Goal: Task Accomplishment & Management: Use online tool/utility

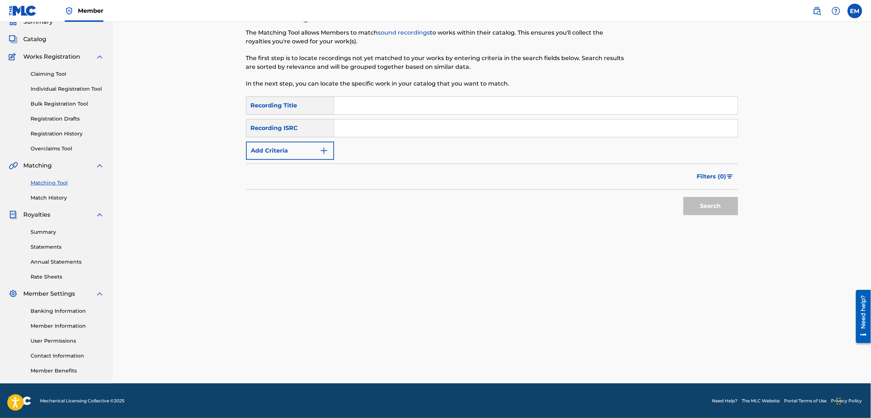
click at [346, 110] on input "Search Form" at bounding box center [535, 105] width 403 height 17
type input "siguiendo al mar"
click at [683, 197] on button "Search" at bounding box center [710, 206] width 55 height 18
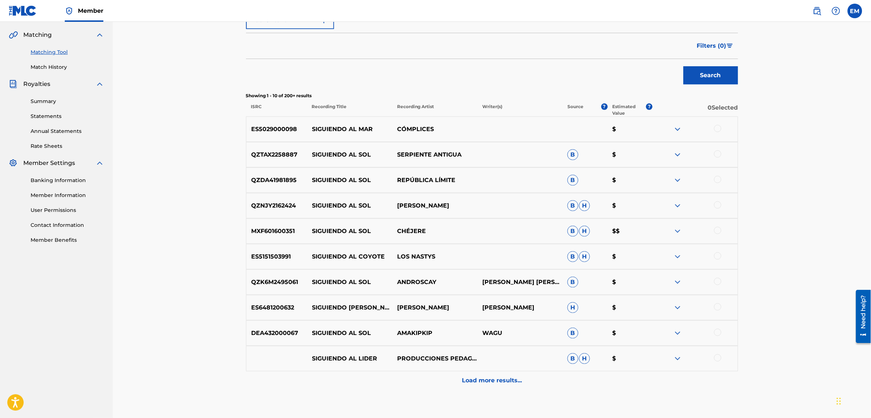
scroll to position [170, 0]
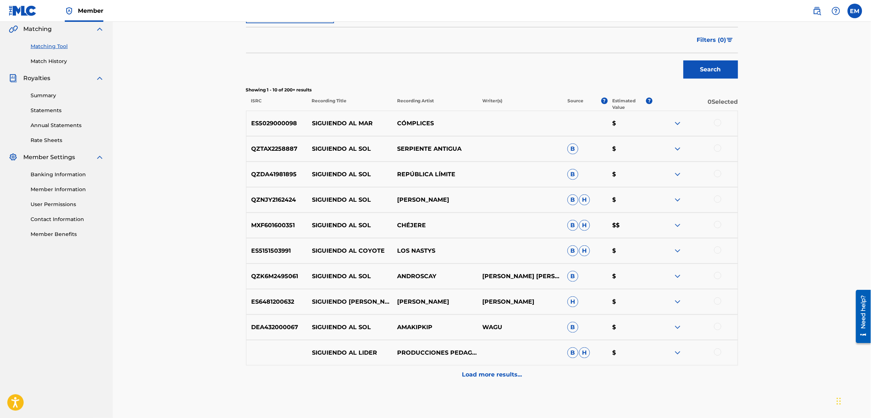
click at [717, 124] on div at bounding box center [717, 122] width 7 height 7
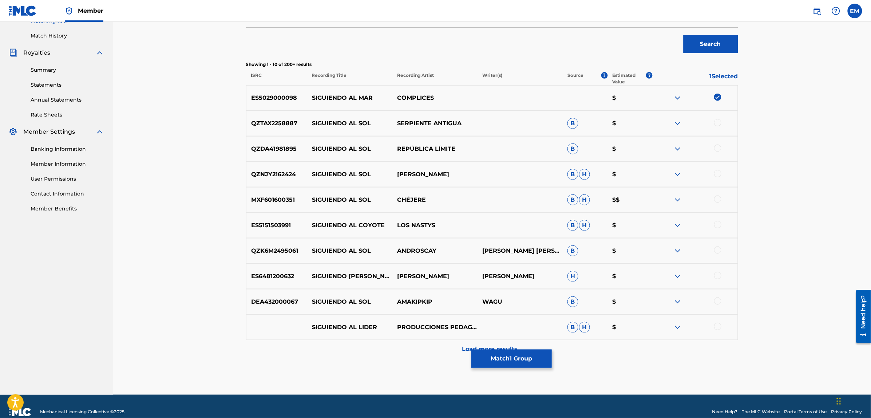
scroll to position [206, 0]
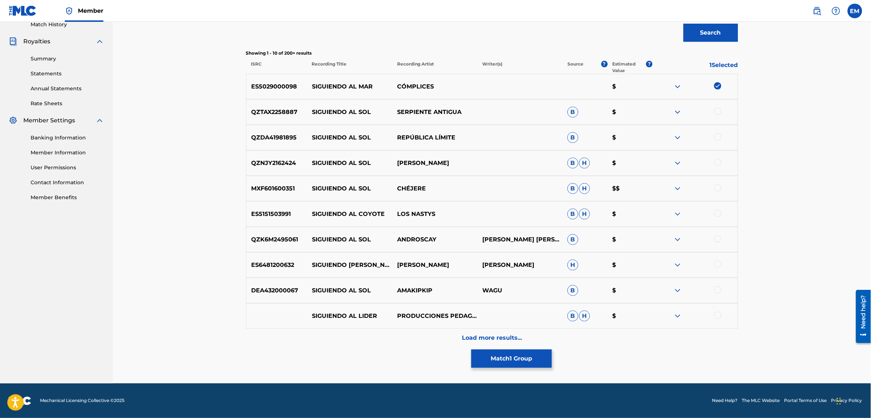
click at [484, 335] on p "Load more results..." at bounding box center [492, 337] width 60 height 9
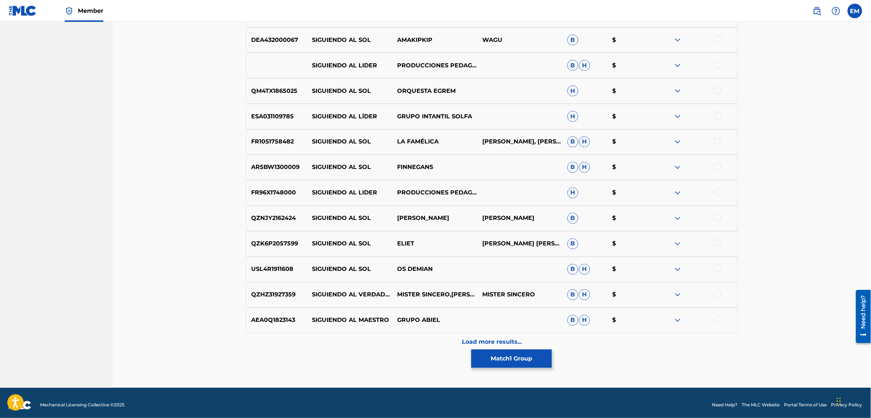
scroll to position [461, 0]
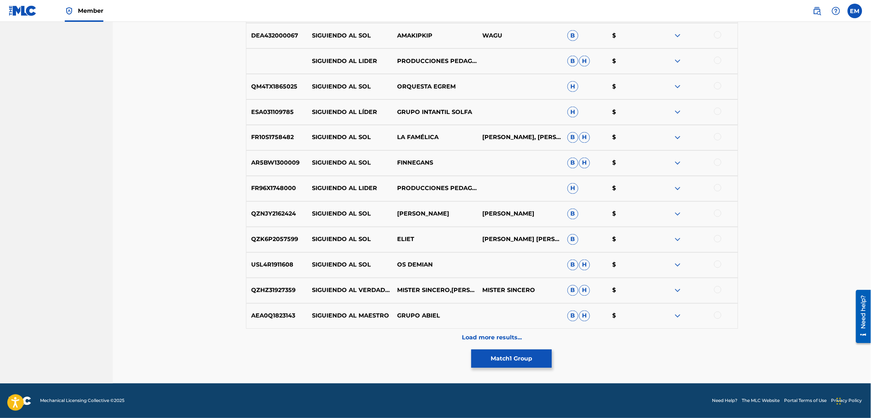
click at [479, 336] on p "Load more results..." at bounding box center [492, 337] width 60 height 9
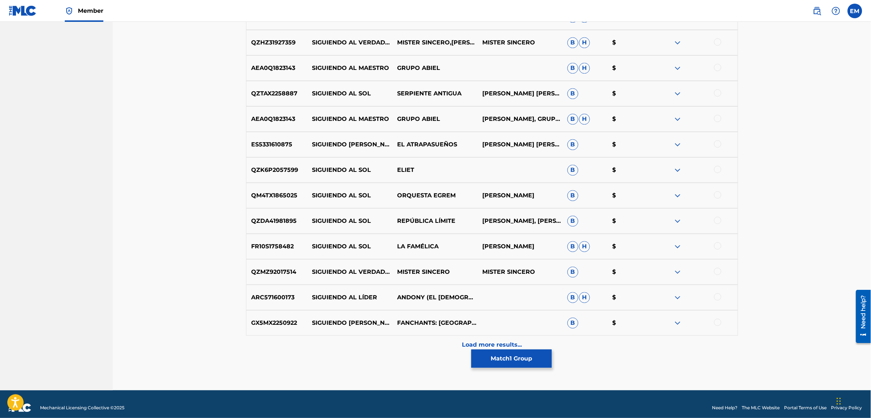
scroll to position [716, 0]
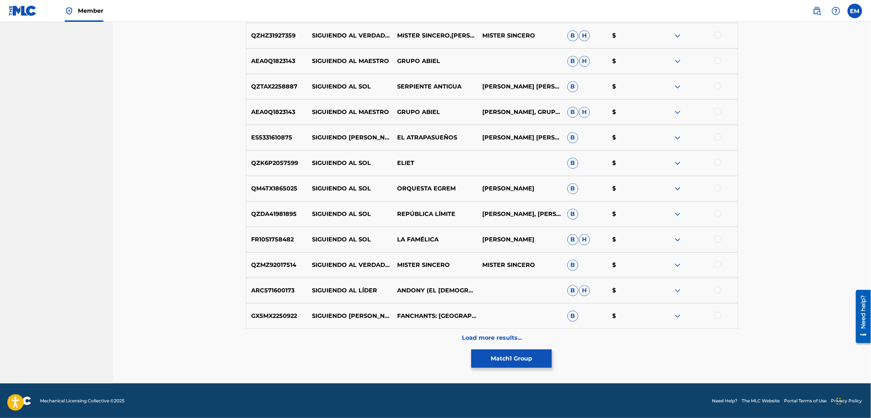
click at [501, 330] on div "Load more results..." at bounding box center [492, 337] width 492 height 18
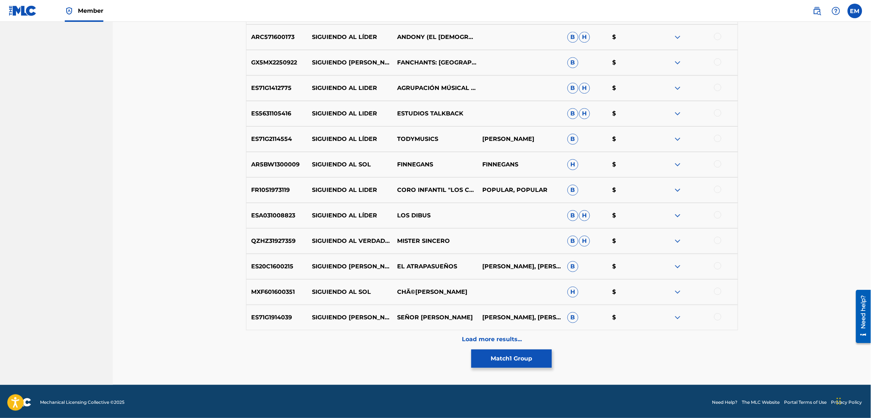
scroll to position [970, 0]
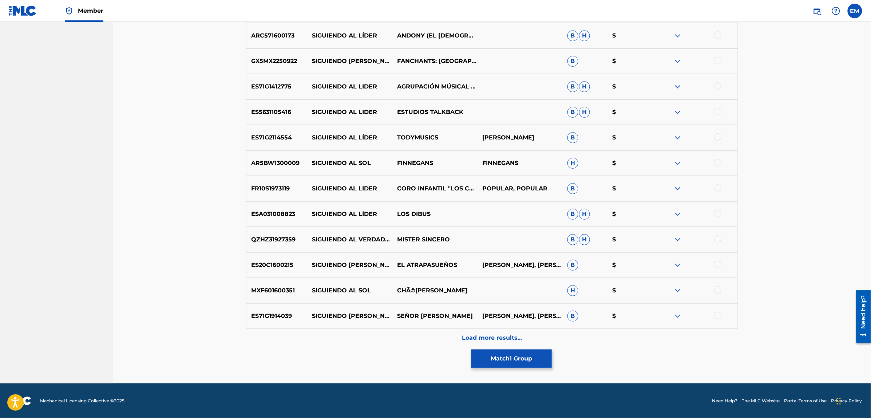
click at [501, 340] on p "Load more results..." at bounding box center [492, 337] width 60 height 9
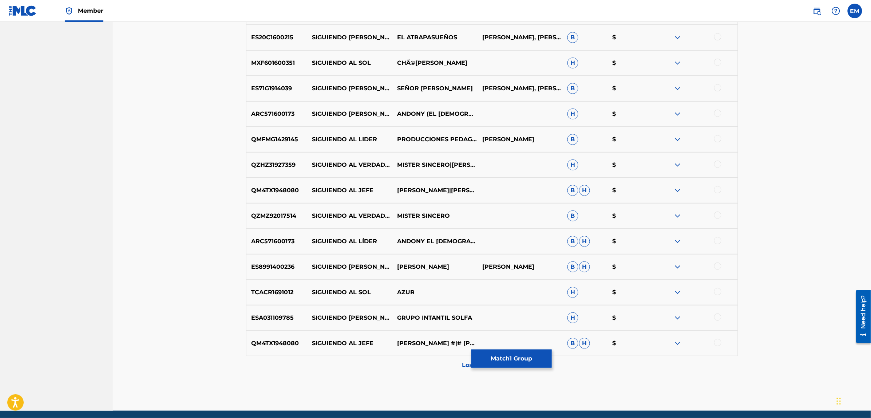
scroll to position [1225, 0]
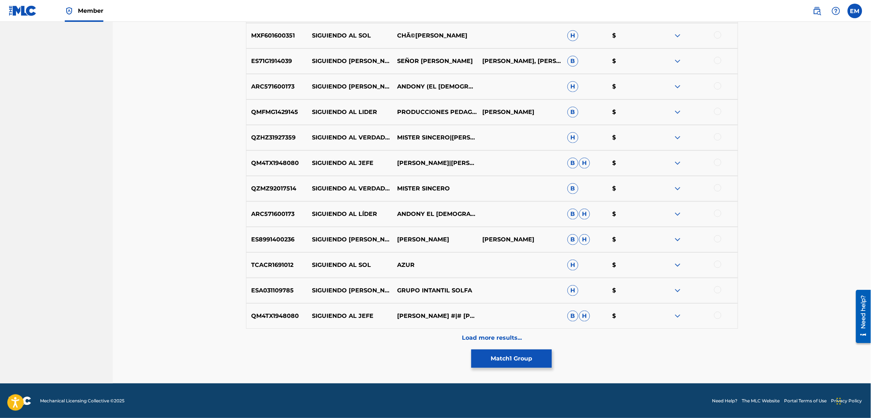
click at [491, 334] on p "Load more results..." at bounding box center [492, 337] width 60 height 9
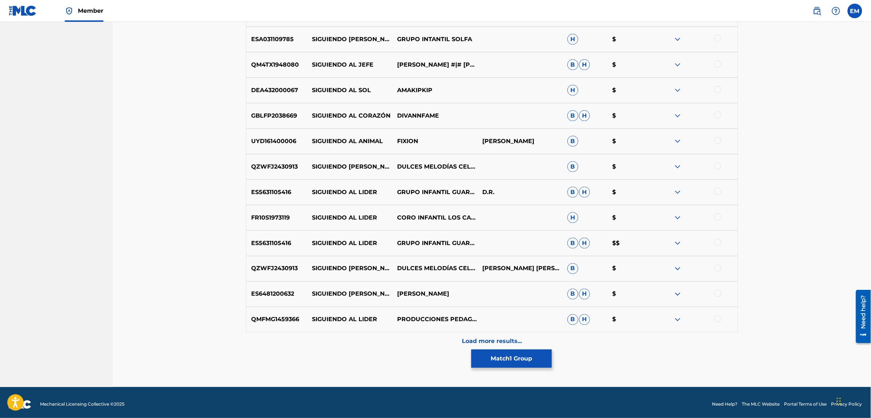
scroll to position [1479, 0]
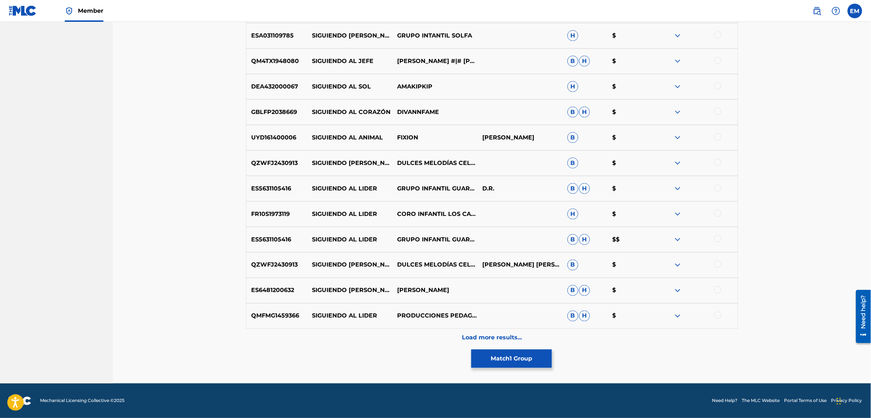
click at [501, 331] on div "Load more results..." at bounding box center [492, 337] width 492 height 18
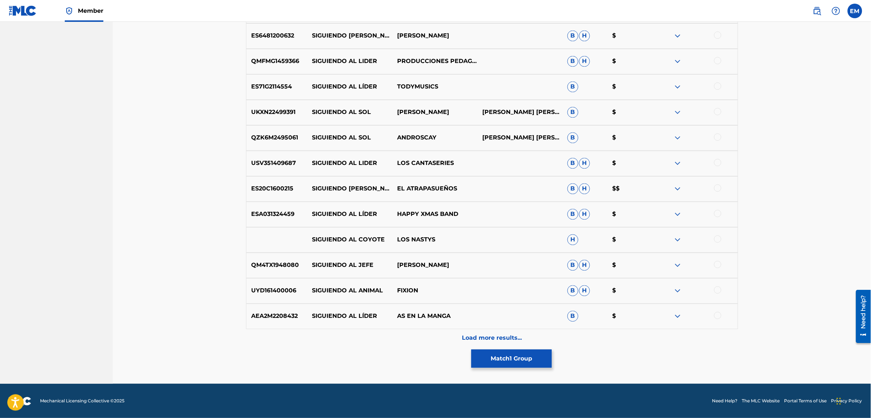
scroll to position [1734, 0]
click at [502, 331] on div "Load more results..." at bounding box center [492, 337] width 492 height 18
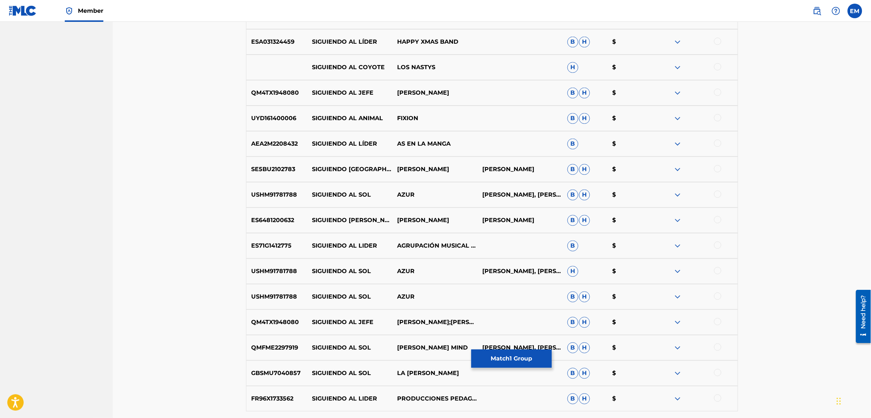
scroll to position [1989, 0]
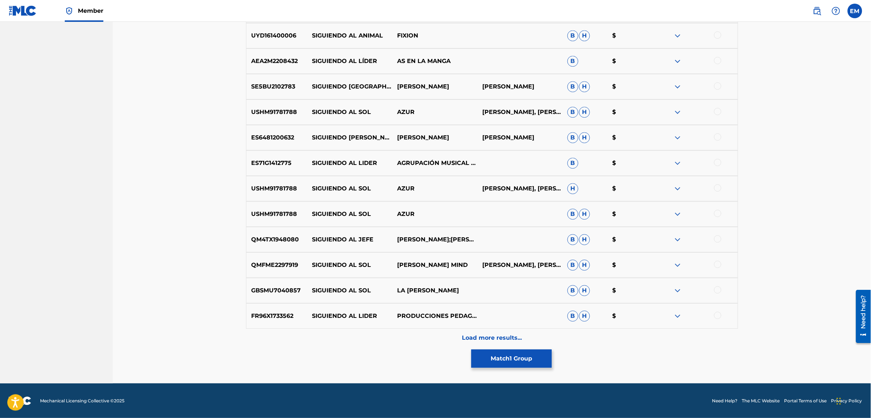
click at [503, 336] on p "Load more results..." at bounding box center [492, 337] width 60 height 9
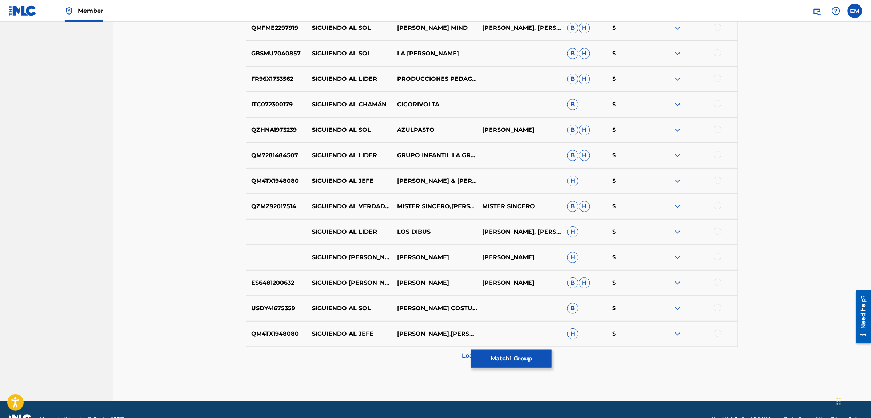
scroll to position [2243, 0]
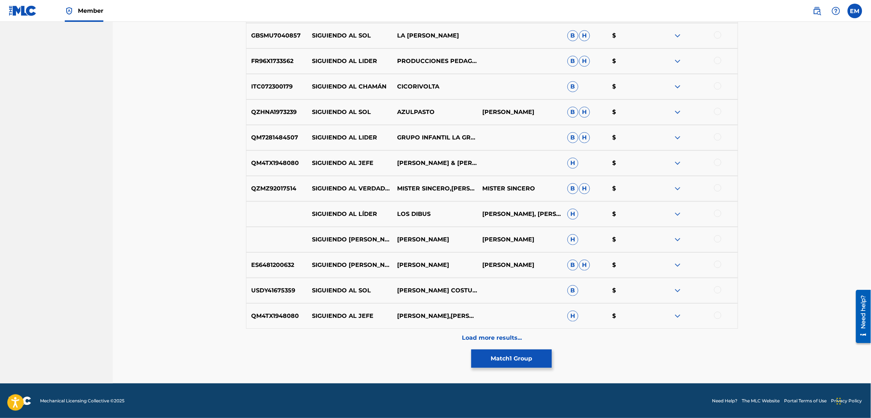
click at [496, 333] on p "Load more results..." at bounding box center [492, 337] width 60 height 9
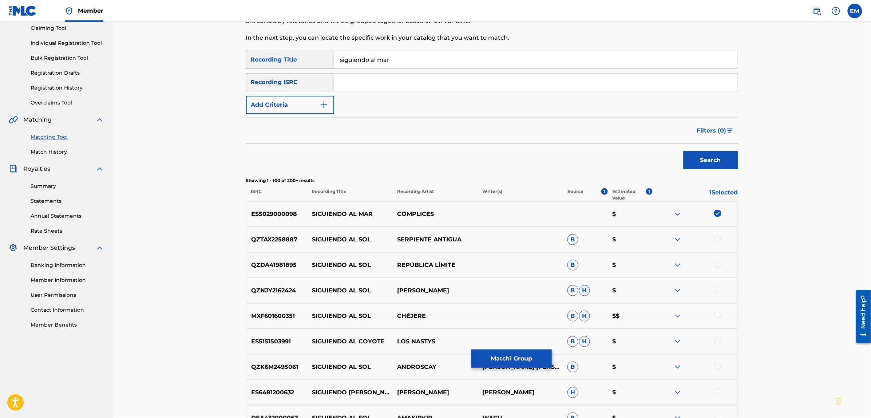
scroll to position [0, 0]
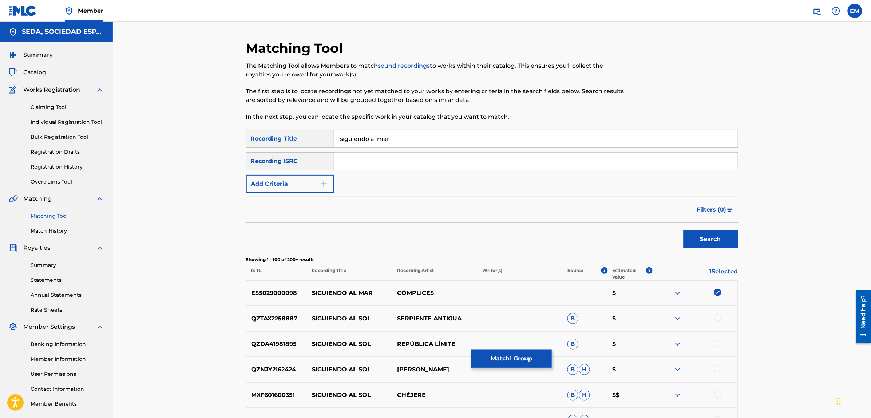
click at [280, 186] on button "Add Criteria" at bounding box center [290, 184] width 88 height 18
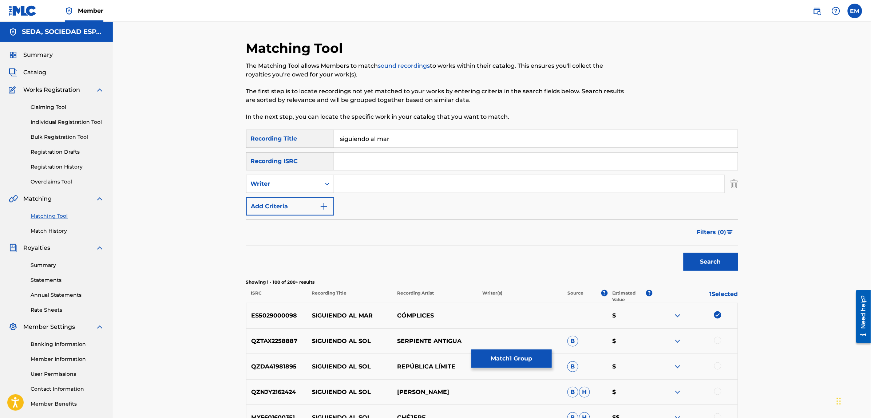
click at [348, 184] on input "Search Form" at bounding box center [529, 183] width 390 height 17
type input "[PERSON_NAME]"
click at [683, 252] on button "Search" at bounding box center [710, 261] width 55 height 18
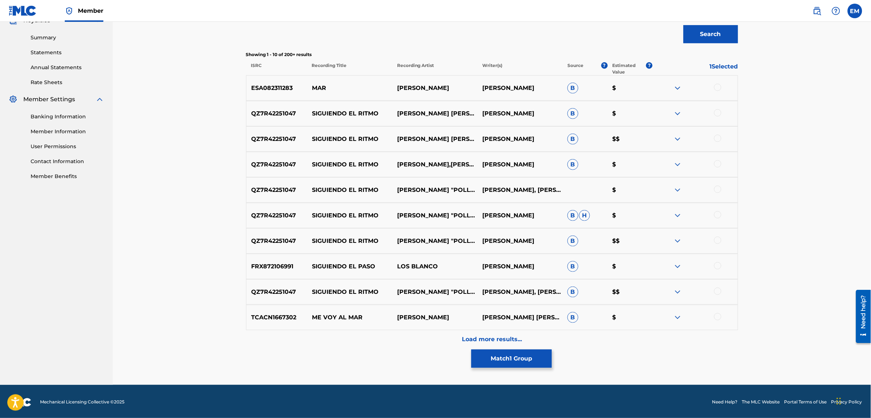
scroll to position [229, 0]
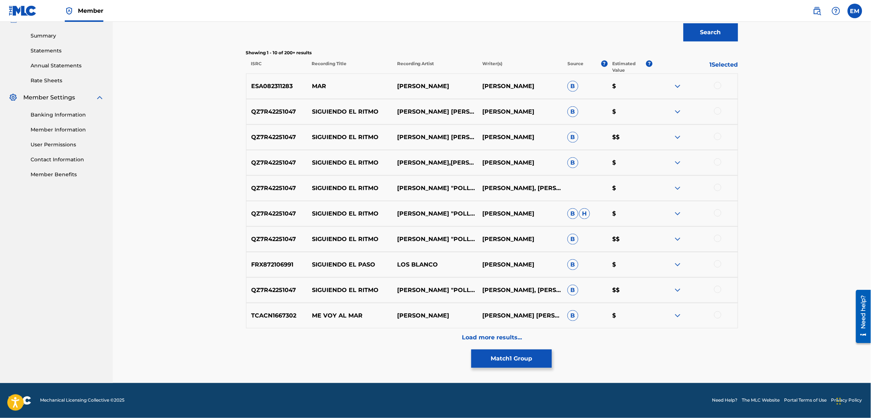
click at [482, 337] on p "Load more results..." at bounding box center [492, 337] width 60 height 9
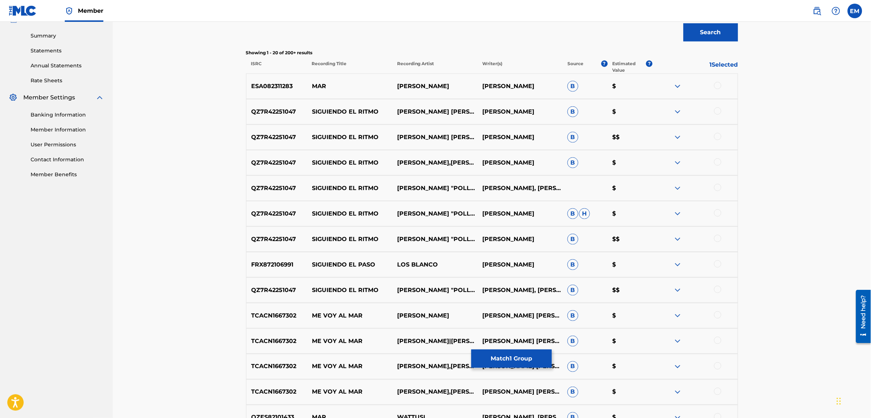
scroll to position [0, 0]
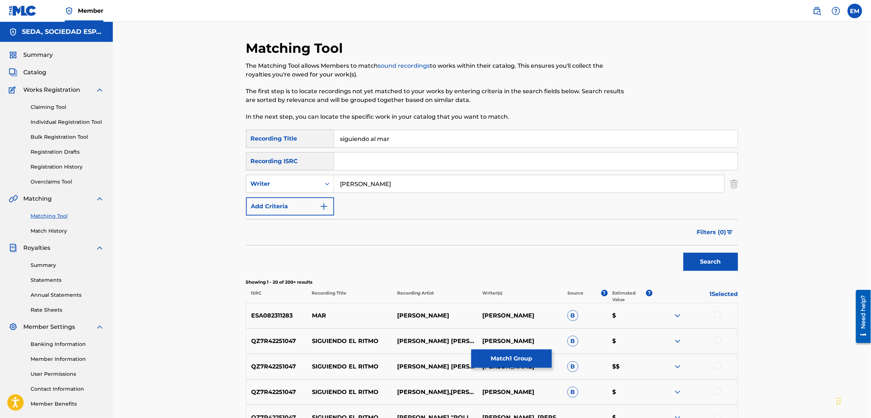
click at [266, 207] on button "Add Criteria" at bounding box center [290, 206] width 88 height 18
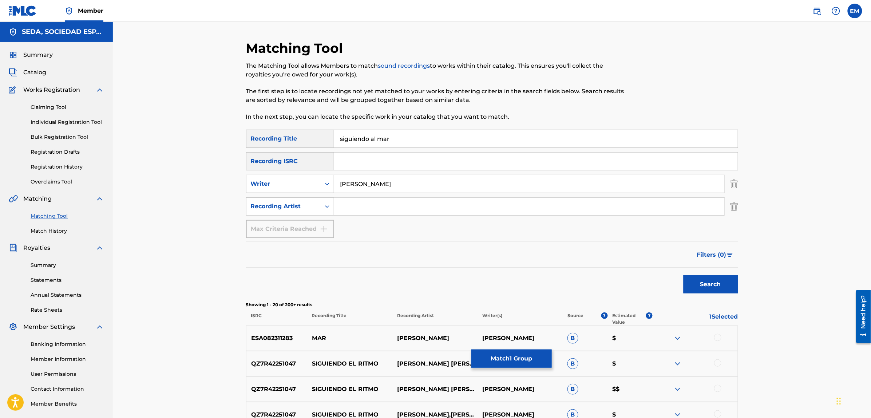
click at [357, 211] on input "Search Form" at bounding box center [529, 206] width 390 height 17
type input "complices"
click at [683, 275] on button "Search" at bounding box center [710, 284] width 55 height 18
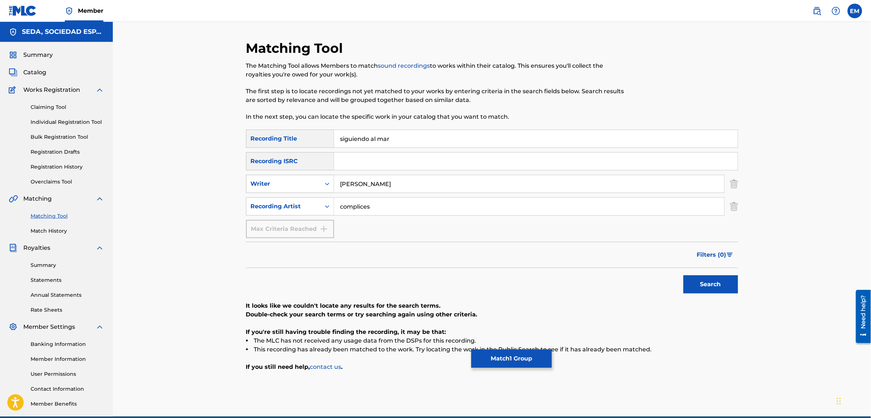
drag, startPoint x: 401, startPoint y: 181, endPoint x: 322, endPoint y: 183, distance: 78.6
click at [322, 183] on div "SearchWithCriteriaa25d7cf1-e3ba-4a42-86d3-c415a07d945c Writer [PERSON_NAME]" at bounding box center [492, 184] width 492 height 18
click at [683, 275] on button "Search" at bounding box center [710, 284] width 55 height 18
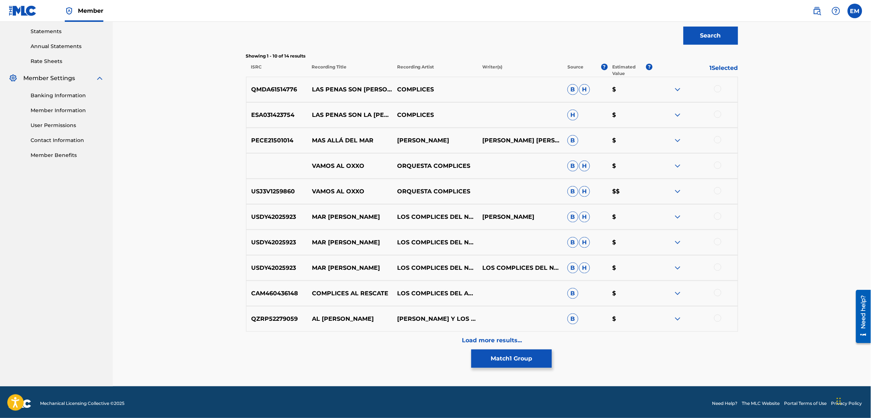
scroll to position [251, 0]
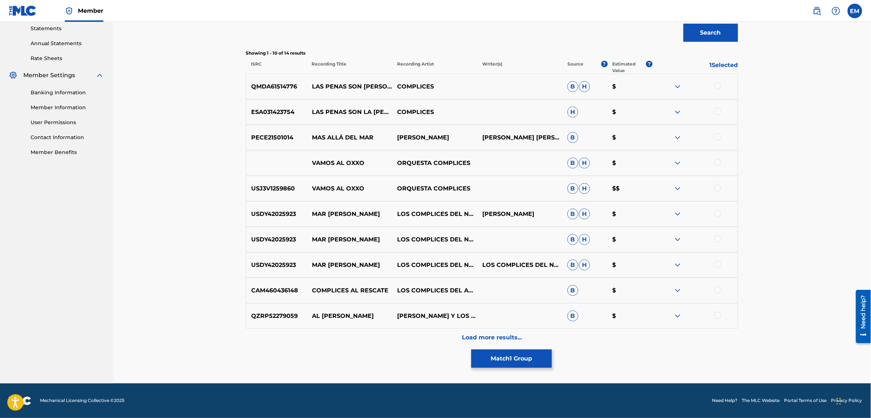
click at [495, 355] on button "Match 1 Group" at bounding box center [511, 358] width 80 height 18
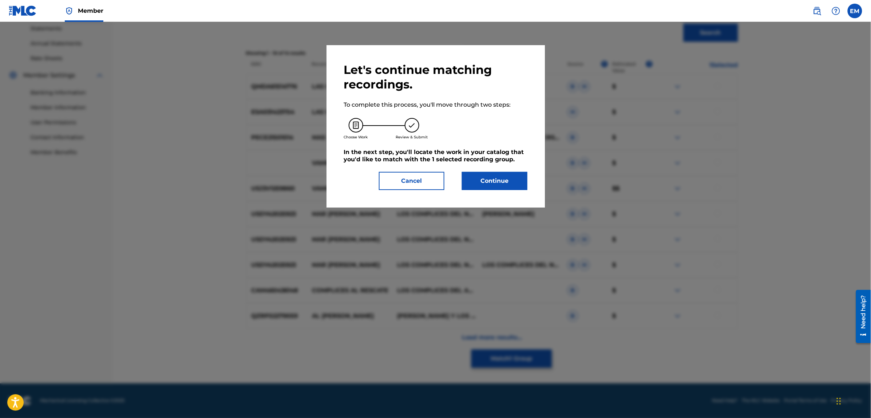
click at [483, 181] on button "Continue" at bounding box center [494, 181] width 65 height 18
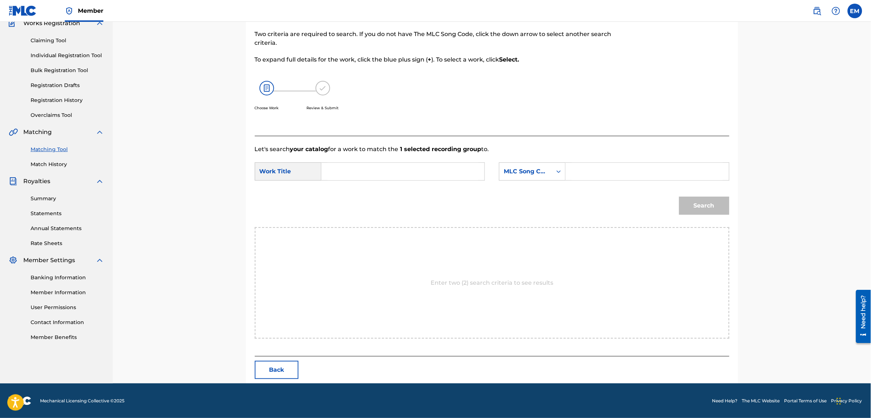
click at [413, 172] on input "Search Form" at bounding box center [402, 171] width 151 height 17
click at [357, 186] on strong "siguiendo" at bounding box center [349, 187] width 30 height 7
type input "siguiendo al mar"
click at [509, 175] on div "MLC Song Code" at bounding box center [525, 171] width 44 height 9
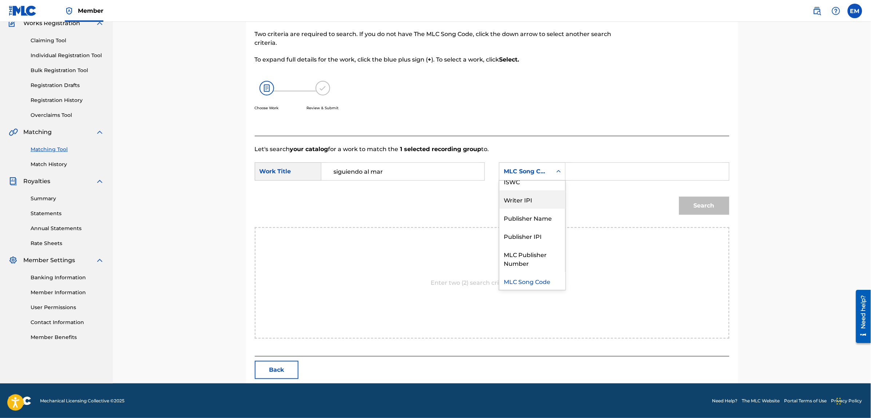
scroll to position [0, 0]
click at [524, 191] on div "Writer Name" at bounding box center [532, 189] width 66 height 18
click at [582, 171] on input "Search Form" at bounding box center [646, 171] width 151 height 17
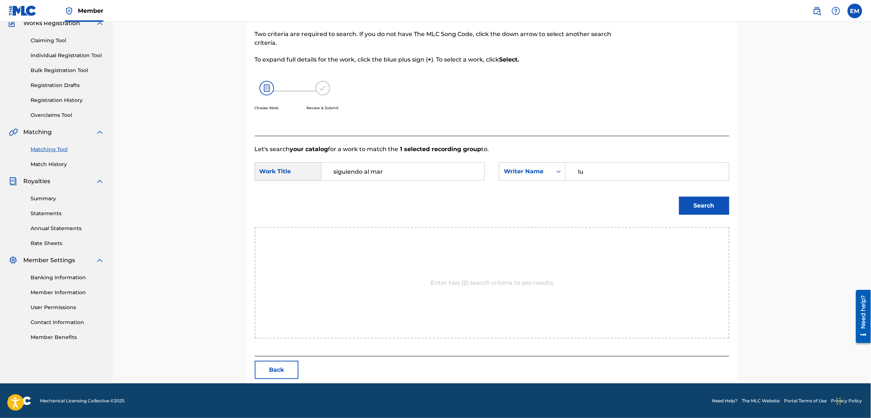
type input "l"
type input "[PERSON_NAME]"
click at [679, 196] on button "Search" at bounding box center [704, 205] width 50 height 18
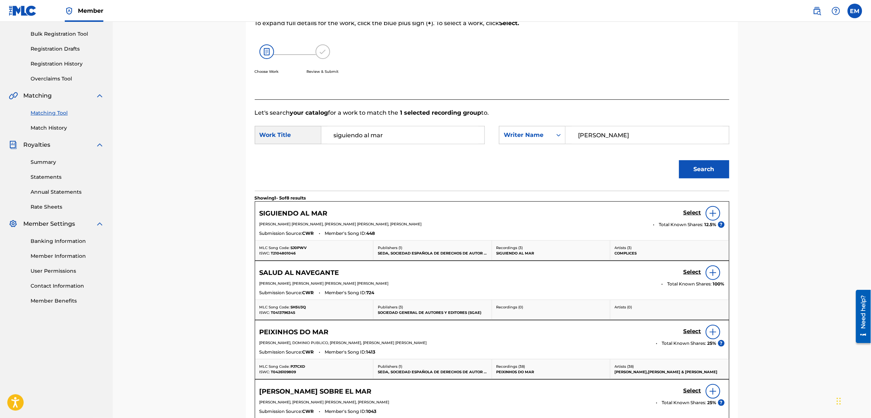
scroll to position [158, 0]
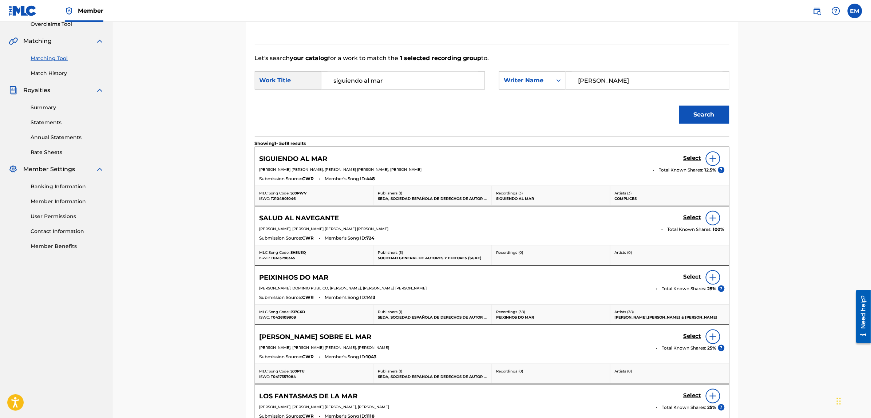
click at [712, 160] on img at bounding box center [712, 158] width 9 height 9
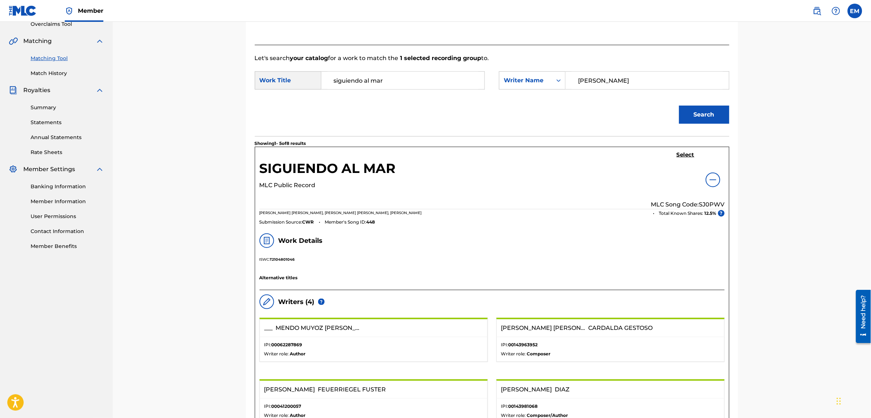
click at [682, 153] on h5 "Select" at bounding box center [685, 154] width 18 height 7
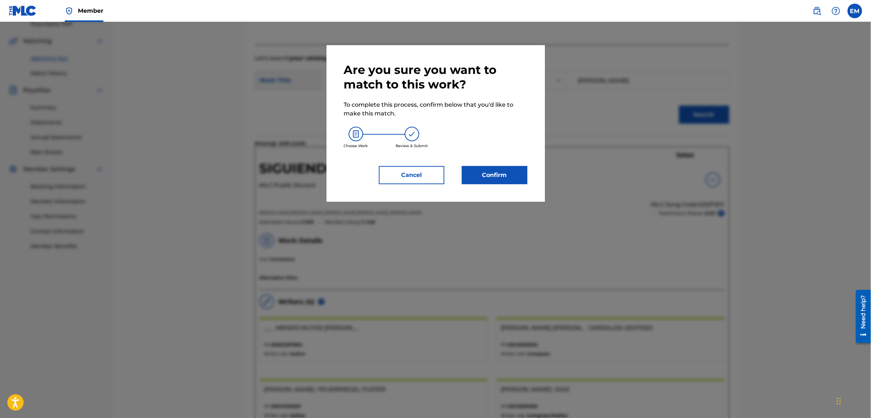
click at [501, 173] on button "Confirm" at bounding box center [494, 175] width 65 height 18
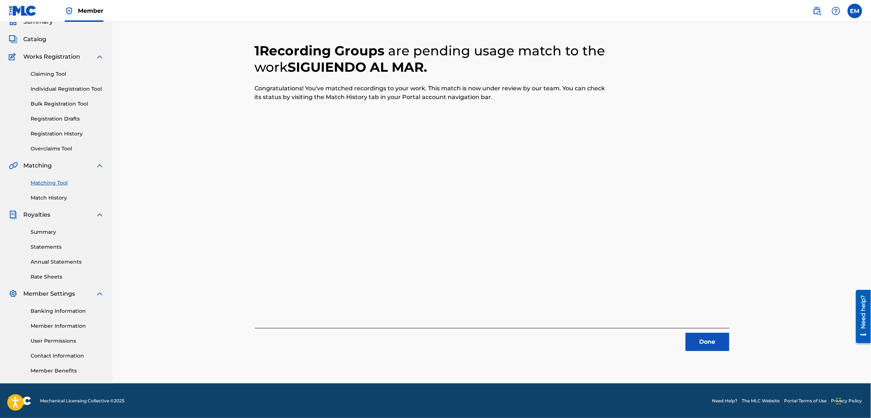
click at [705, 344] on button "Done" at bounding box center [707, 341] width 44 height 18
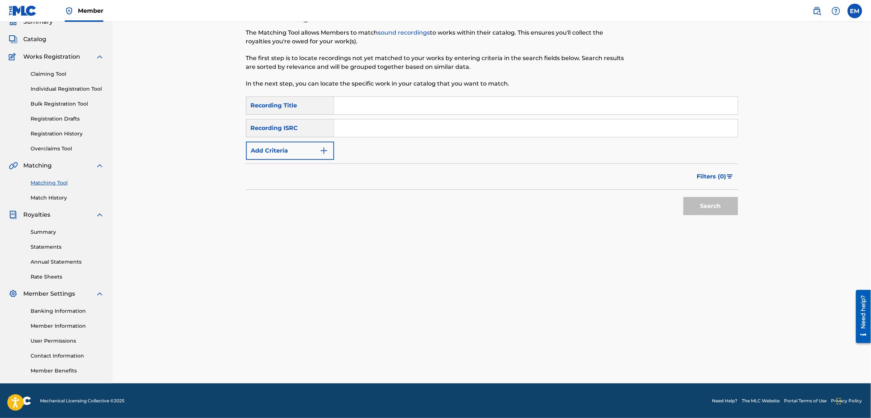
click at [384, 100] on input "Search Form" at bounding box center [535, 105] width 403 height 17
type input "cuando mueve su cuerpo"
click at [683, 197] on button "Search" at bounding box center [710, 206] width 55 height 18
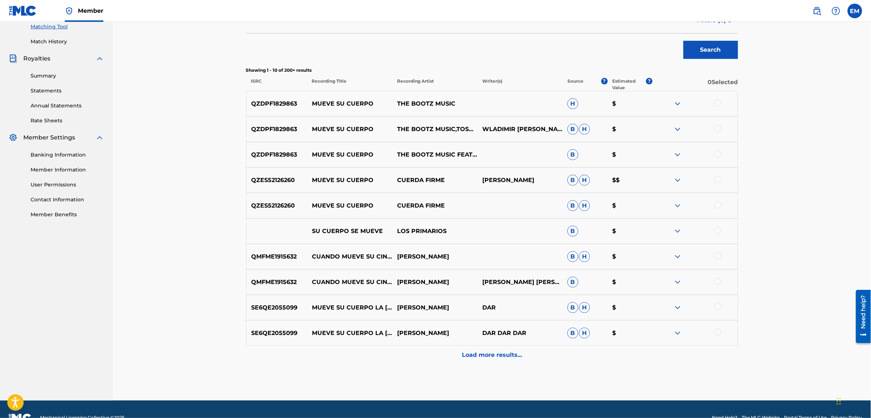
scroll to position [206, 0]
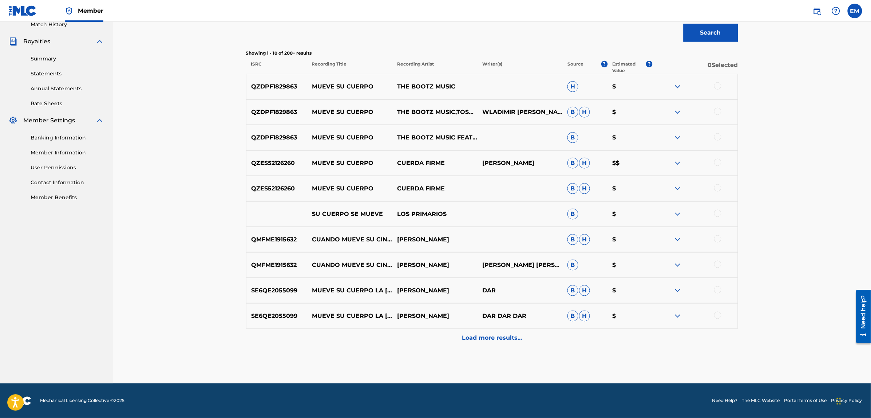
click at [499, 333] on p "Load more results..." at bounding box center [492, 337] width 60 height 9
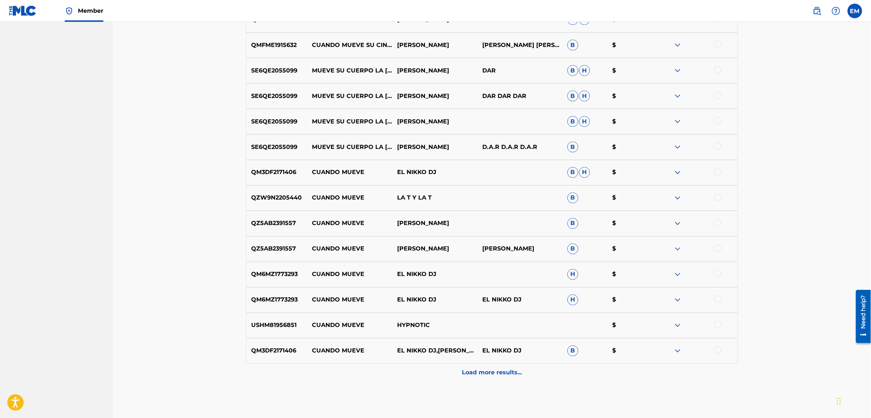
scroll to position [461, 0]
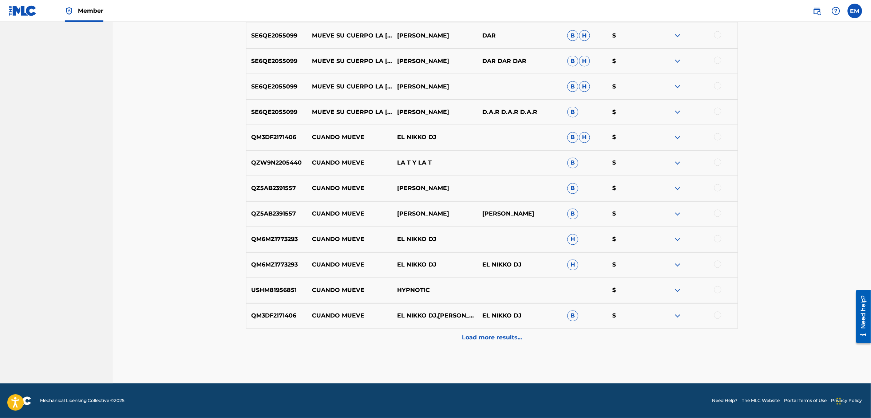
click at [506, 343] on div "Load more results..." at bounding box center [492, 337] width 492 height 18
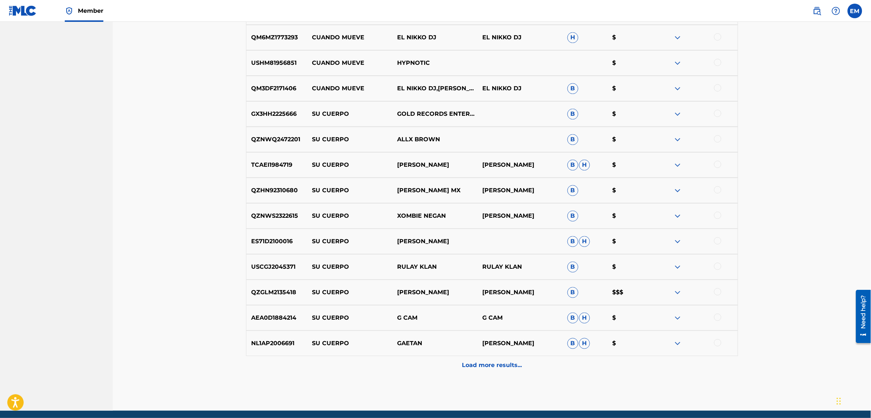
scroll to position [716, 0]
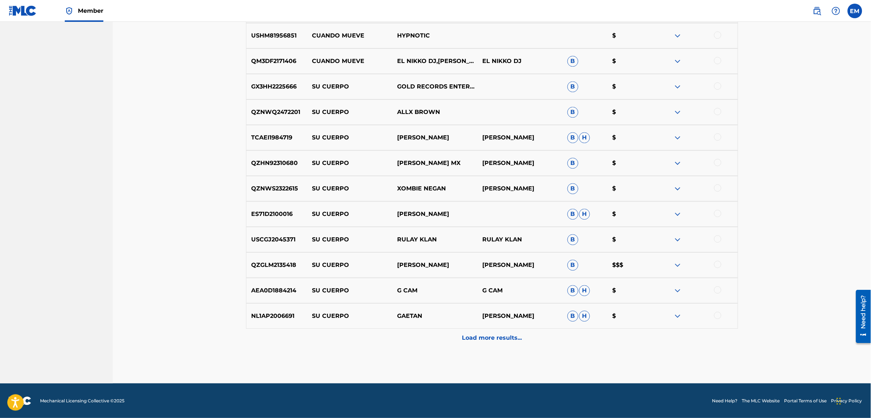
click at [464, 333] on p "Load more results..." at bounding box center [492, 337] width 60 height 9
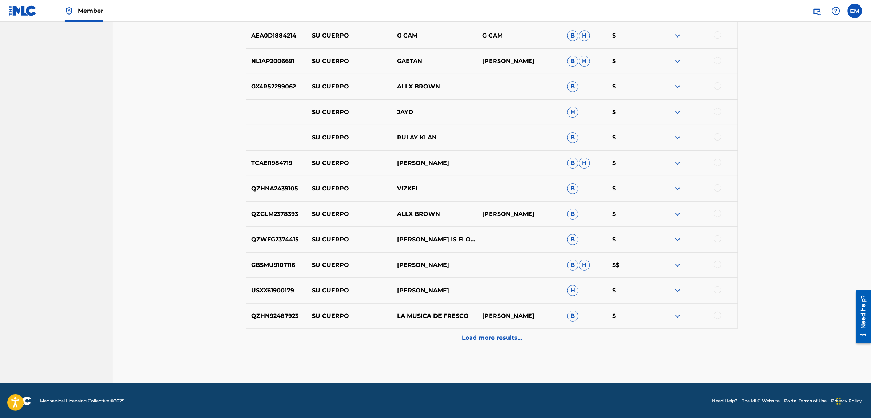
click at [498, 336] on p "Load more results..." at bounding box center [492, 337] width 60 height 9
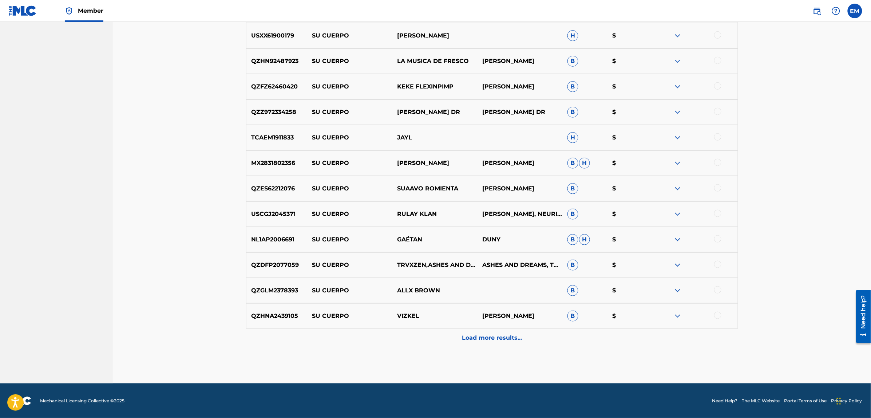
click at [478, 336] on p "Load more results..." at bounding box center [492, 337] width 60 height 9
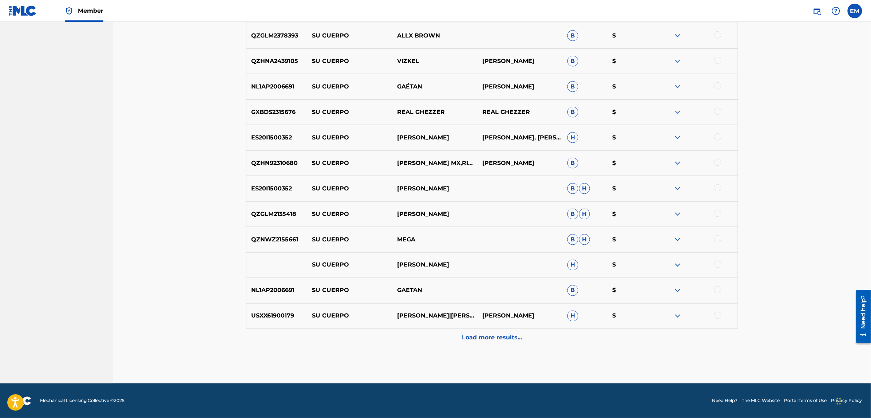
click at [490, 332] on div "Load more results..." at bounding box center [492, 337] width 492 height 18
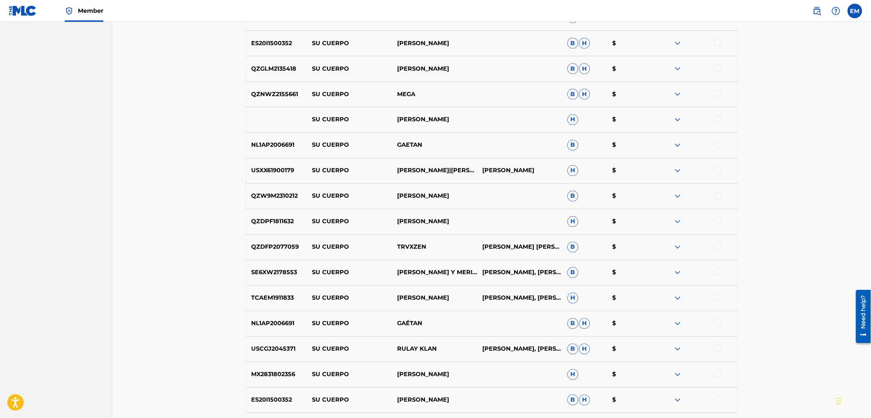
scroll to position [1734, 0]
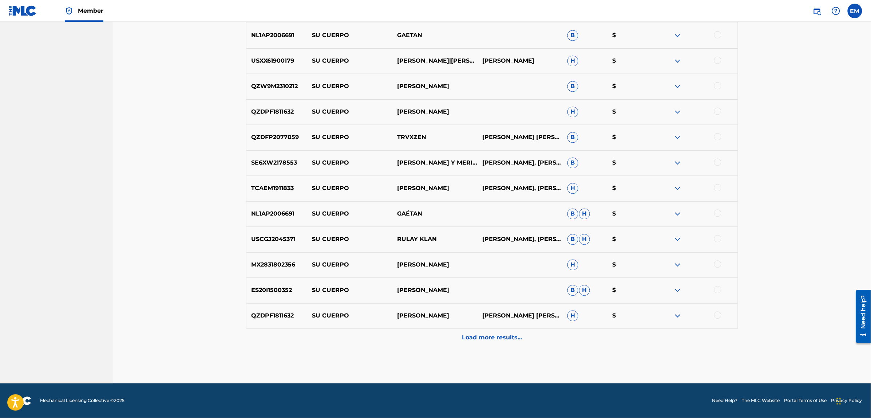
click at [509, 341] on p "Load more results..." at bounding box center [492, 337] width 60 height 9
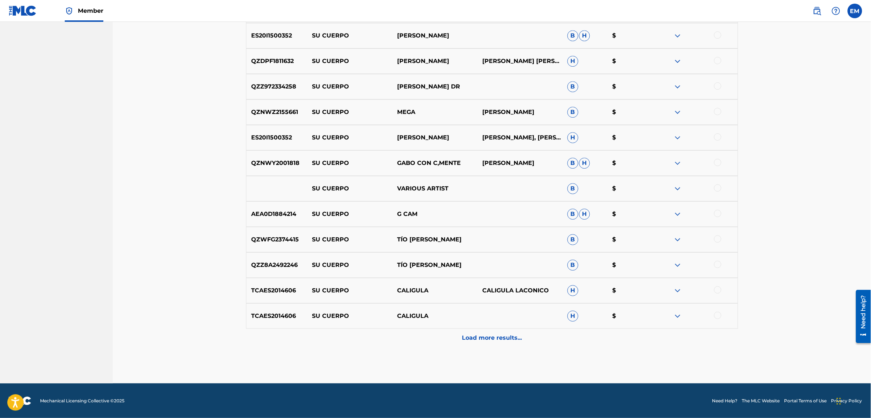
click at [503, 331] on div "Load more results..." at bounding box center [492, 337] width 492 height 18
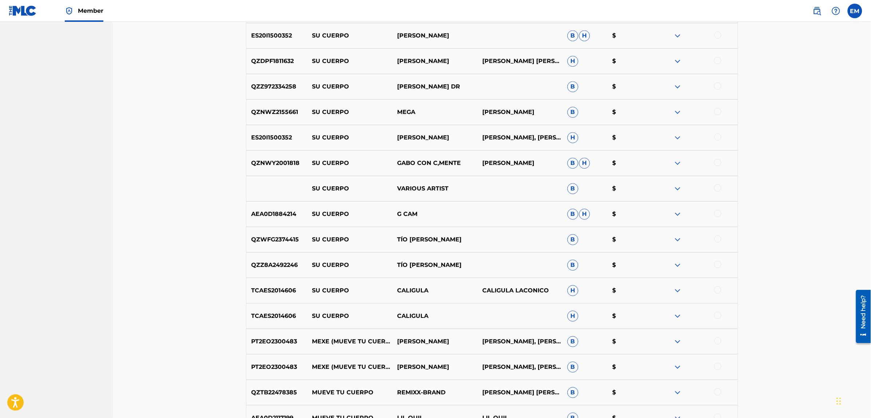
scroll to position [2243, 0]
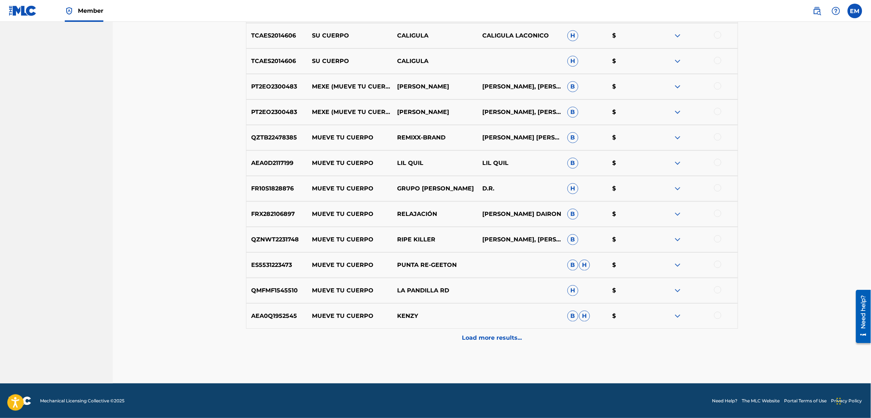
click at [502, 331] on div "Load more results..." at bounding box center [492, 337] width 492 height 18
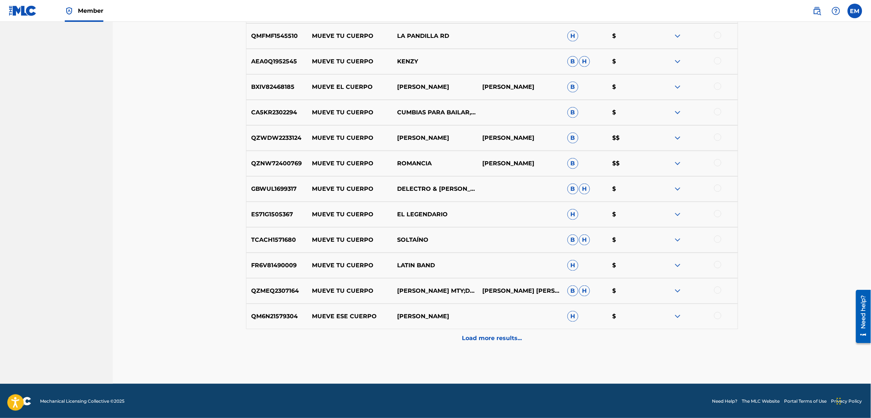
scroll to position [2498, 0]
click at [502, 335] on p "Load more results..." at bounding box center [492, 337] width 60 height 9
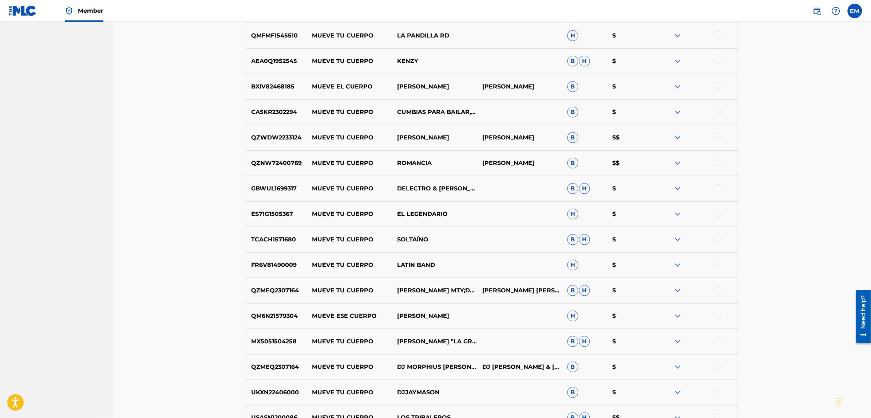
scroll to position [2753, 0]
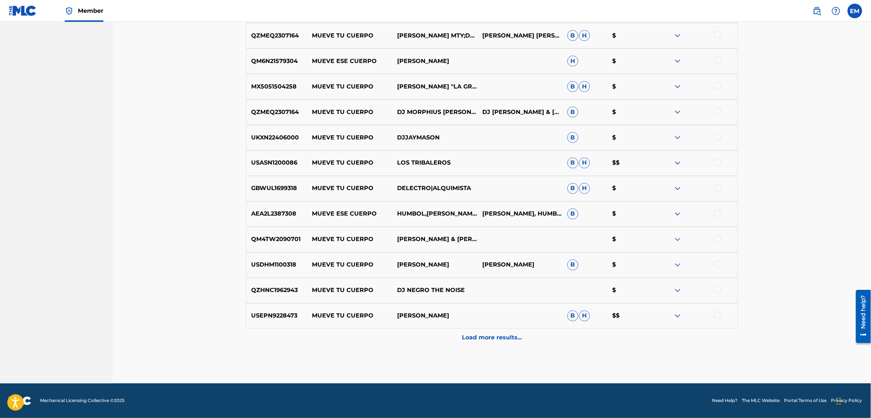
click at [517, 340] on p "Load more results..." at bounding box center [492, 337] width 60 height 9
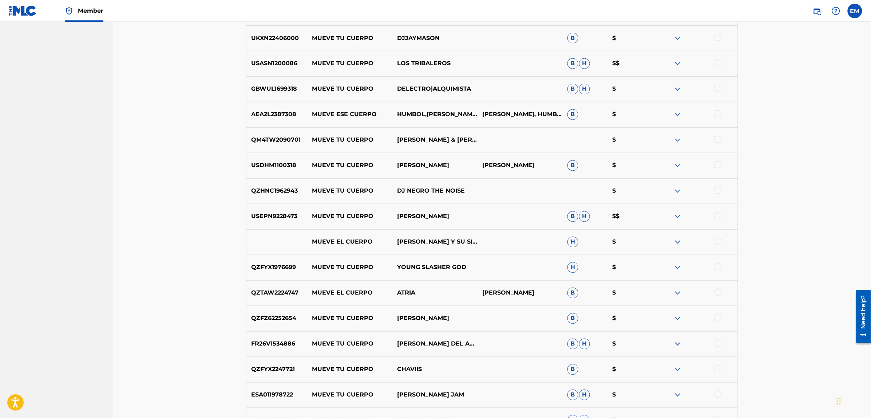
scroll to position [3007, 0]
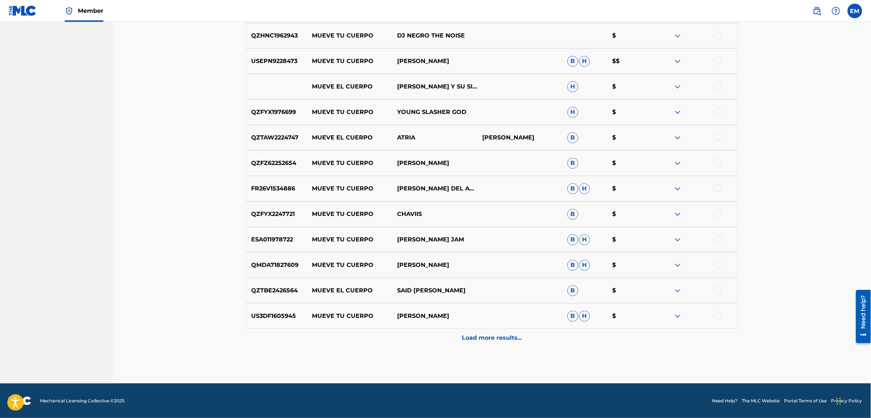
click at [511, 332] on div "Load more results..." at bounding box center [492, 337] width 492 height 18
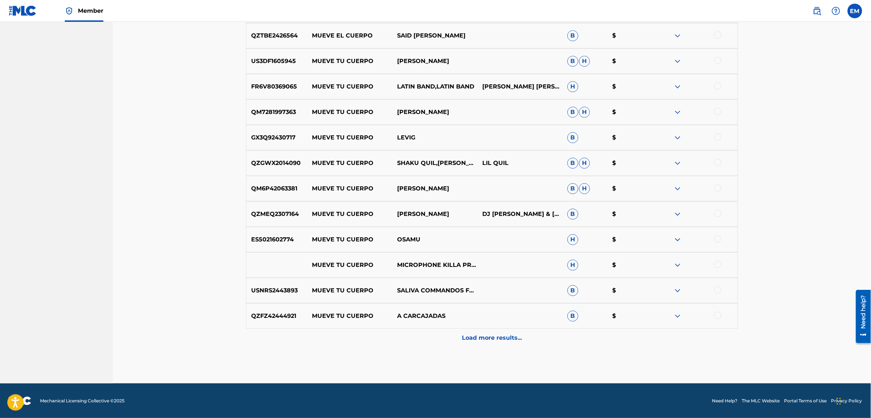
click at [510, 339] on p "Load more results..." at bounding box center [492, 337] width 60 height 9
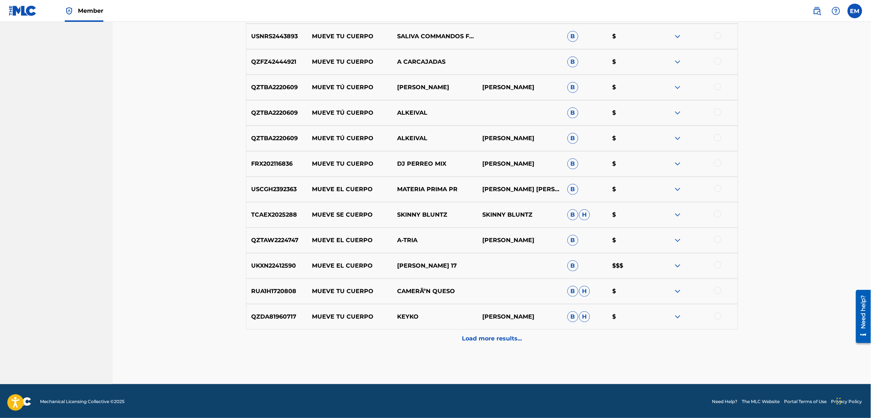
scroll to position [3517, 0]
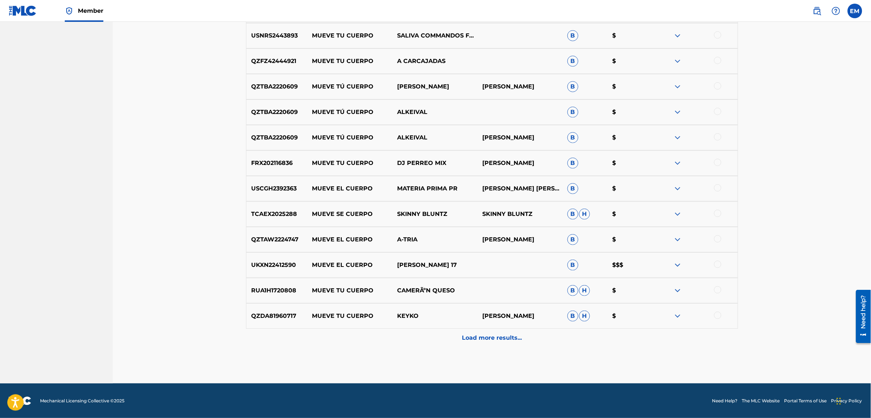
click at [504, 338] on p "Load more results..." at bounding box center [492, 337] width 60 height 9
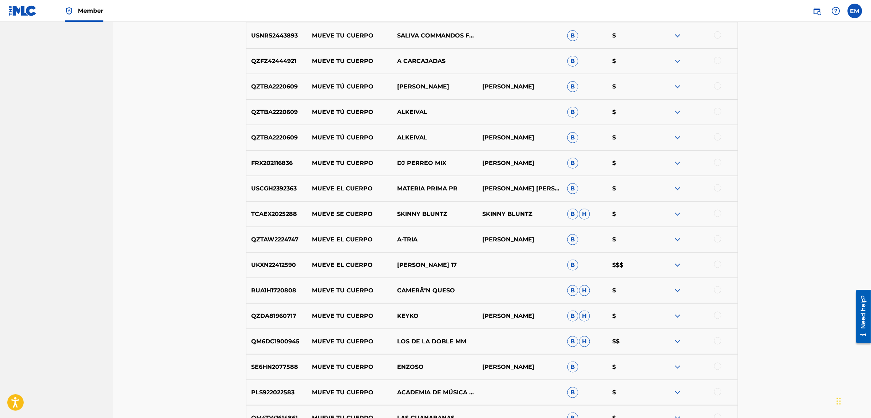
scroll to position [3771, 0]
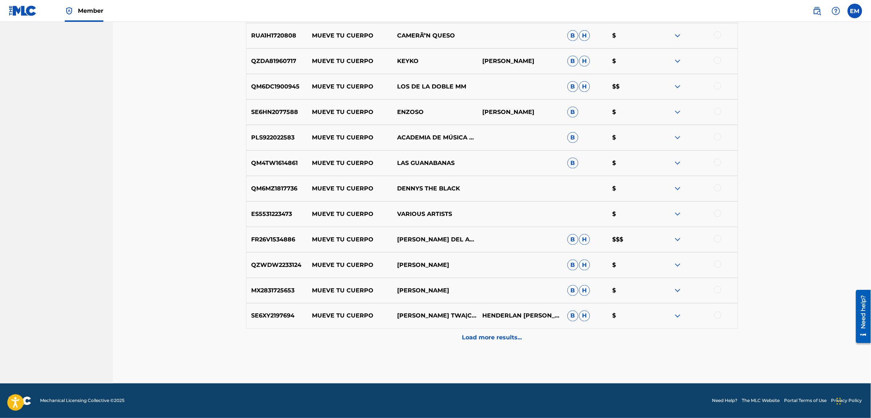
click at [504, 338] on p "Load more results..." at bounding box center [492, 337] width 60 height 9
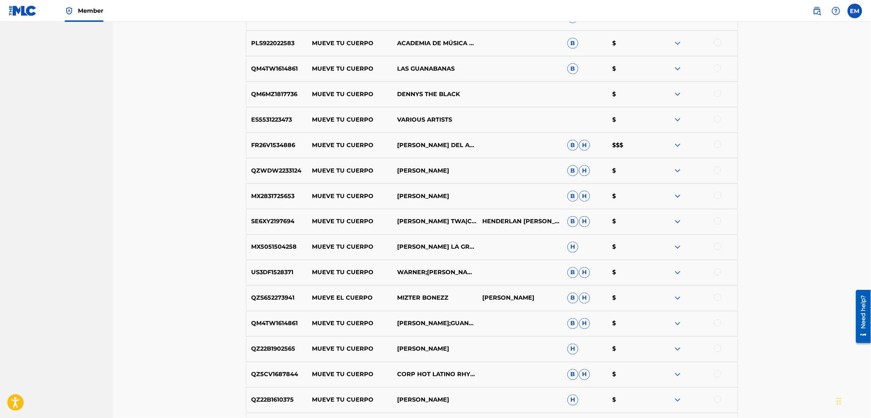
scroll to position [4026, 0]
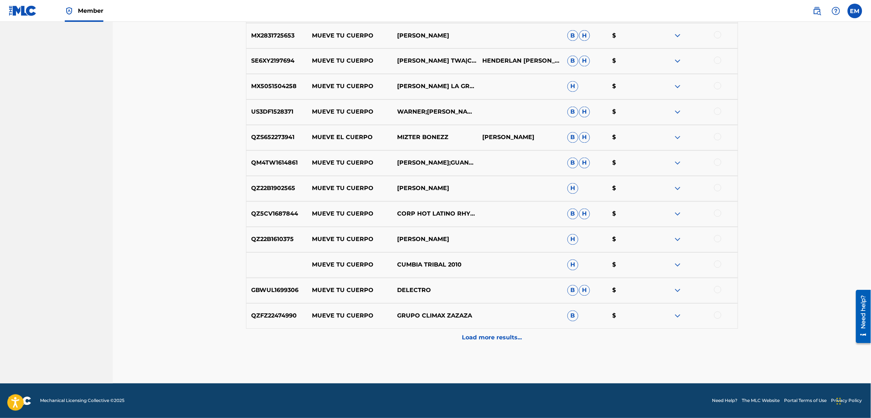
click at [504, 338] on p "Load more results..." at bounding box center [492, 337] width 60 height 9
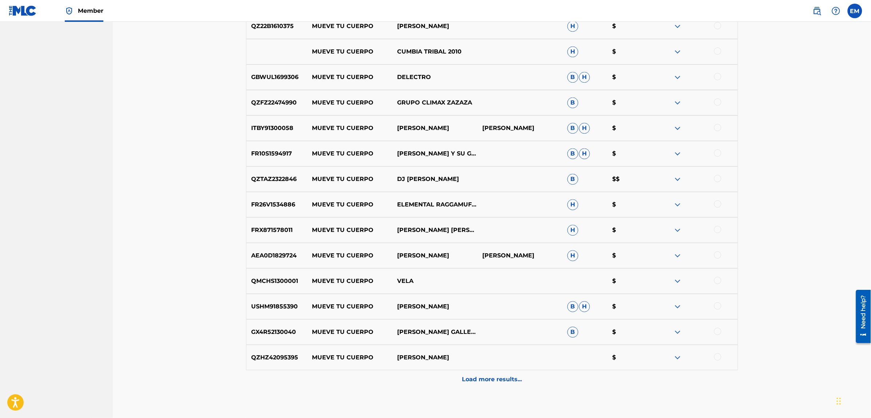
scroll to position [4281, 0]
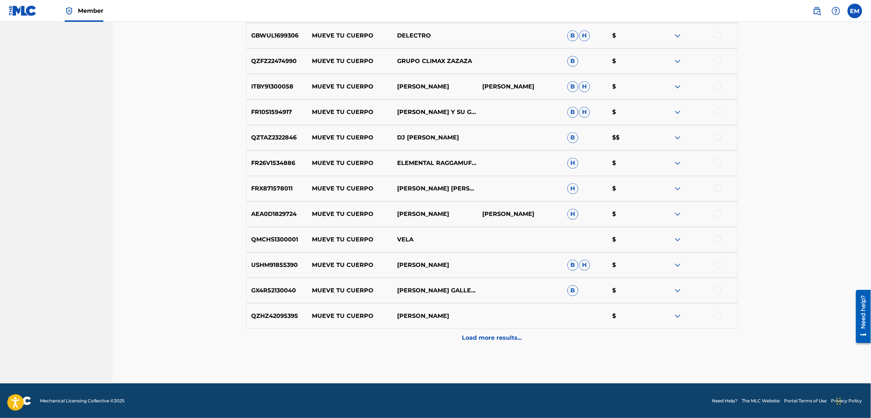
click at [504, 338] on p "Load more results..." at bounding box center [492, 337] width 60 height 9
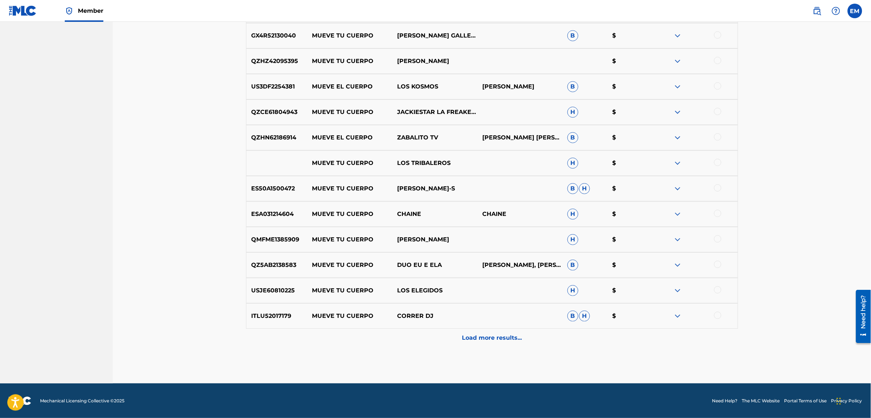
click at [504, 338] on p "Load more results..." at bounding box center [492, 337] width 60 height 9
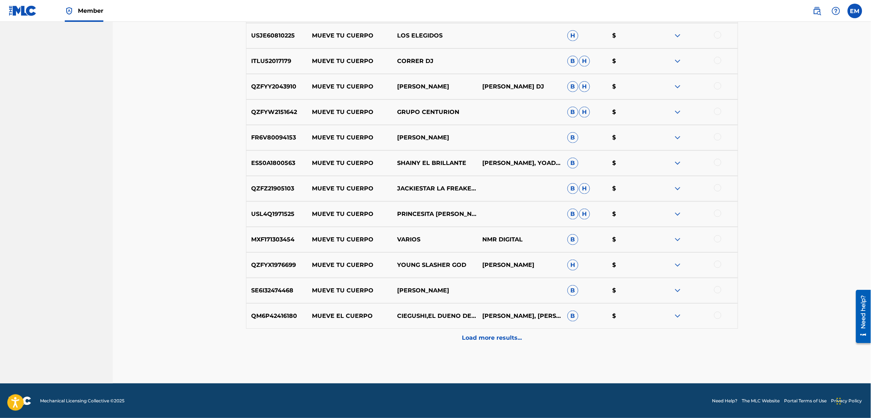
click at [504, 338] on p "Load more results..." at bounding box center [492, 337] width 60 height 9
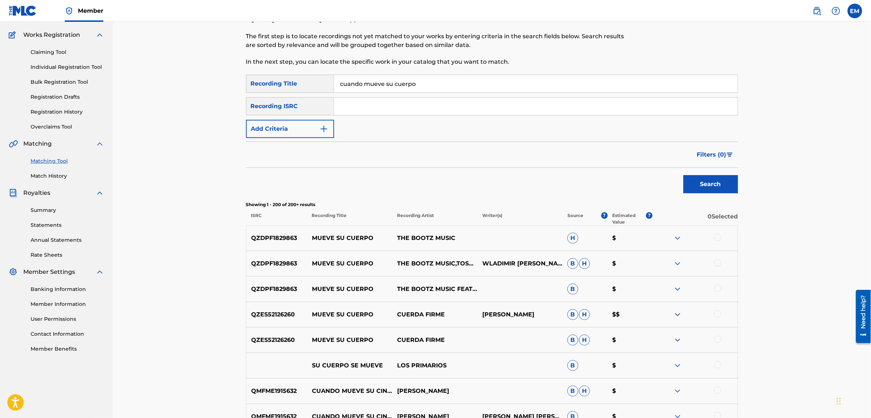
scroll to position [0, 0]
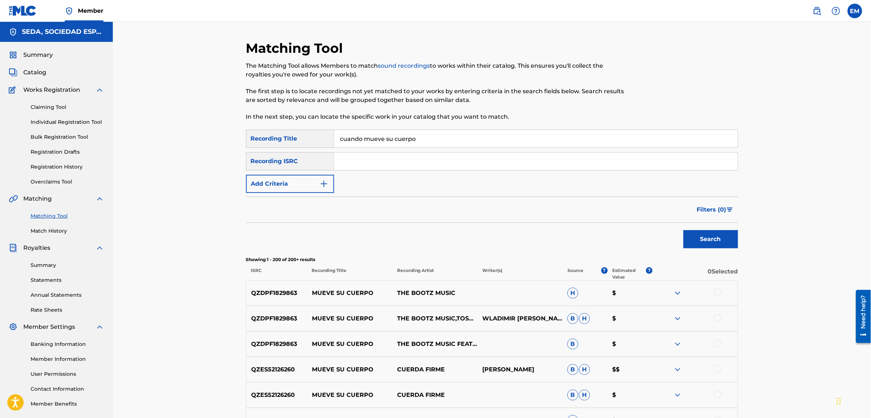
click at [276, 182] on button "Add Criteria" at bounding box center [290, 184] width 88 height 18
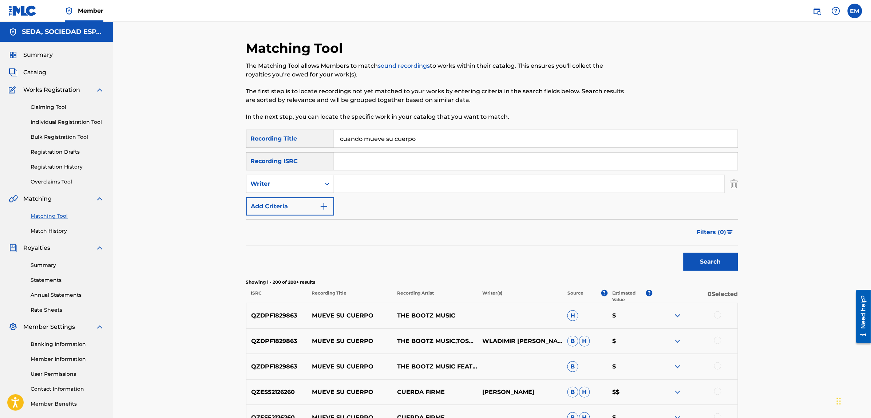
click at [339, 185] on input "Search Form" at bounding box center [529, 183] width 390 height 17
type input "[PERSON_NAME]"
click at [683, 252] on button "Search" at bounding box center [710, 261] width 55 height 18
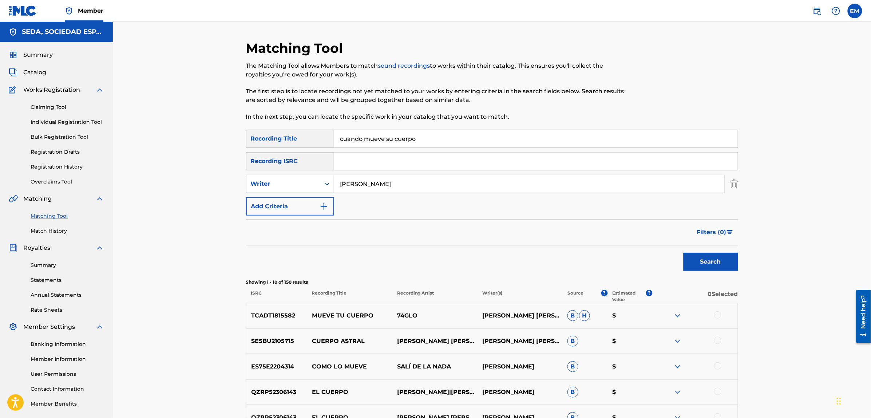
drag, startPoint x: 425, startPoint y: 139, endPoint x: 330, endPoint y: 135, distance: 95.0
click at [330, 135] on div "SearchWithCriteria44572cb1-fc58-46c2-b9ca-d0ebac42b381 Recording Title cuando m…" at bounding box center [492, 139] width 492 height 18
click at [683, 252] on button "Search" at bounding box center [710, 261] width 55 height 18
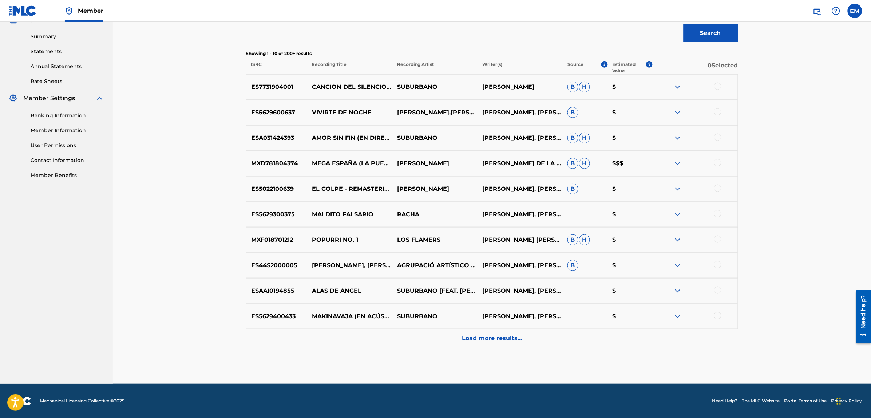
scroll to position [229, 0]
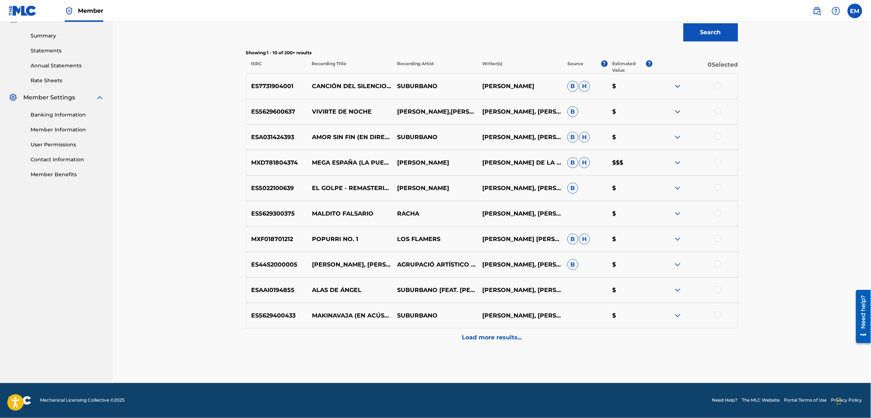
click at [488, 336] on p "Load more results..." at bounding box center [492, 337] width 60 height 9
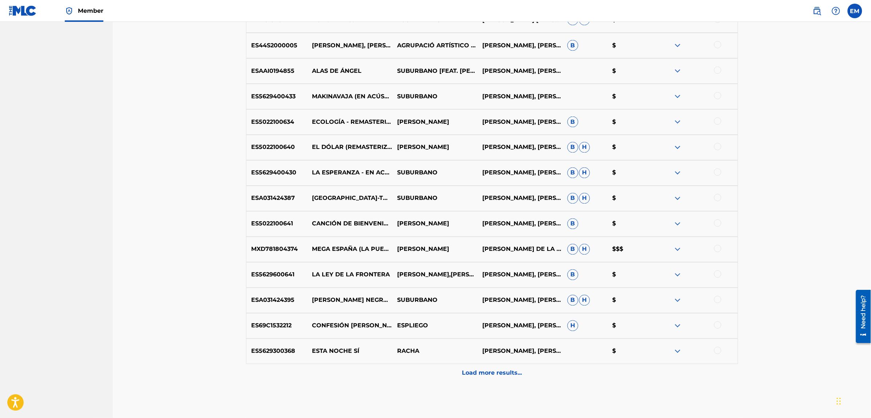
scroll to position [457, 0]
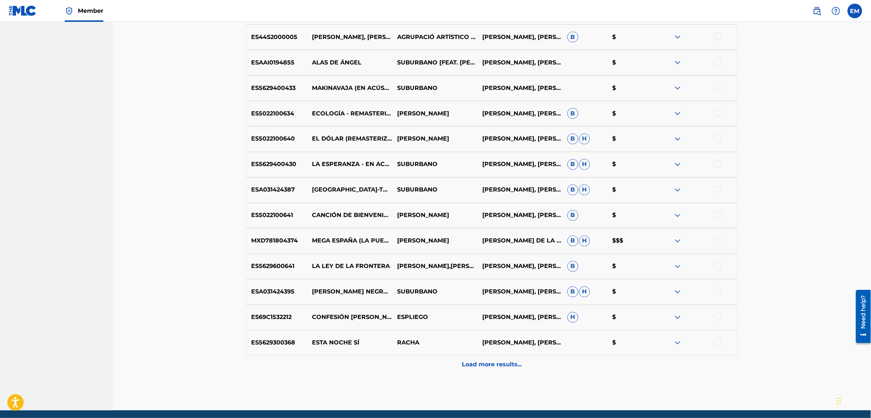
click at [716, 190] on div at bounding box center [717, 189] width 7 height 7
click at [512, 356] on button "Match 1 Group" at bounding box center [511, 358] width 80 height 18
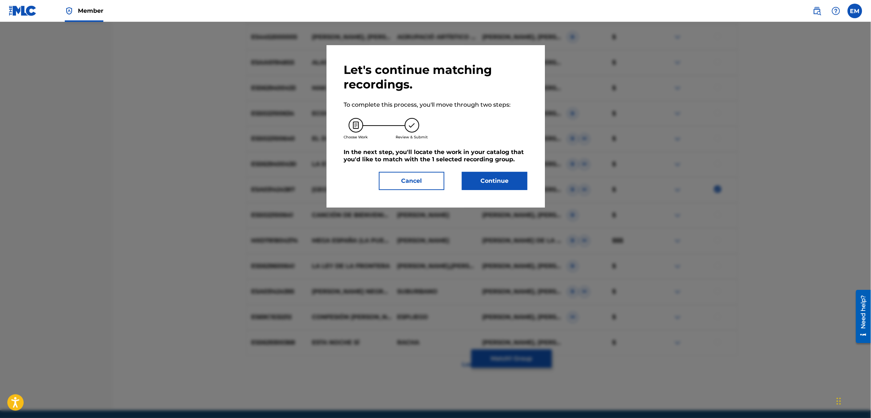
click at [488, 189] on button "Continue" at bounding box center [494, 181] width 65 height 18
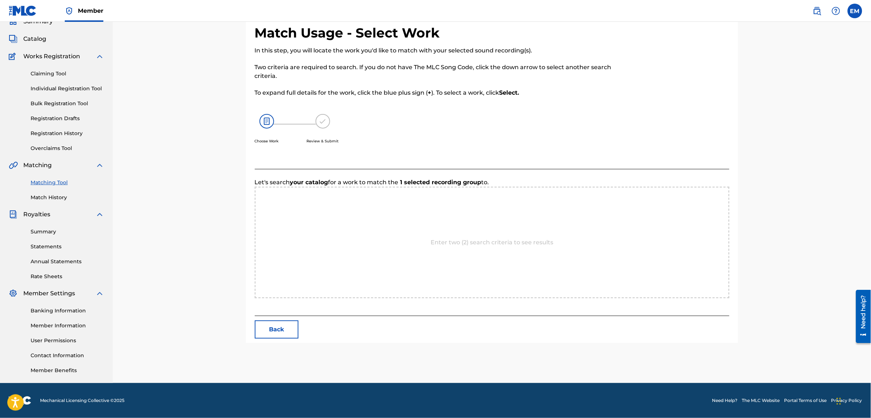
scroll to position [67, 0]
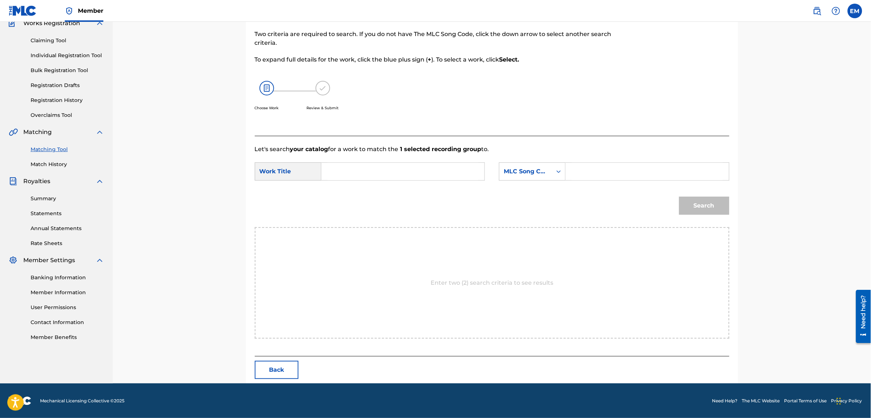
click at [417, 166] on input "Search Form" at bounding box center [402, 171] width 151 height 17
type input "cuando mueve su cuerpo"
click at [524, 172] on div "MLC Song Code" at bounding box center [525, 171] width 44 height 9
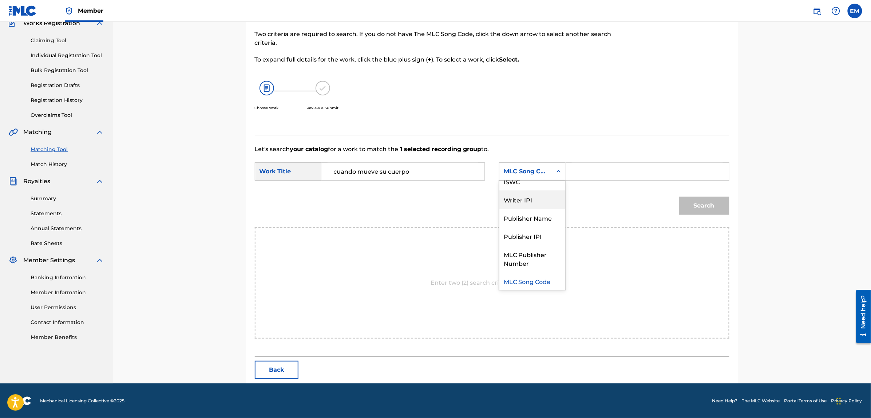
scroll to position [0, 0]
click at [524, 188] on div "Writer Name" at bounding box center [532, 189] width 66 height 18
click at [573, 167] on input "Search Form" at bounding box center [646, 171] width 151 height 17
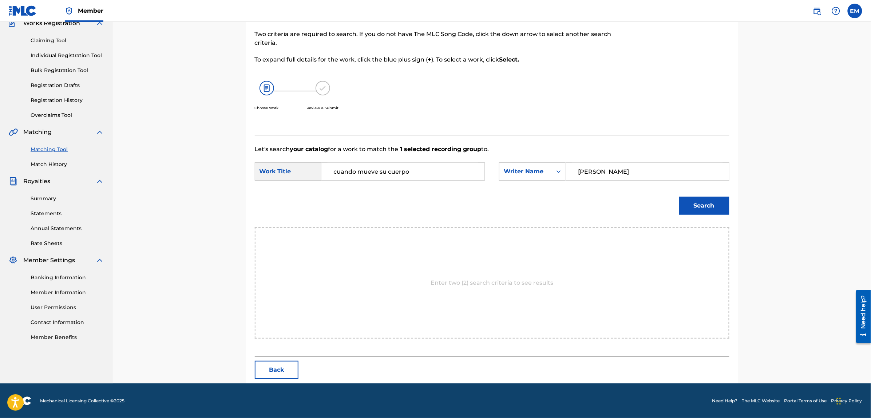
type input "[PERSON_NAME]"
click at [679, 196] on button "Search" at bounding box center [704, 205] width 50 height 18
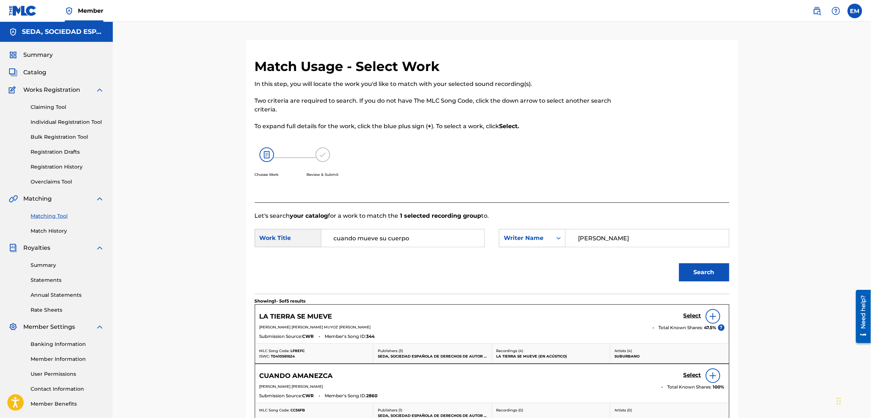
click at [50, 233] on link "Match History" at bounding box center [67, 231] width 73 height 8
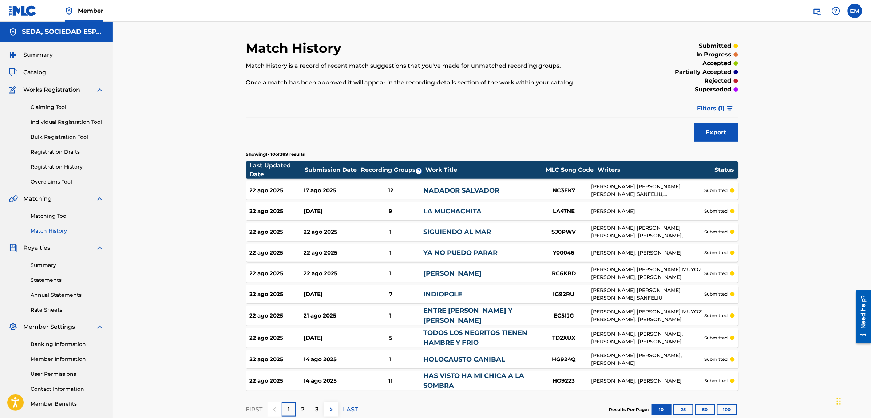
click at [44, 216] on link "Matching Tool" at bounding box center [67, 216] width 73 height 8
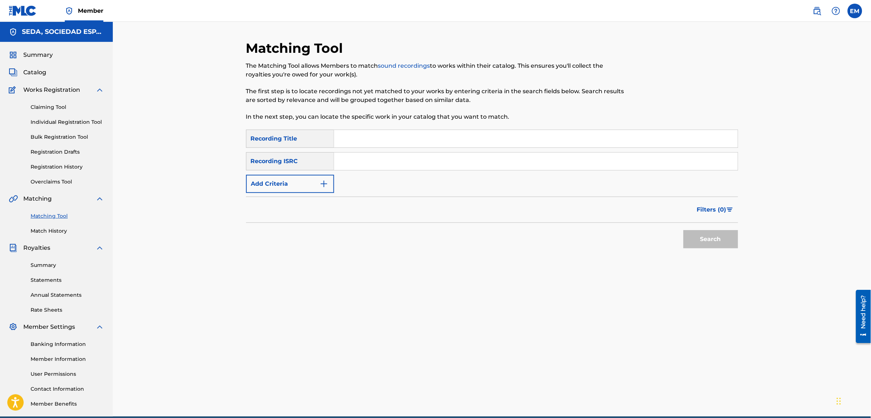
click at [369, 137] on input "Search Form" at bounding box center [535, 138] width 403 height 17
click at [683, 230] on button "Search" at bounding box center [710, 239] width 55 height 18
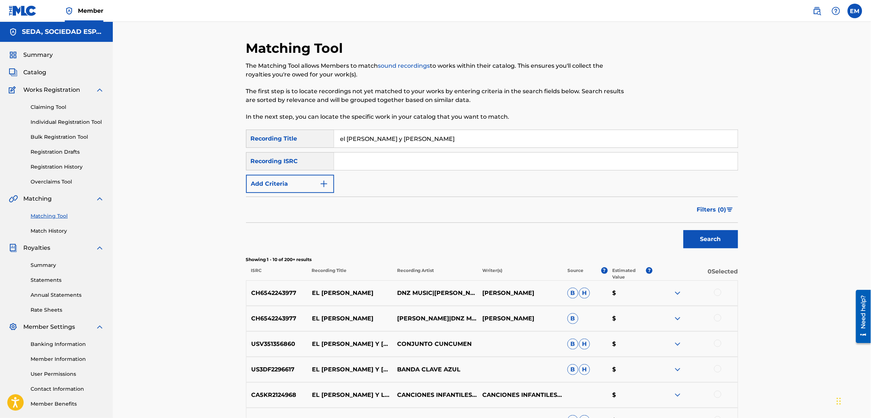
type input "el [PERSON_NAME] y [PERSON_NAME]"
click at [683, 230] on button "Search" at bounding box center [710, 239] width 55 height 18
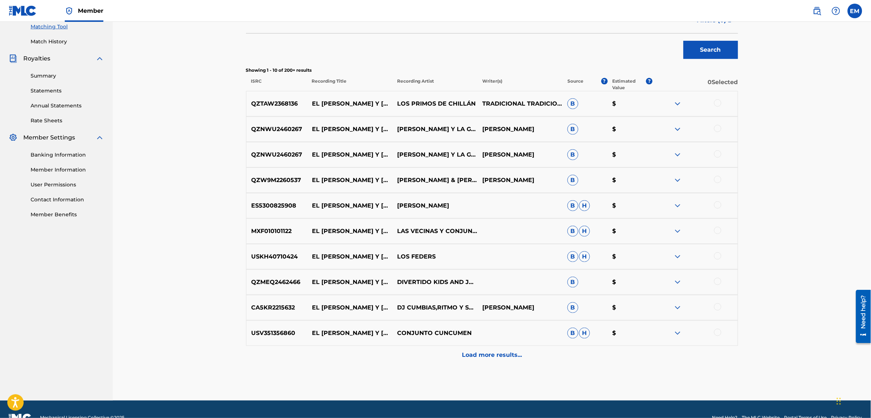
scroll to position [206, 0]
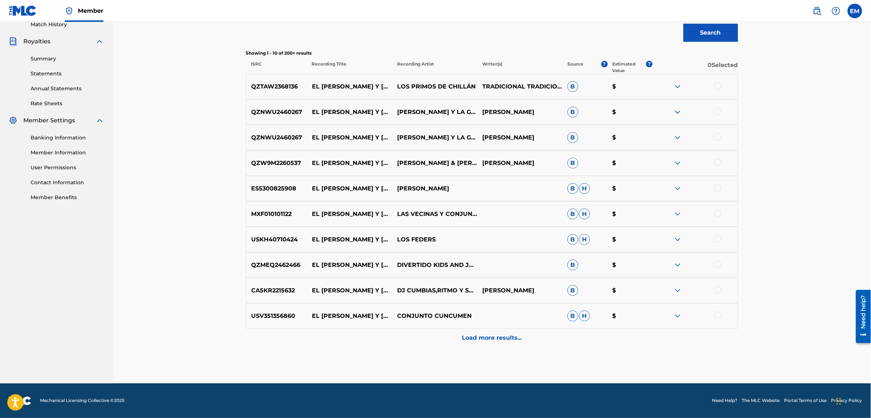
click at [488, 336] on p "Load more results..." at bounding box center [492, 337] width 60 height 9
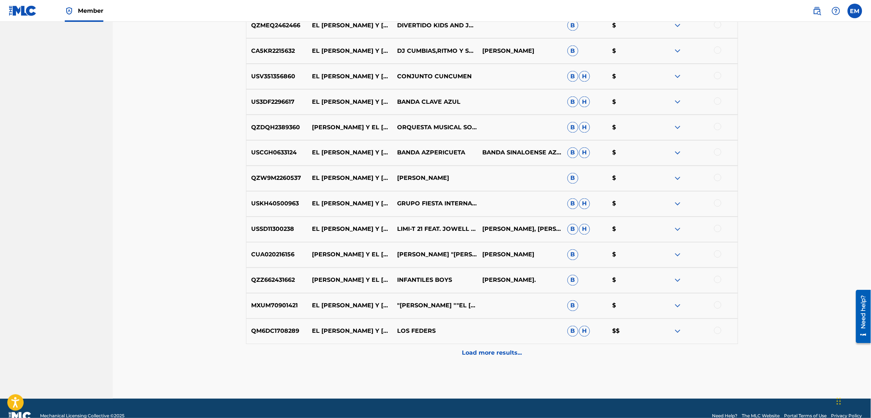
scroll to position [461, 0]
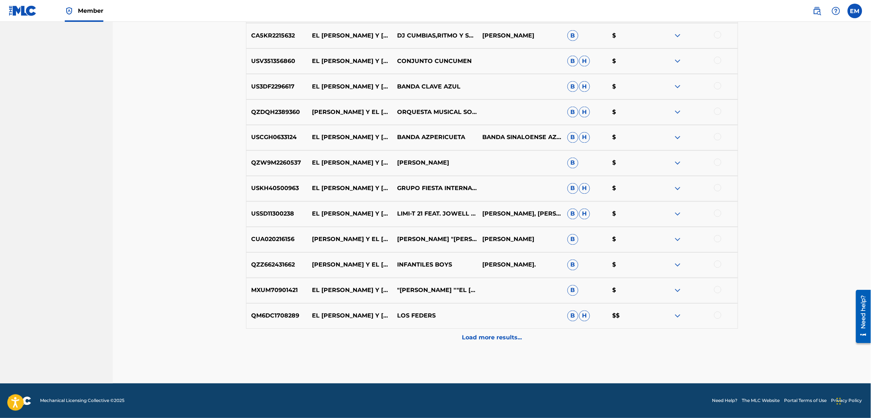
click at [485, 332] on div "Load more results..." at bounding box center [492, 337] width 492 height 18
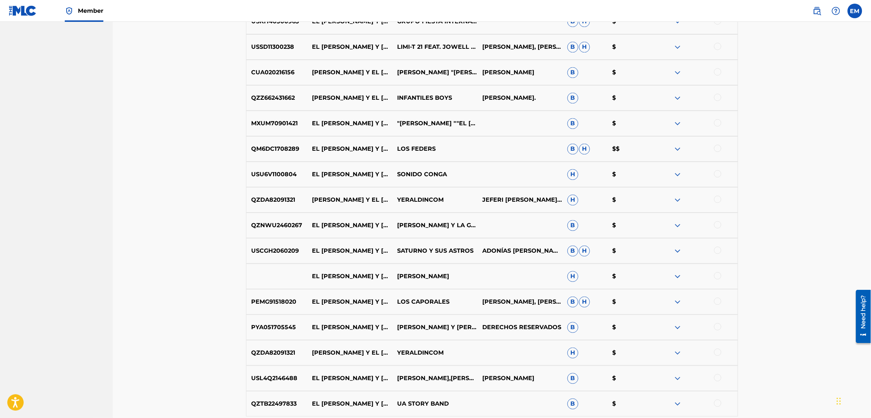
scroll to position [716, 0]
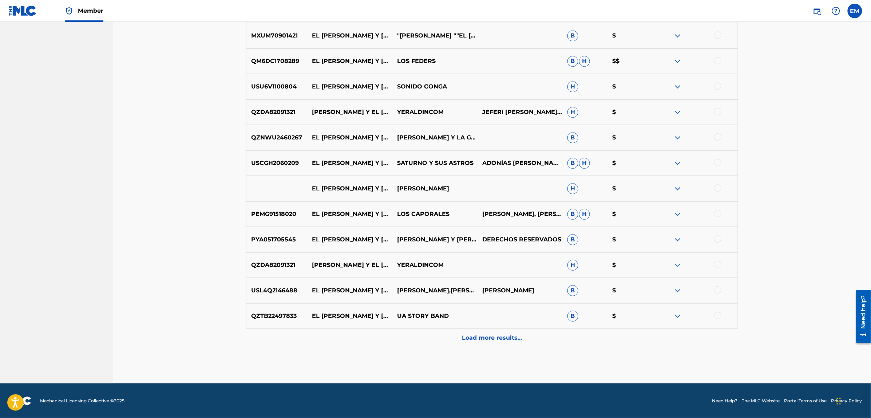
click at [503, 339] on p "Load more results..." at bounding box center [492, 337] width 60 height 9
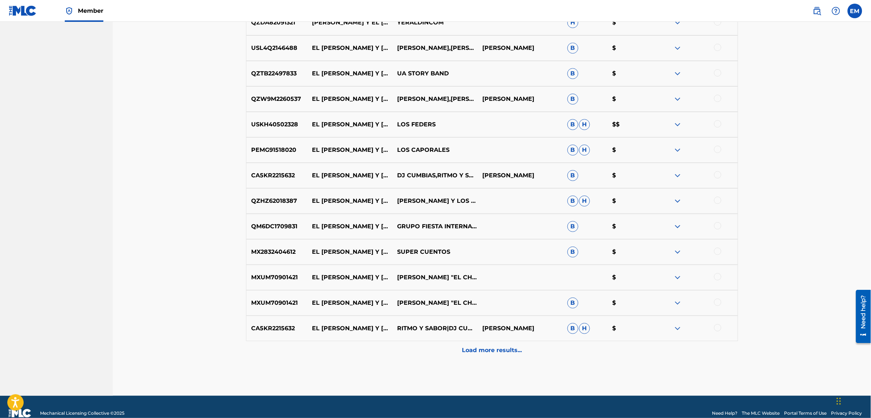
scroll to position [970, 0]
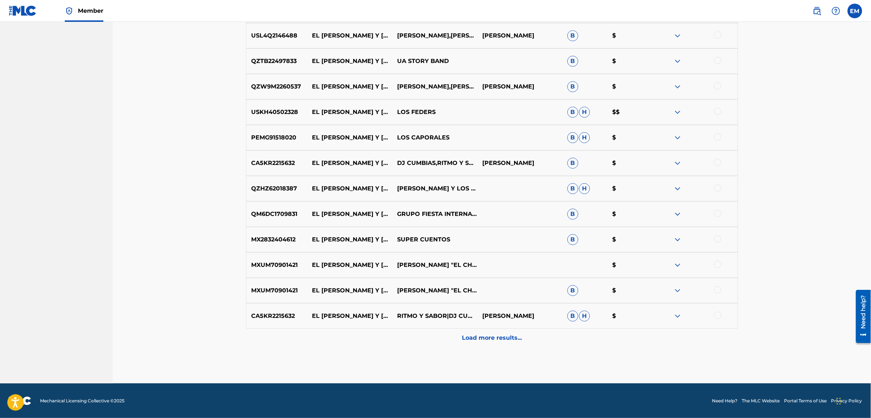
click at [497, 333] on p "Load more results..." at bounding box center [492, 337] width 60 height 9
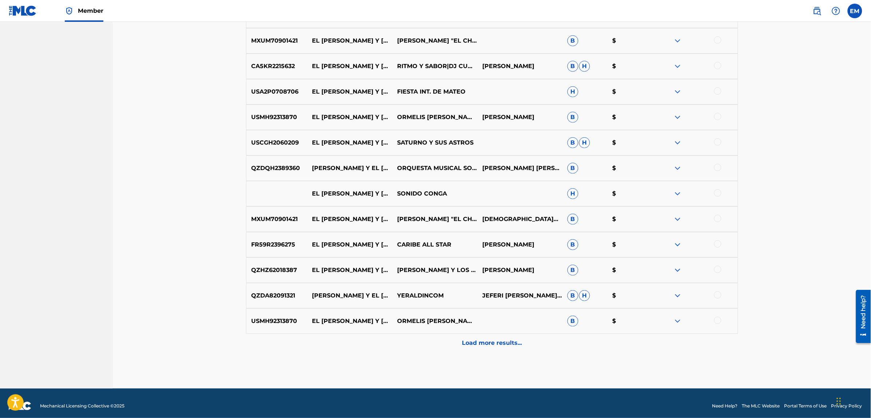
scroll to position [1225, 0]
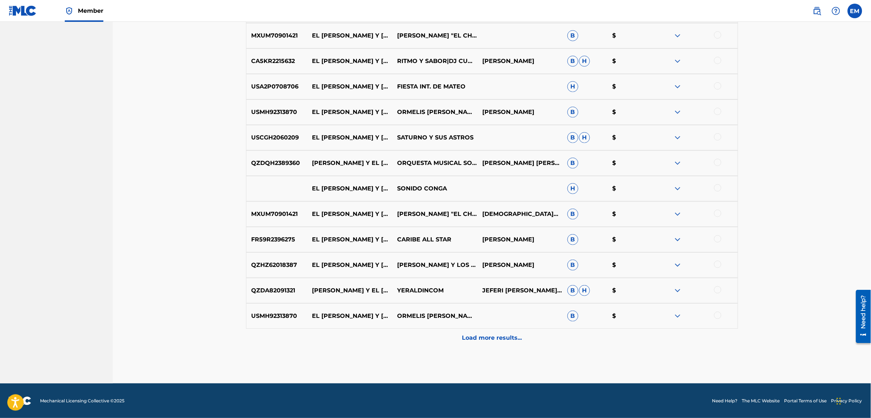
click at [489, 331] on div "Load more results..." at bounding box center [492, 337] width 492 height 18
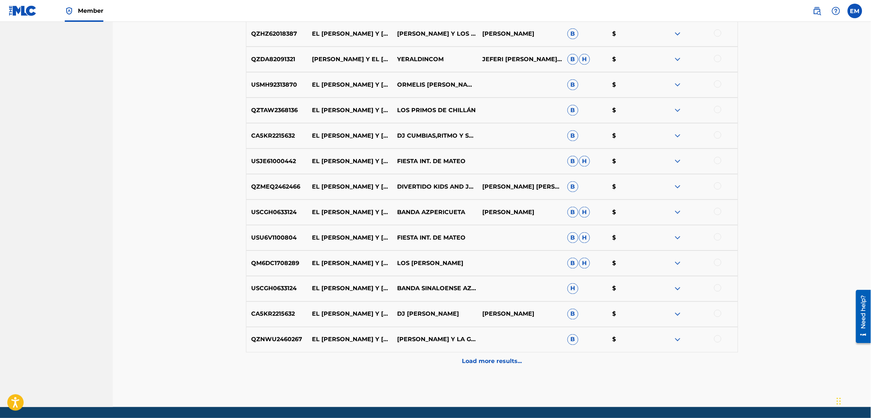
scroll to position [1479, 0]
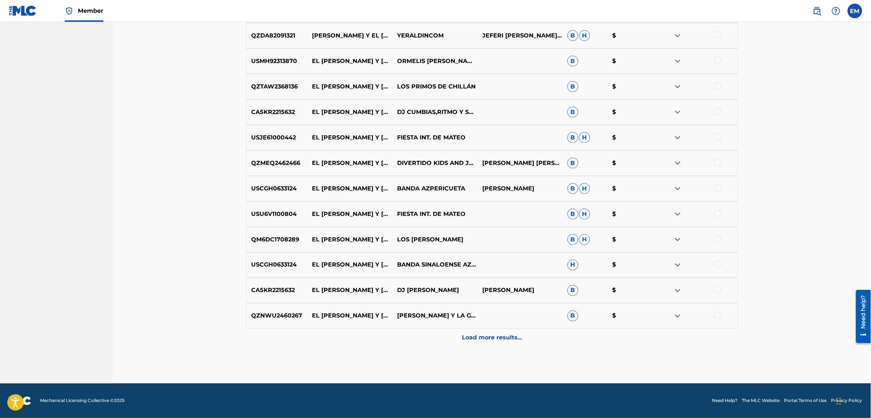
click at [497, 333] on p "Load more results..." at bounding box center [492, 337] width 60 height 9
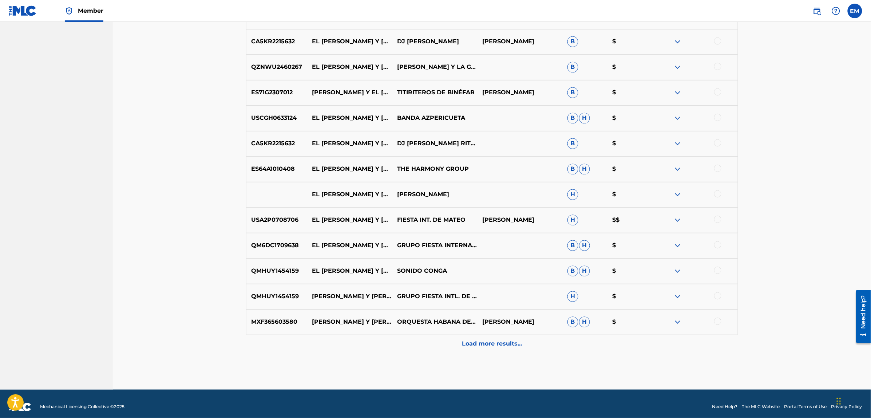
scroll to position [1734, 0]
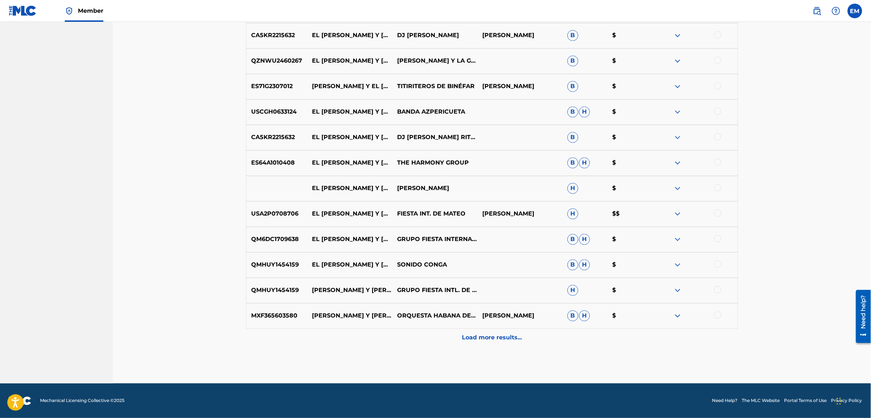
click at [500, 330] on div "Load more results..." at bounding box center [492, 337] width 492 height 18
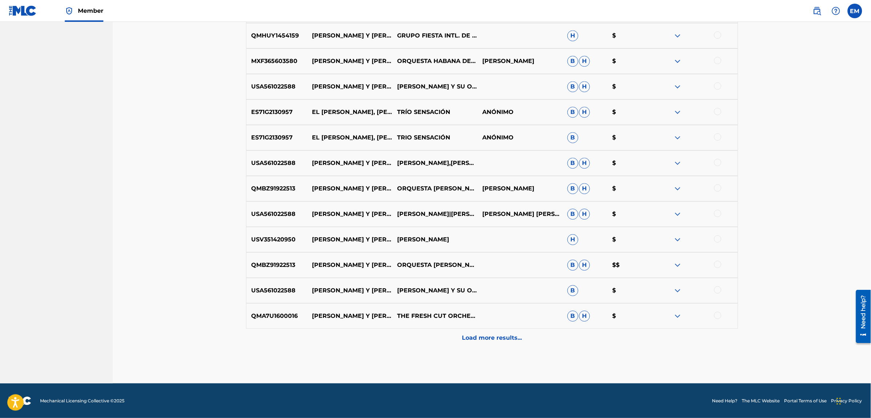
click at [490, 339] on p "Load more results..." at bounding box center [492, 337] width 60 height 9
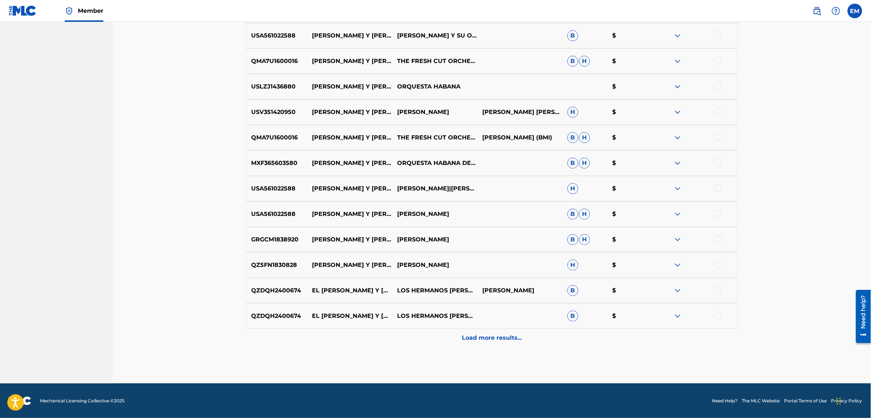
click at [500, 337] on p "Load more results..." at bounding box center [492, 337] width 60 height 9
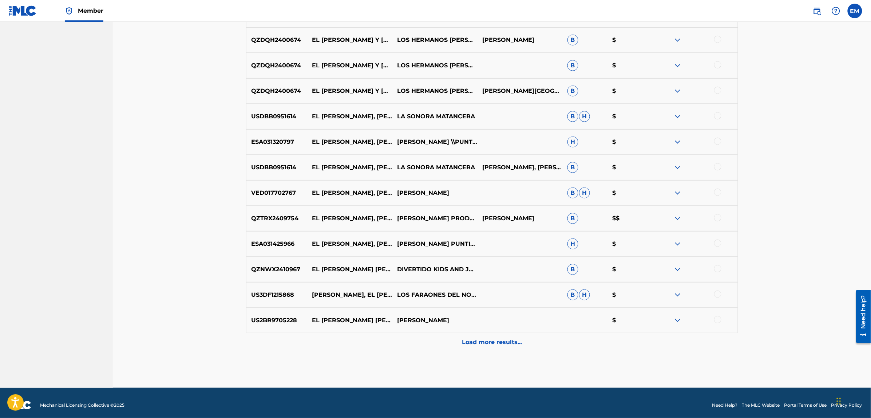
scroll to position [2498, 0]
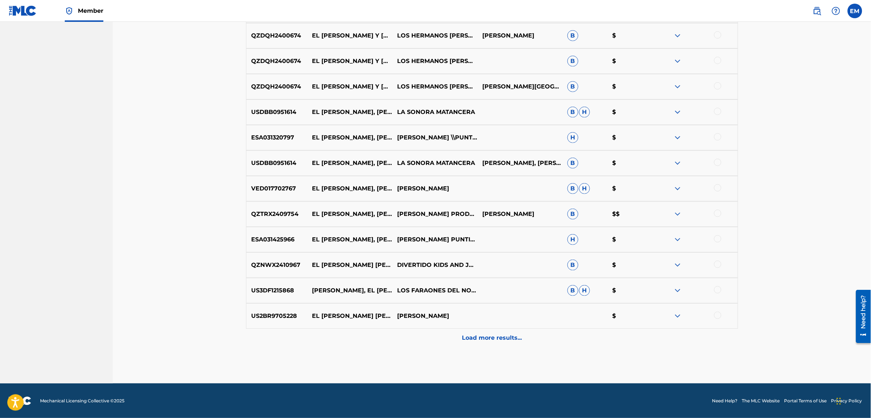
click at [492, 339] on p "Load more results..." at bounding box center [492, 337] width 60 height 9
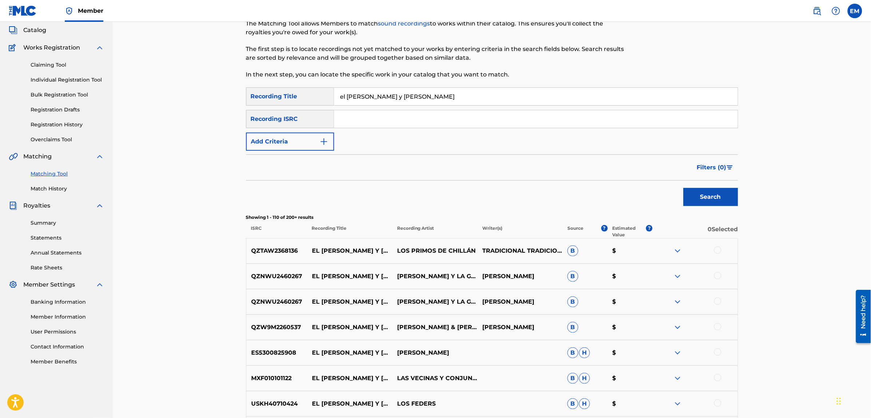
scroll to position [0, 0]
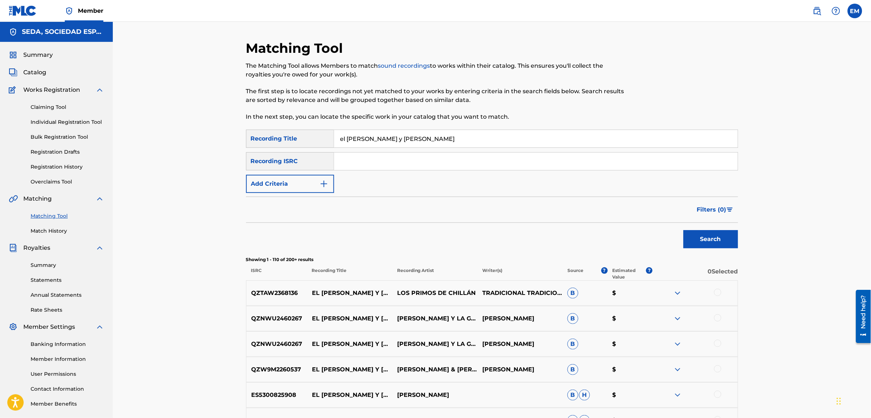
click at [281, 181] on button "Add Criteria" at bounding box center [290, 184] width 88 height 18
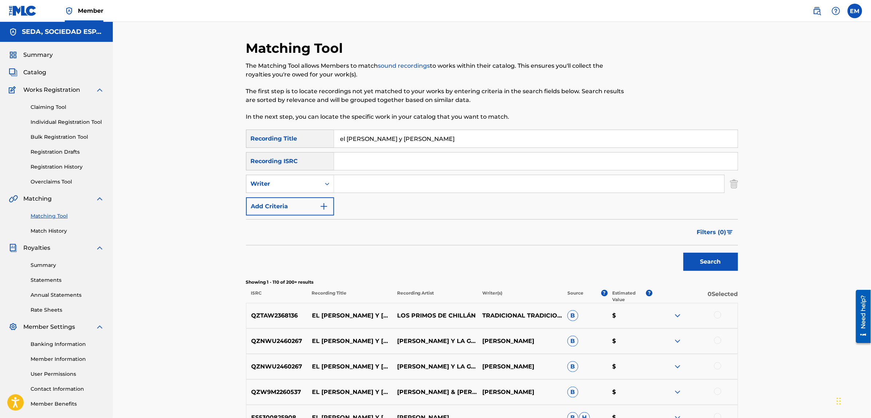
click at [355, 187] on input "Search Form" at bounding box center [529, 183] width 390 height 17
type input "[PERSON_NAME]"
click at [683, 252] on button "Search" at bounding box center [710, 261] width 55 height 18
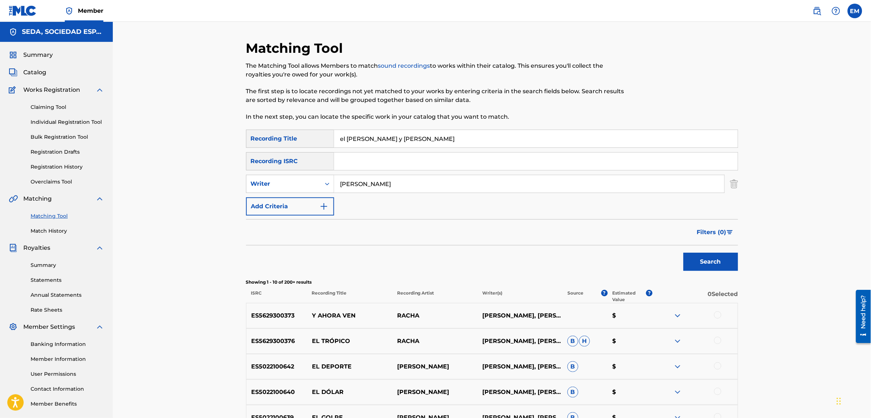
click at [305, 202] on button "Add Criteria" at bounding box center [290, 206] width 88 height 18
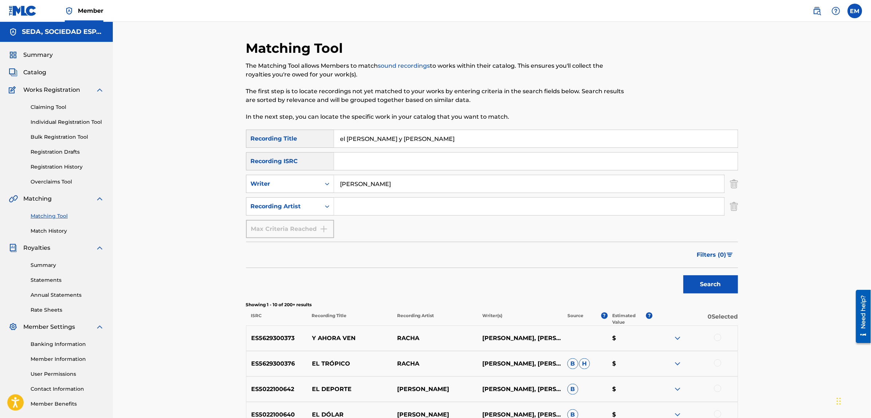
click at [367, 201] on input "Search Form" at bounding box center [529, 206] width 390 height 17
click at [683, 275] on button "Search" at bounding box center [710, 284] width 55 height 18
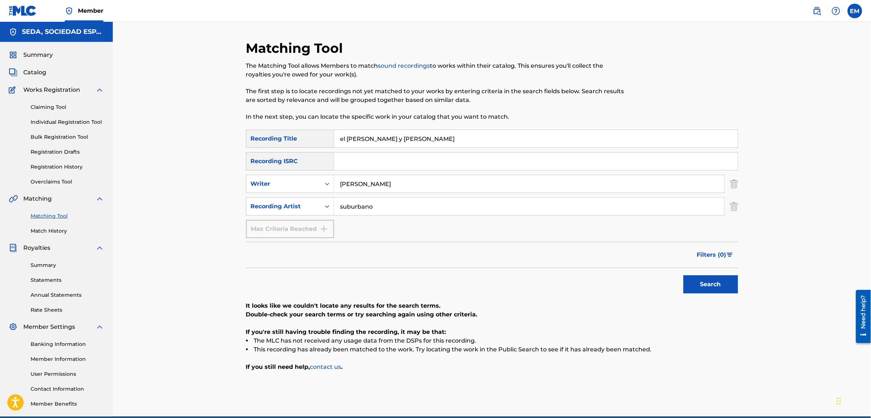
type input "suburbano"
click at [683, 275] on button "Search" at bounding box center [710, 284] width 55 height 18
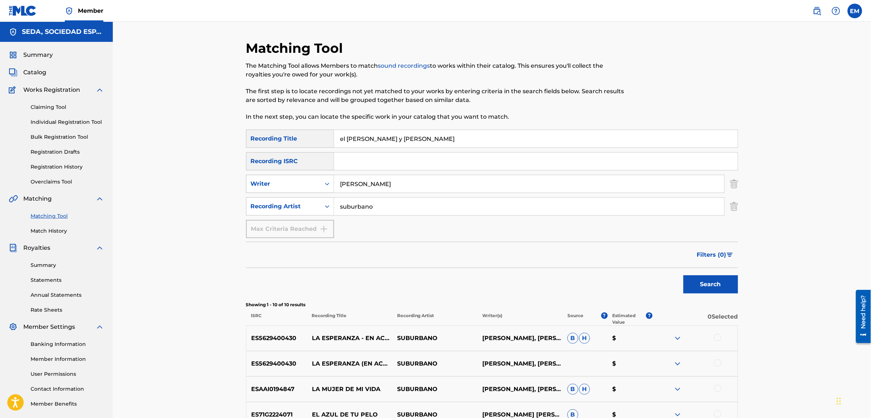
drag, startPoint x: 398, startPoint y: 179, endPoint x: 323, endPoint y: 182, distance: 75.7
click at [327, 181] on div "SearchWithCriteriaa25d7cf1-e3ba-4a42-86d3-c415a07d945c Writer [PERSON_NAME]" at bounding box center [492, 184] width 492 height 18
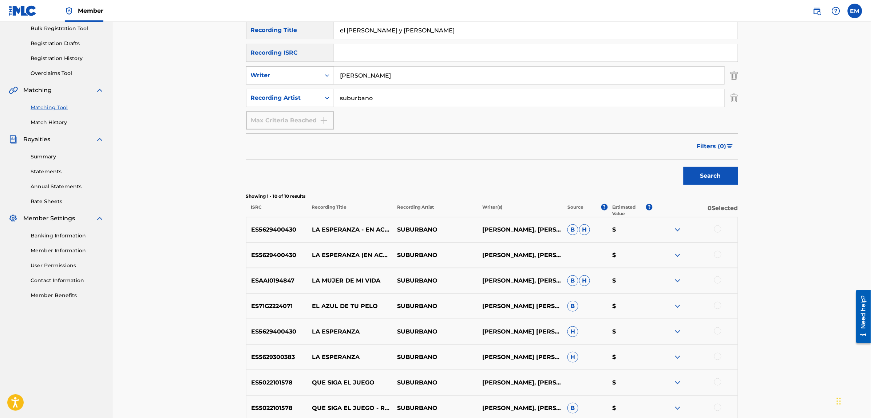
scroll to position [136, 0]
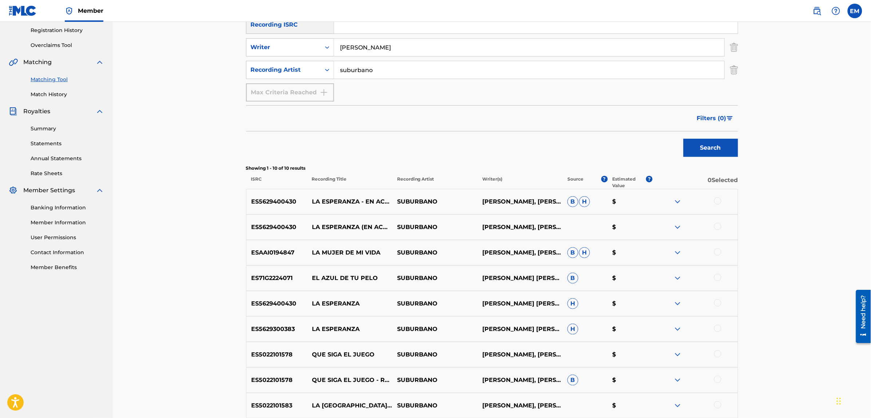
click at [715, 303] on div at bounding box center [717, 302] width 7 height 7
click at [506, 358] on button "Match 1 Group" at bounding box center [511, 358] width 80 height 18
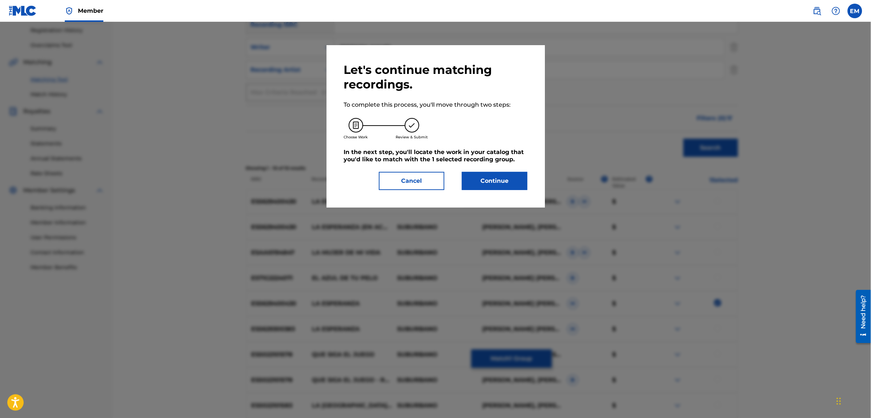
click at [493, 186] on button "Continue" at bounding box center [494, 181] width 65 height 18
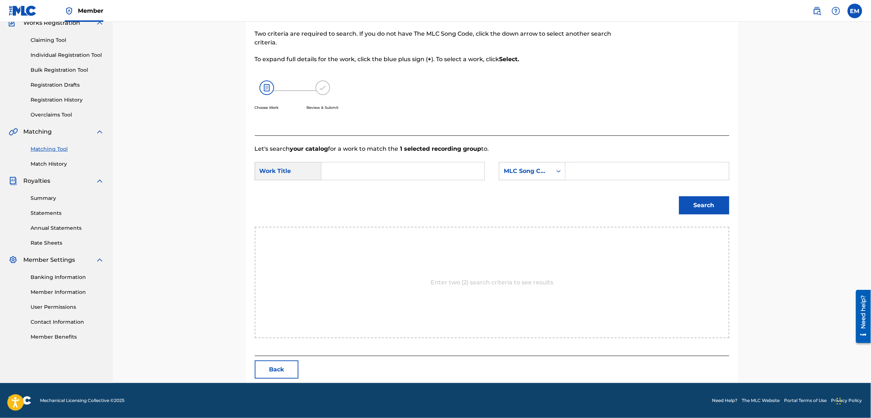
scroll to position [67, 0]
click at [419, 168] on input "Search Form" at bounding box center [402, 171] width 151 height 17
click at [345, 183] on div "el [PERSON_NAME] y [PERSON_NAME]" at bounding box center [347, 200] width 41 height 39
type input "el [PERSON_NAME] y [PERSON_NAME]"
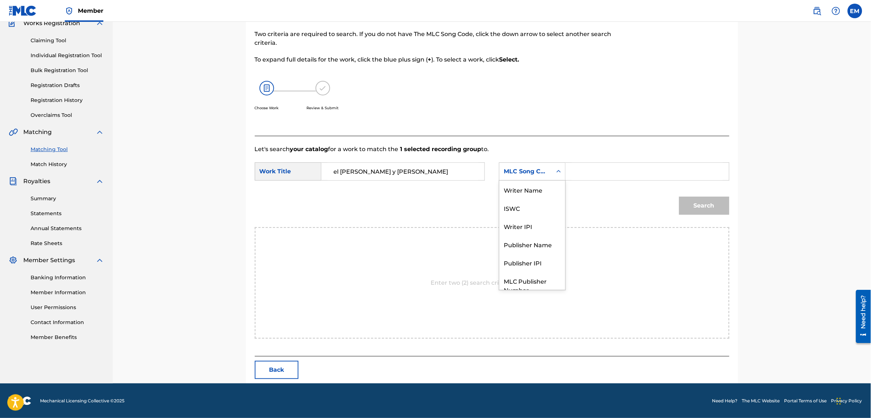
click at [530, 176] on div "MLC Song Code" at bounding box center [525, 171] width 53 height 14
click at [524, 184] on div "Writer Name" at bounding box center [532, 189] width 66 height 18
click at [587, 171] on input "Search Form" at bounding box center [646, 171] width 151 height 17
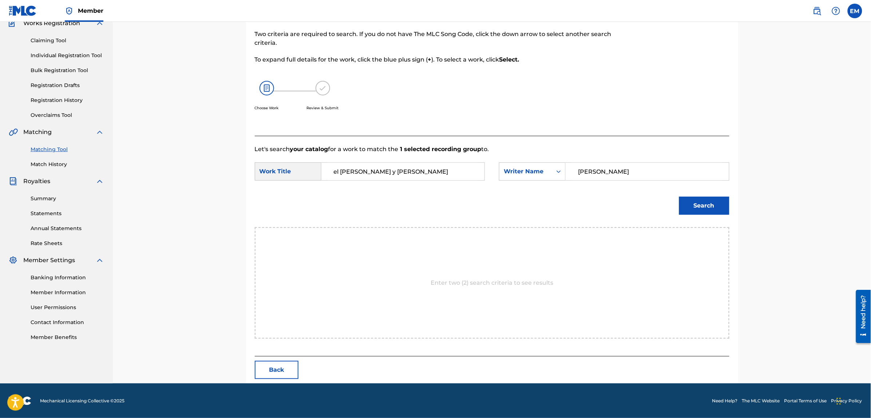
type input "[PERSON_NAME]"
click at [679, 196] on button "Search" at bounding box center [704, 205] width 50 height 18
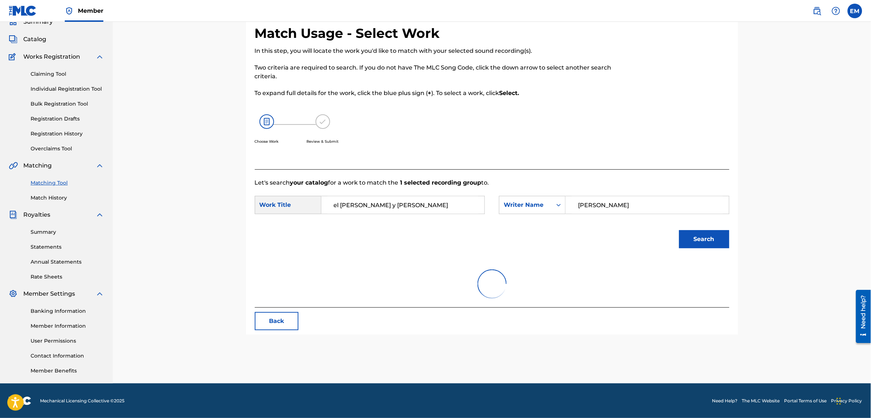
scroll to position [67, 0]
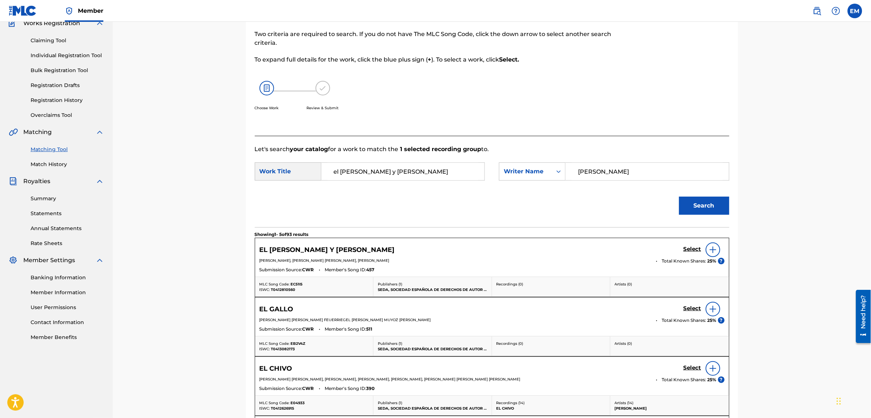
click at [710, 250] on img at bounding box center [712, 249] width 9 height 9
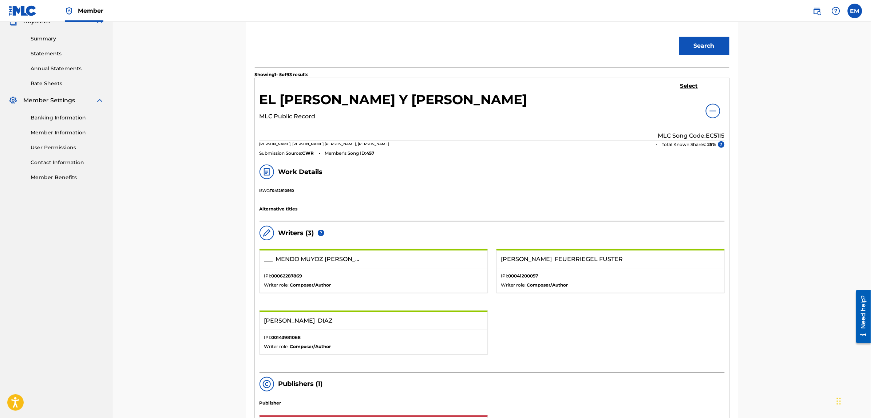
scroll to position [21, 0]
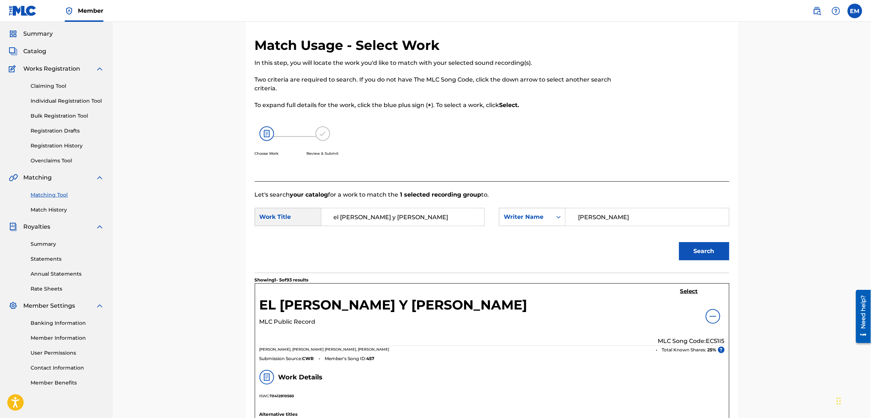
click at [691, 290] on h5 "Select" at bounding box center [689, 291] width 18 height 7
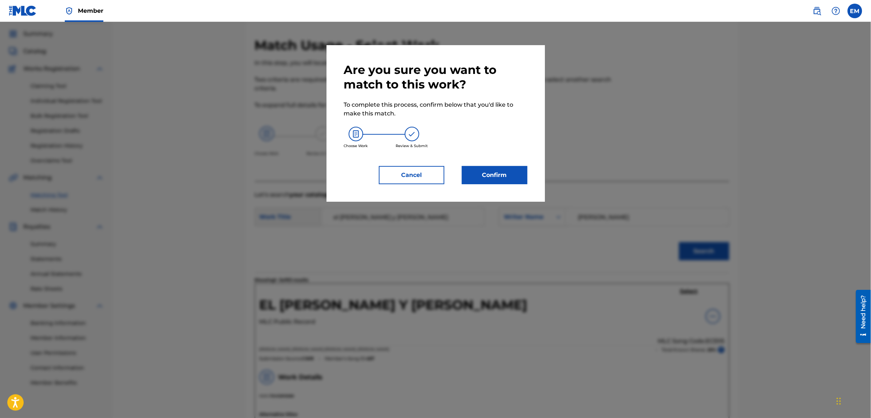
click at [492, 179] on button "Confirm" at bounding box center [494, 175] width 65 height 18
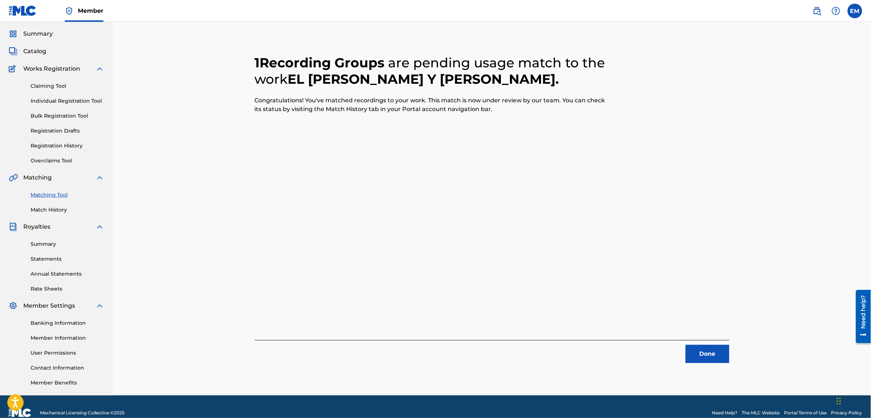
click at [701, 354] on button "Done" at bounding box center [707, 353] width 44 height 18
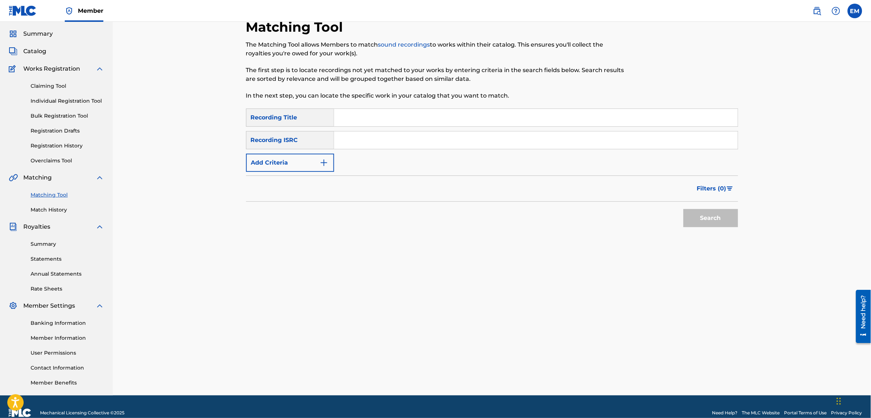
click at [365, 117] on input "Search Form" at bounding box center [535, 117] width 403 height 17
type input "fugitivos"
click at [683, 209] on button "Search" at bounding box center [710, 218] width 55 height 18
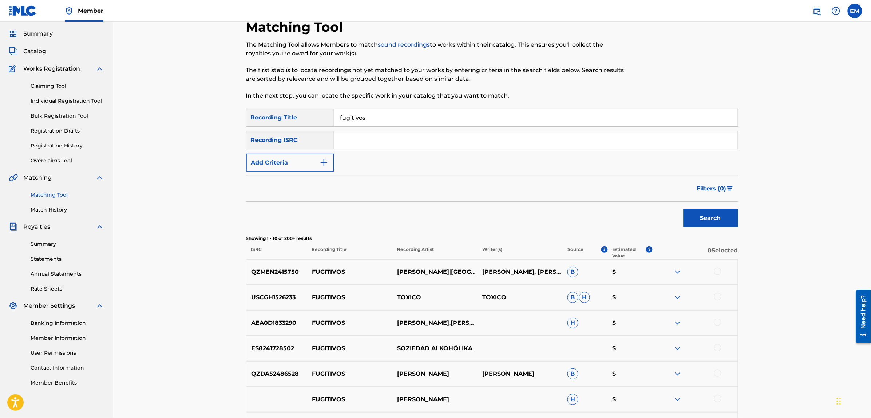
click at [290, 161] on button "Add Criteria" at bounding box center [290, 163] width 88 height 18
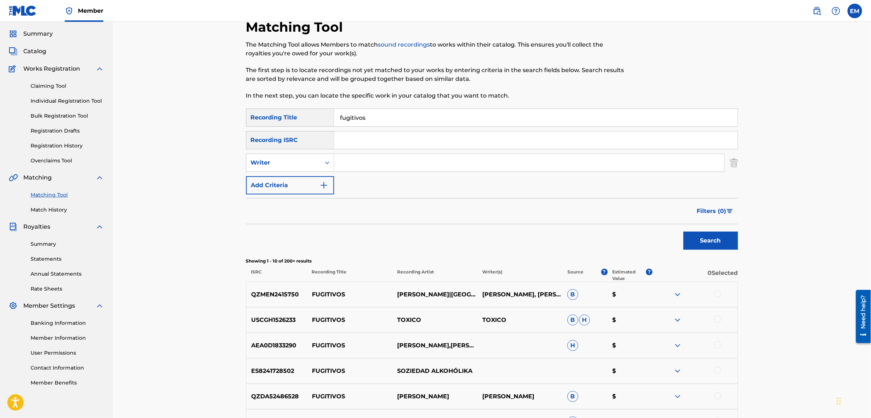
click at [344, 158] on input "Search Form" at bounding box center [529, 162] width 390 height 17
click at [683, 231] on button "Search" at bounding box center [710, 240] width 55 height 18
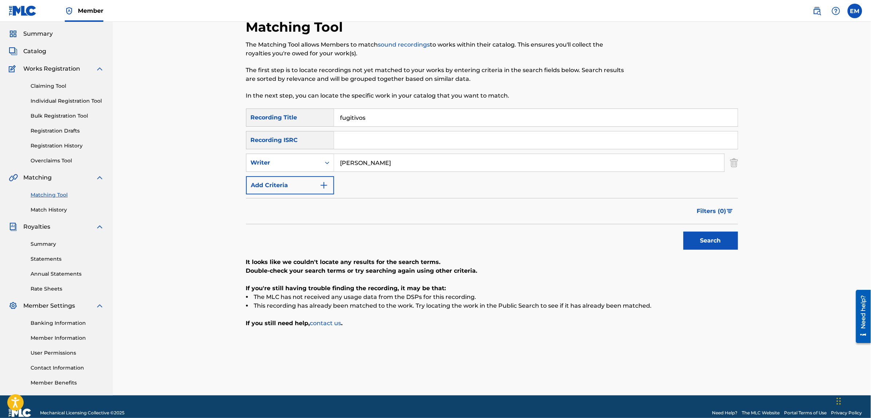
drag, startPoint x: 395, startPoint y: 162, endPoint x: 346, endPoint y: 164, distance: 48.8
click at [346, 164] on input "[PERSON_NAME]" at bounding box center [529, 162] width 390 height 17
type input "b"
click at [683, 231] on button "Search" at bounding box center [710, 240] width 55 height 18
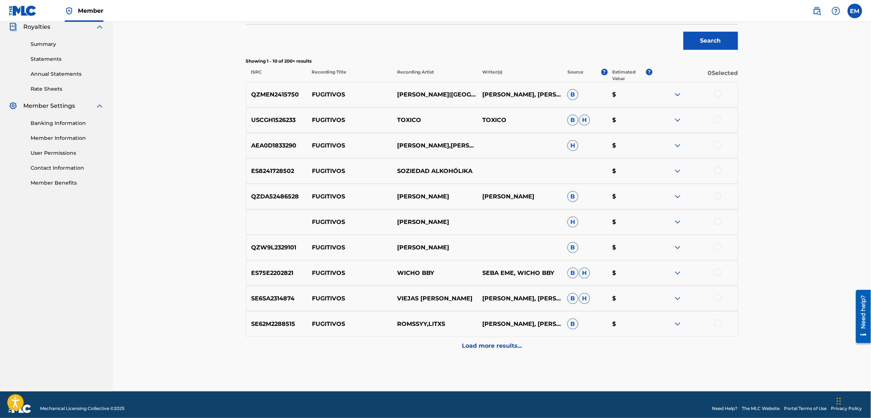
scroll to position [229, 0]
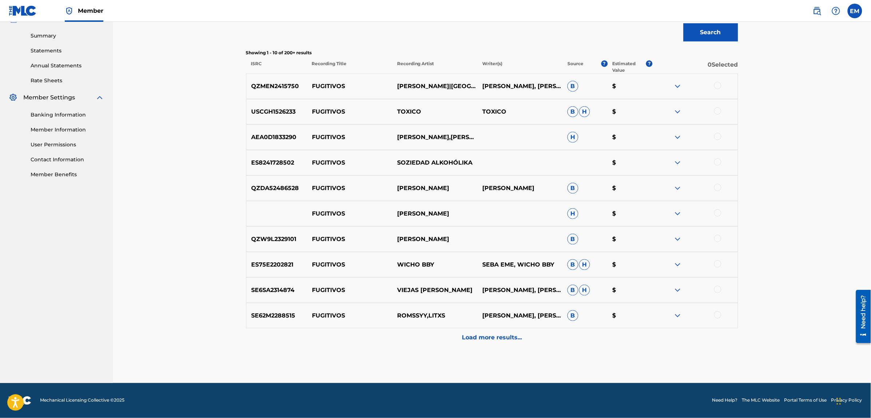
click at [488, 334] on p "Load more results..." at bounding box center [492, 337] width 60 height 9
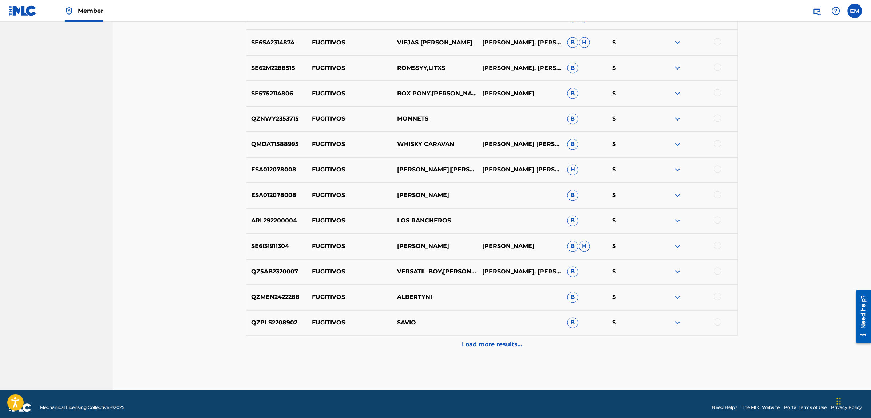
scroll to position [484, 0]
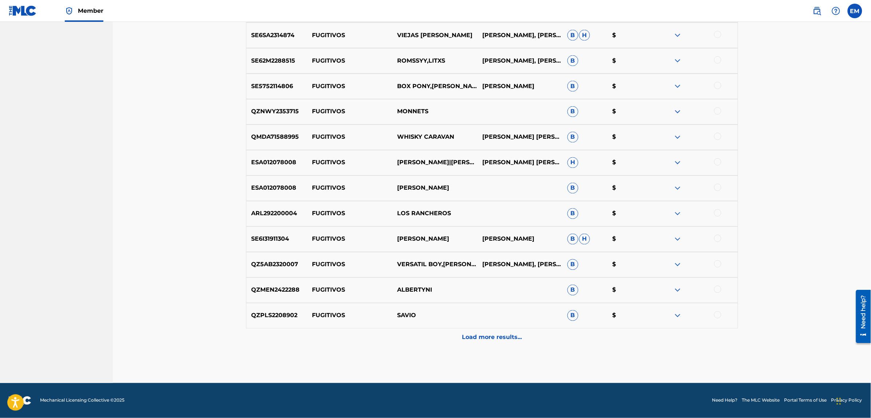
click at [482, 333] on p "Load more results..." at bounding box center [492, 337] width 60 height 9
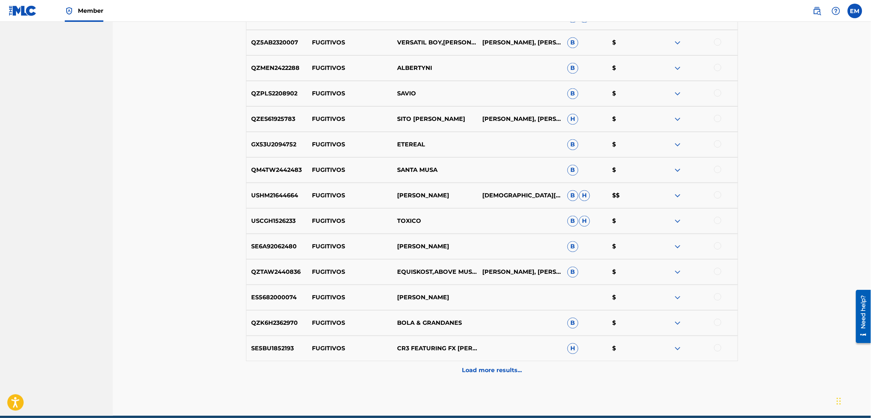
scroll to position [738, 0]
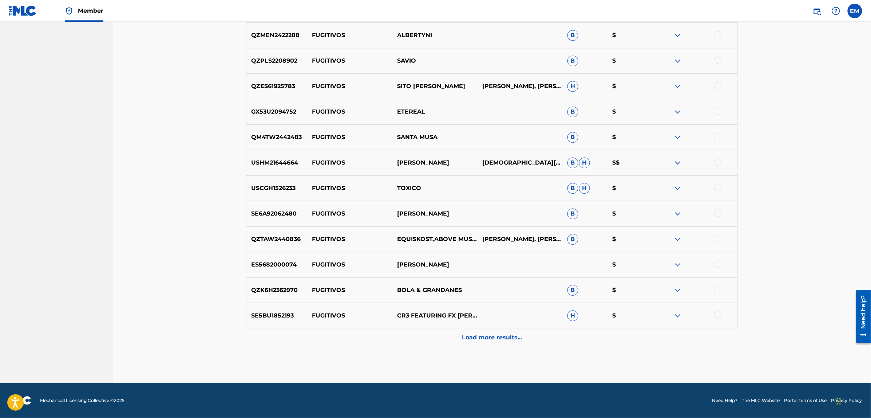
click at [472, 338] on p "Load more results..." at bounding box center [492, 337] width 60 height 9
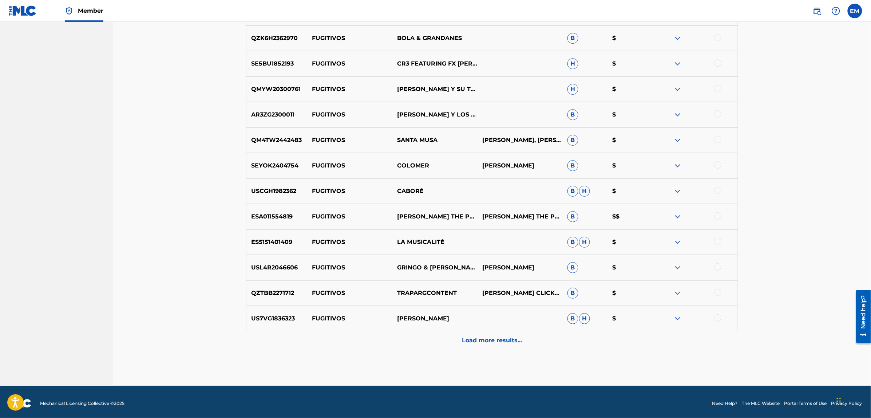
scroll to position [993, 0]
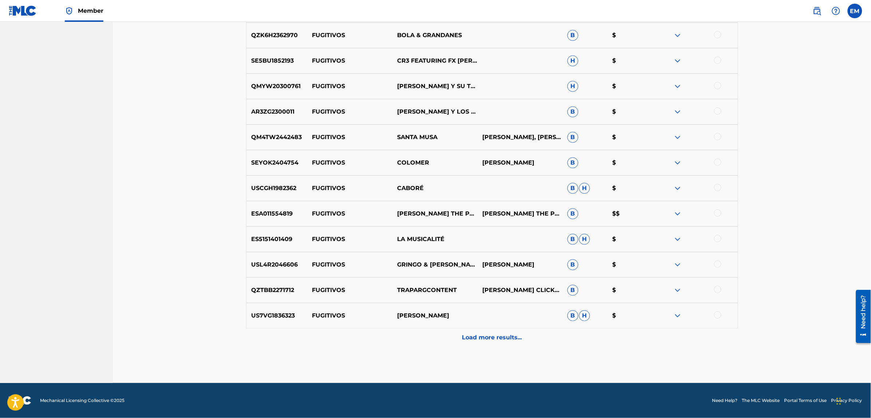
click at [475, 337] on p "Load more results..." at bounding box center [492, 337] width 60 height 9
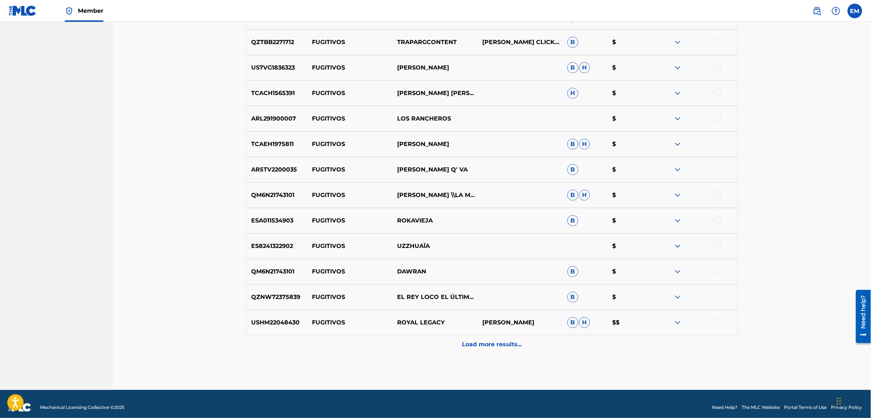
scroll to position [1248, 0]
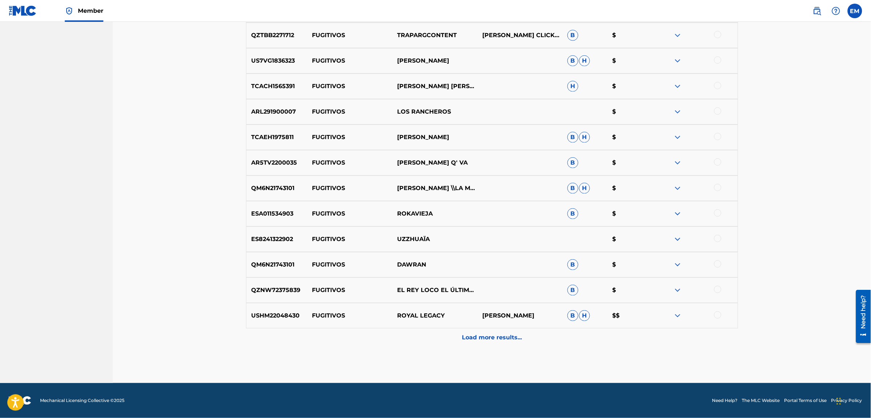
click at [465, 336] on p "Load more results..." at bounding box center [492, 337] width 60 height 9
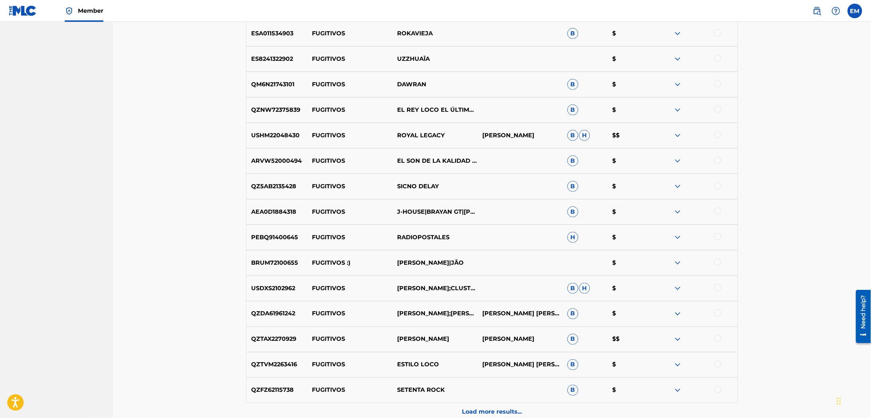
scroll to position [1502, 0]
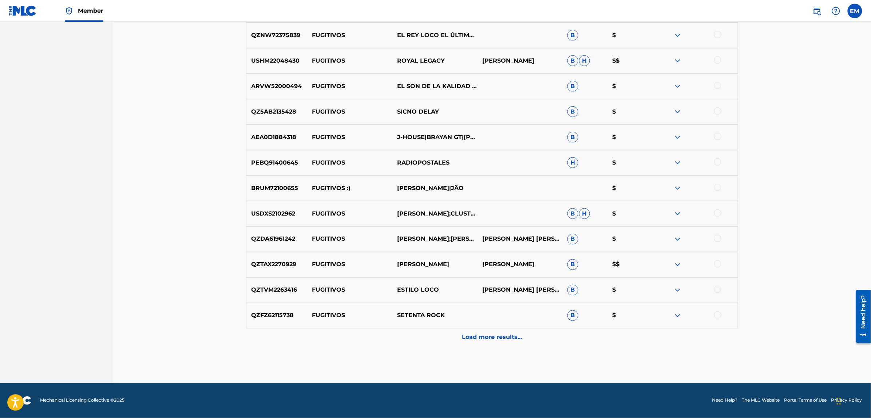
click at [478, 338] on p "Load more results..." at bounding box center [492, 337] width 60 height 9
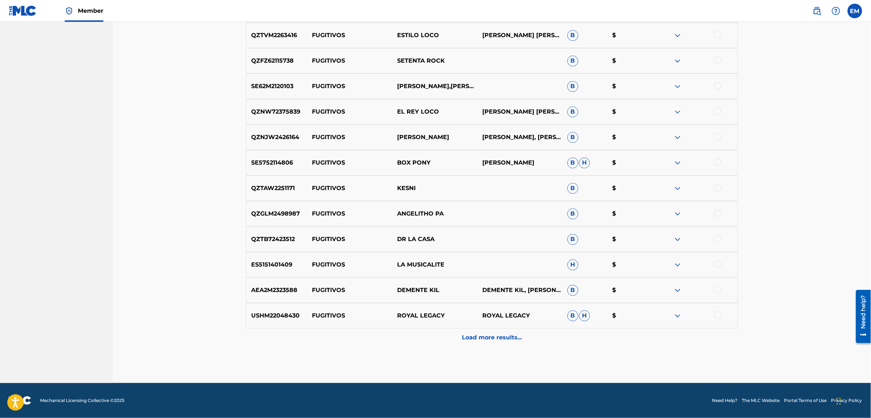
click at [481, 338] on p "Load more results..." at bounding box center [492, 337] width 60 height 9
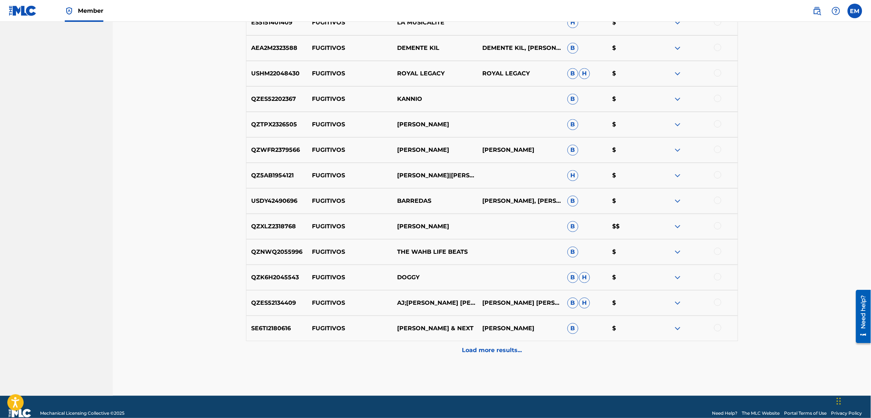
scroll to position [2012, 0]
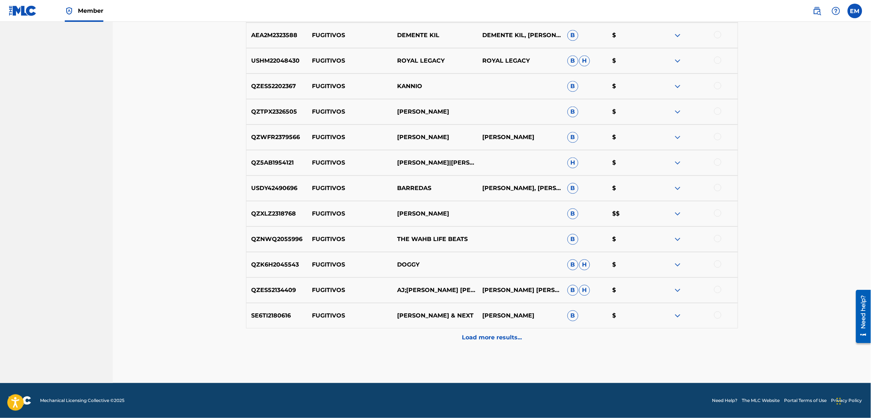
click at [472, 335] on p "Load more results..." at bounding box center [492, 337] width 60 height 9
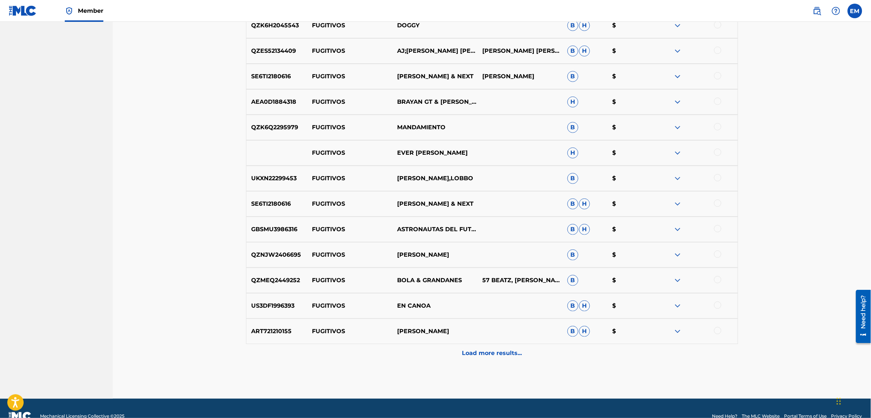
scroll to position [2266, 0]
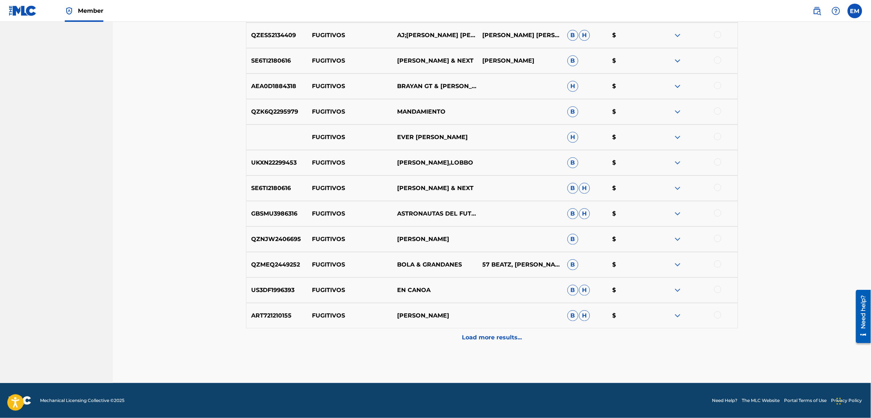
click at [495, 341] on p "Load more results..." at bounding box center [492, 337] width 60 height 9
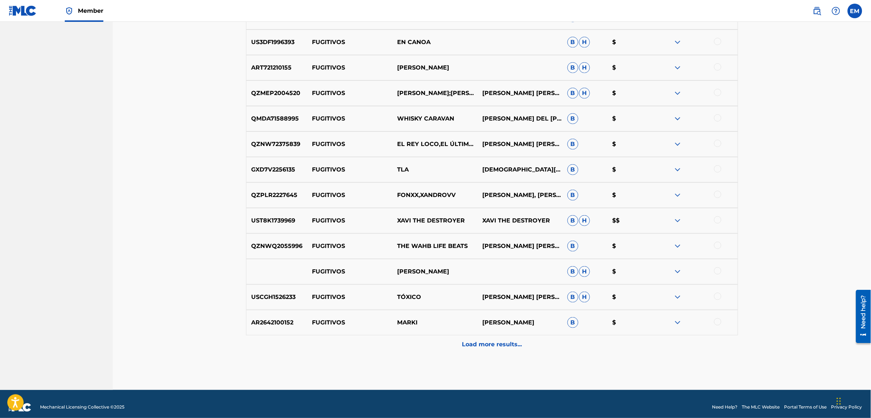
scroll to position [2521, 0]
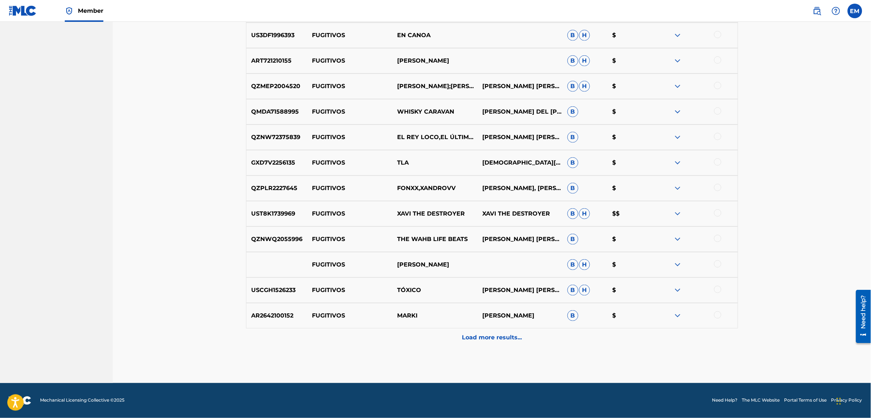
click at [504, 338] on p "Load more results..." at bounding box center [492, 337] width 60 height 9
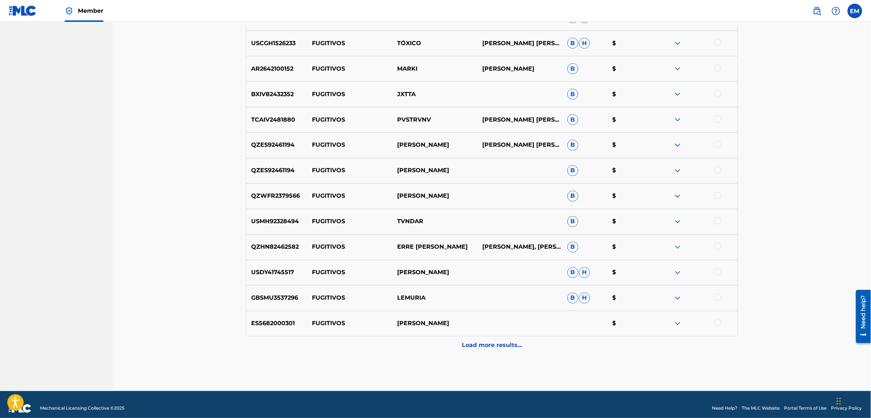
scroll to position [2776, 0]
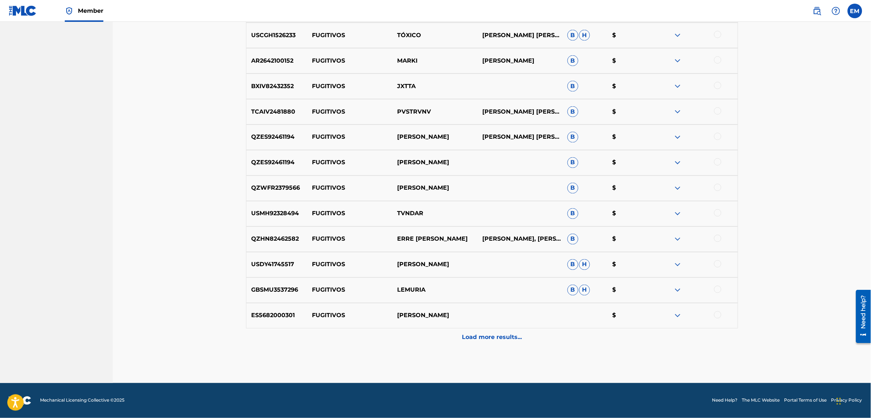
click at [477, 341] on p "Load more results..." at bounding box center [492, 337] width 60 height 9
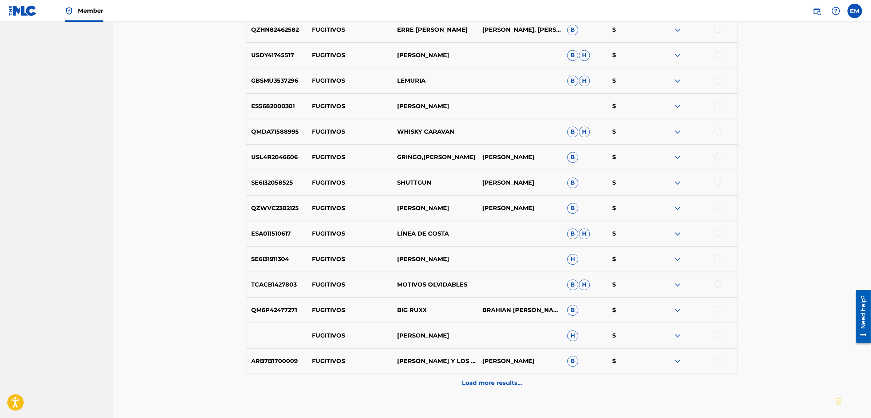
scroll to position [3030, 0]
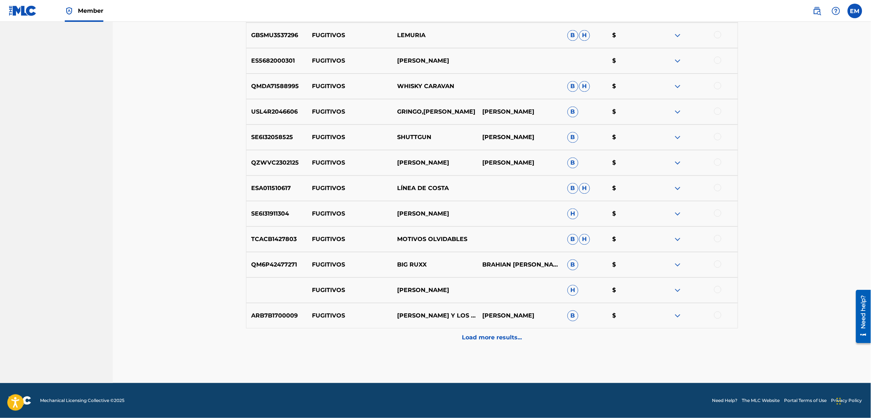
click at [488, 337] on p "Load more results..." at bounding box center [492, 337] width 60 height 9
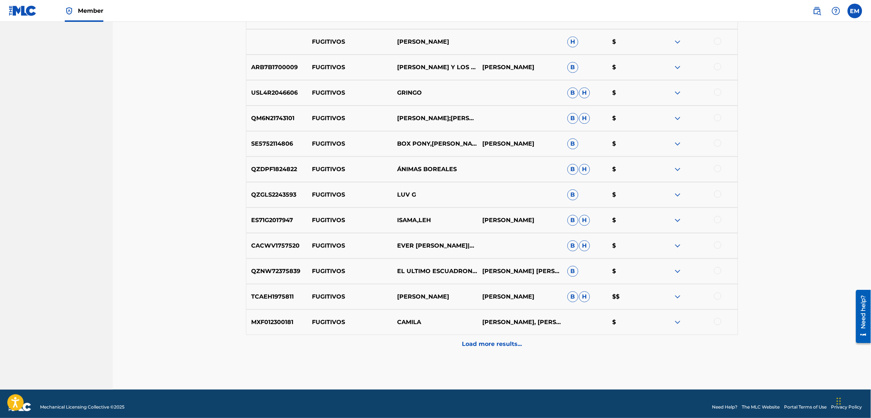
scroll to position [3285, 0]
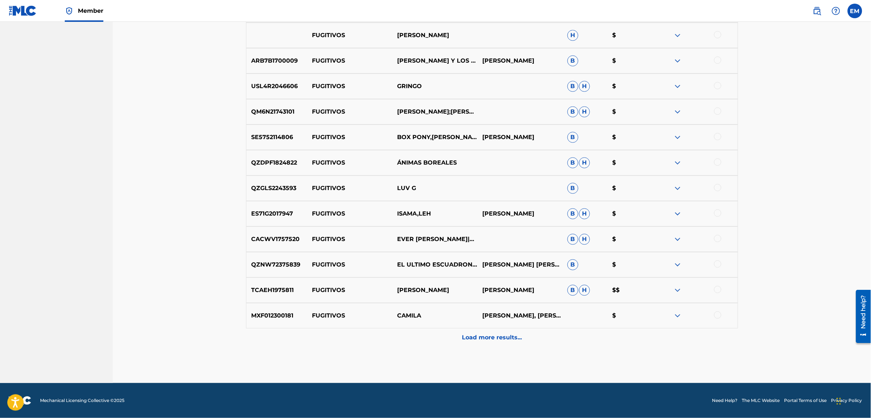
click at [494, 339] on p "Load more results..." at bounding box center [492, 337] width 60 height 9
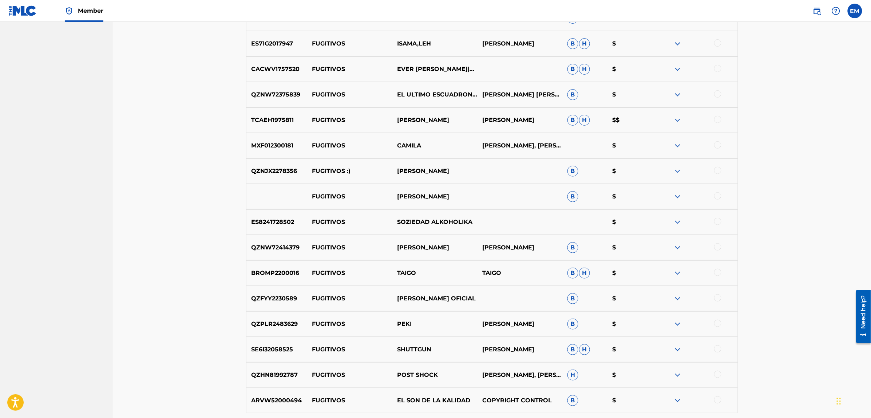
scroll to position [3540, 0]
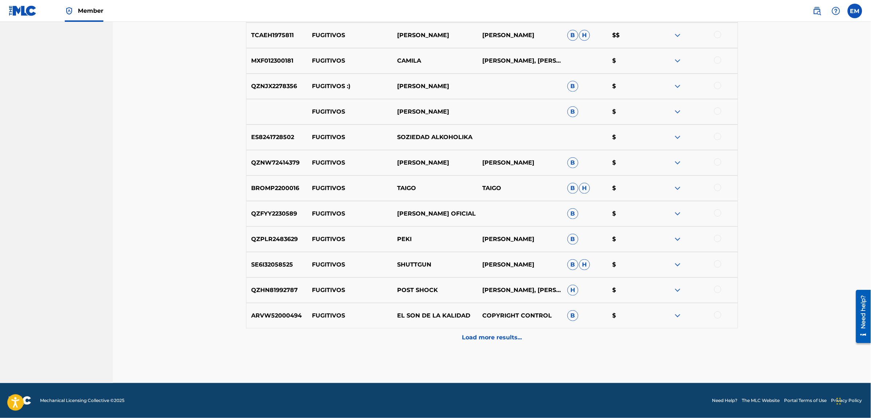
click at [483, 338] on p "Load more results..." at bounding box center [492, 337] width 60 height 9
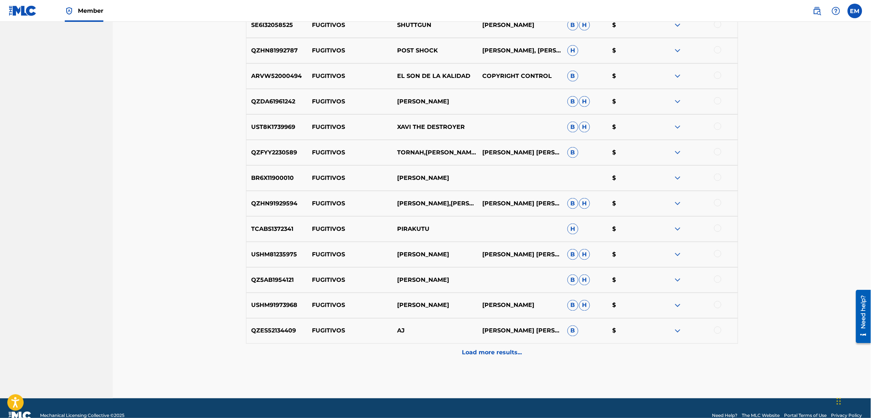
scroll to position [3794, 0]
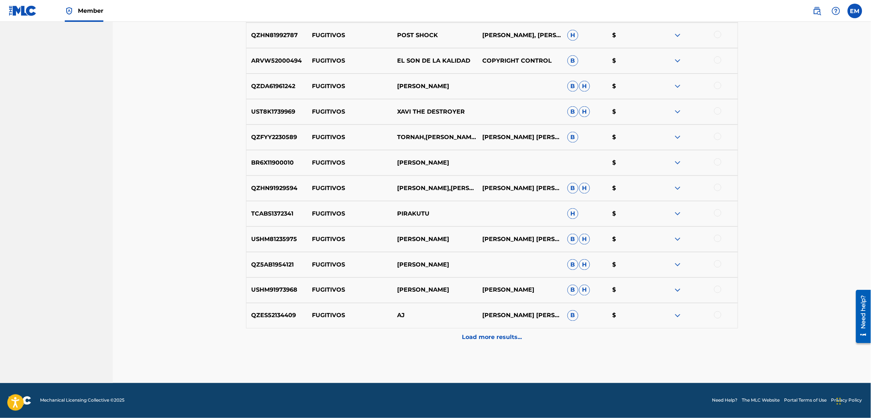
click at [507, 335] on p "Load more results..." at bounding box center [492, 337] width 60 height 9
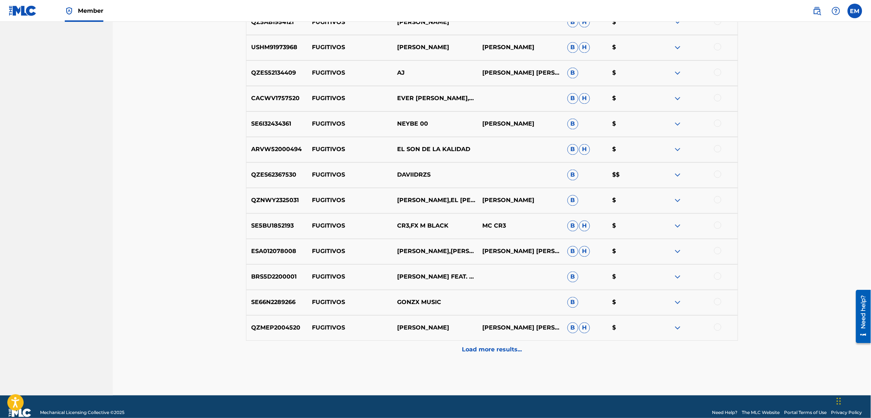
scroll to position [4049, 0]
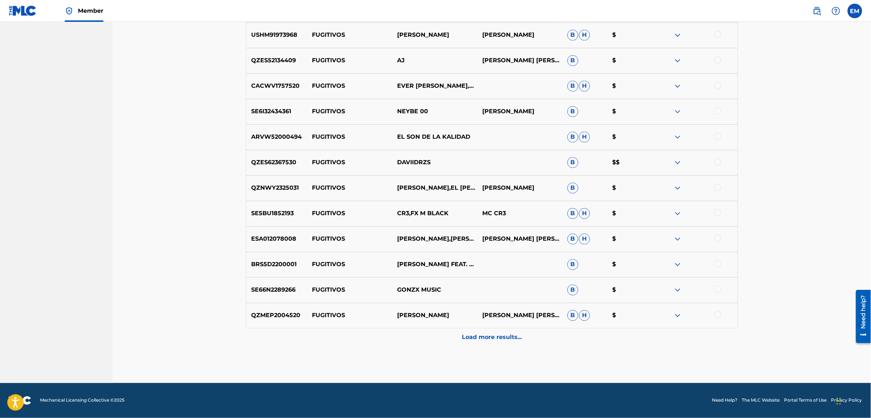
click at [479, 341] on p "Load more results..." at bounding box center [492, 337] width 60 height 9
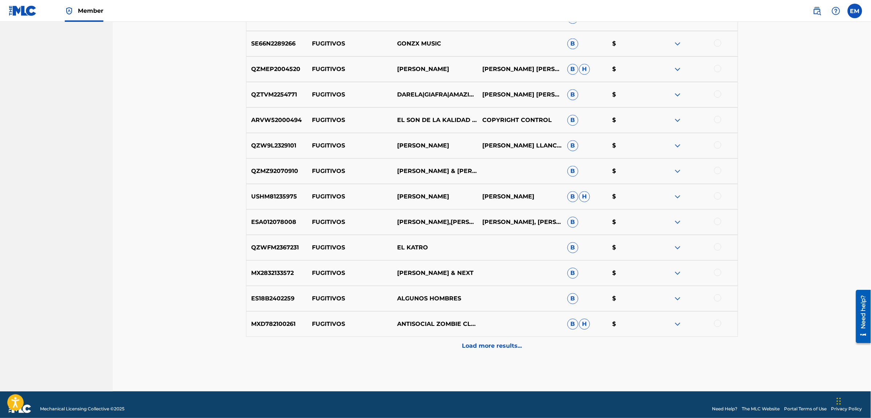
scroll to position [4303, 0]
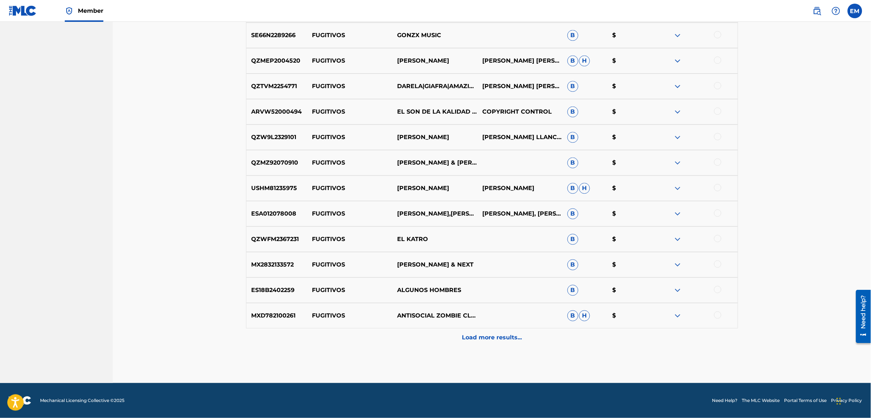
click at [477, 338] on p "Load more results..." at bounding box center [492, 337] width 60 height 9
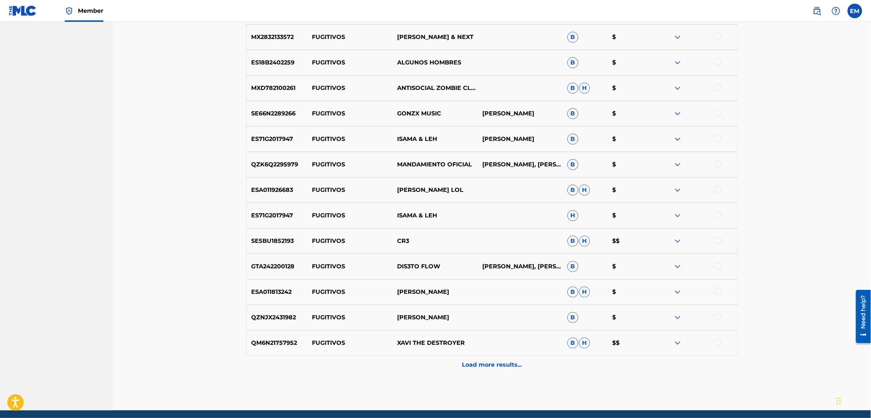
scroll to position [4558, 0]
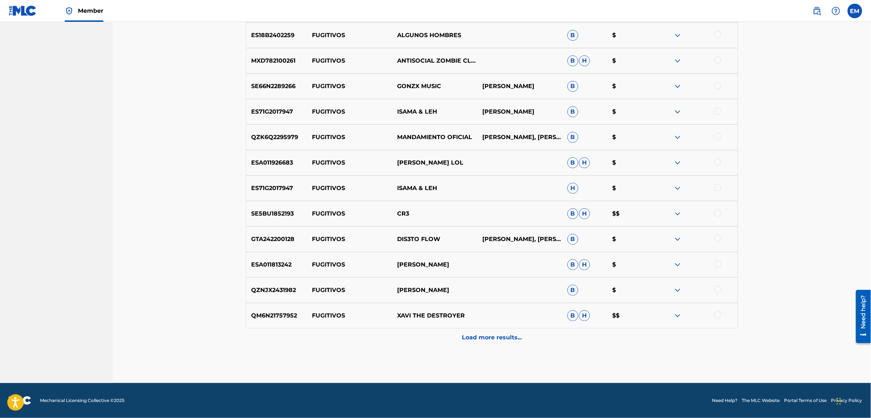
click at [478, 333] on p "Load more results..." at bounding box center [492, 337] width 60 height 9
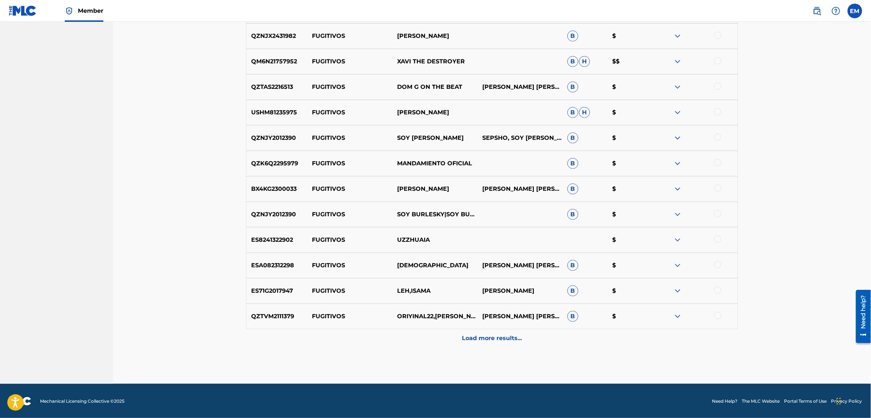
scroll to position [4813, 0]
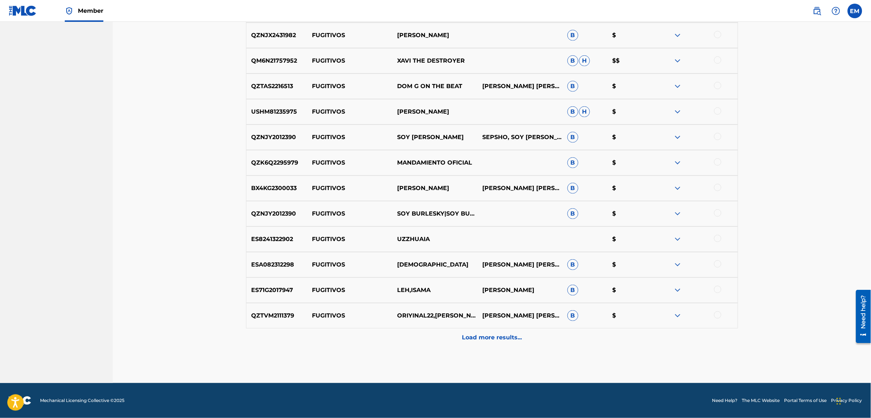
click at [482, 335] on p "Load more results..." at bounding box center [492, 337] width 60 height 9
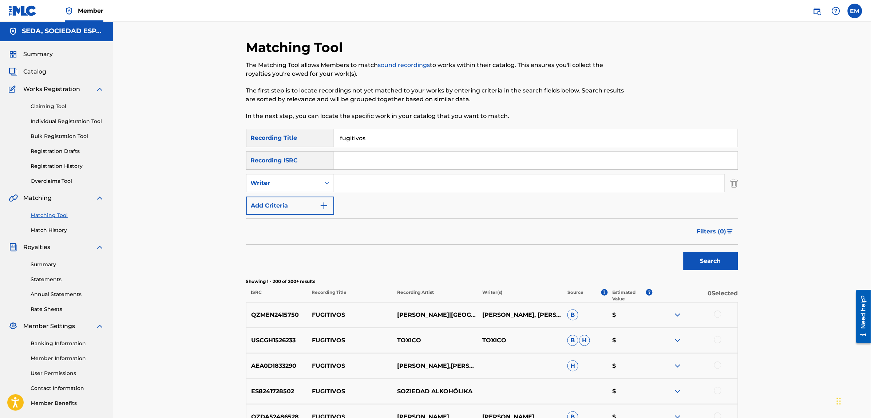
scroll to position [0, 0]
click at [294, 209] on button "Add Criteria" at bounding box center [290, 206] width 88 height 18
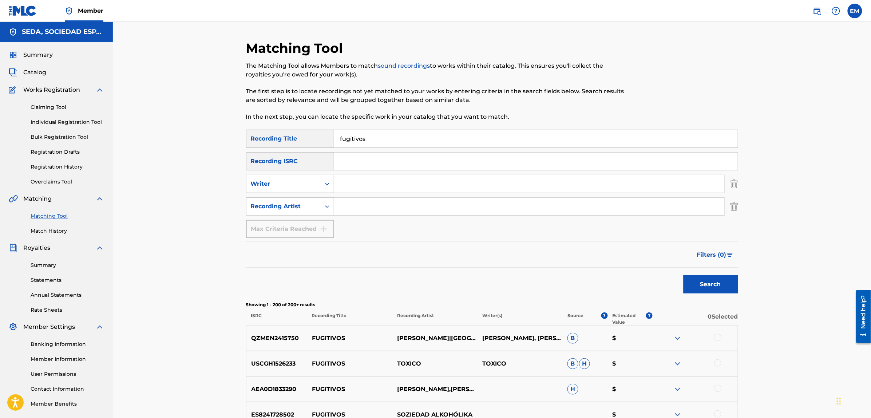
click at [377, 210] on input "Search Form" at bounding box center [529, 206] width 390 height 17
click at [683, 275] on button "Search" at bounding box center [710, 284] width 55 height 18
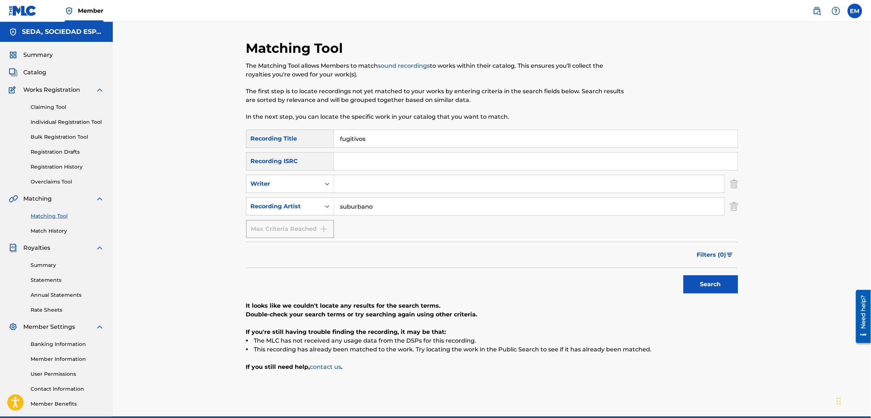
click at [683, 275] on button "Search" at bounding box center [710, 284] width 55 height 18
type input "s"
drag, startPoint x: 348, startPoint y: 141, endPoint x: 330, endPoint y: 144, distance: 18.2
click at [330, 144] on div "SearchWithCriteria44572cb1-fc58-46c2-b9ca-d0ebac42b381 Recording Title fugitivos" at bounding box center [492, 139] width 492 height 18
click at [315, 179] on div "Writer" at bounding box center [283, 183] width 65 height 9
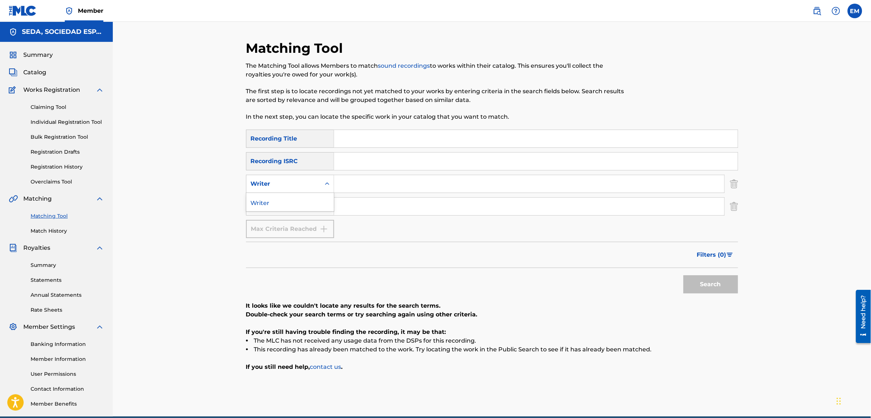
click at [347, 179] on input "Search Form" at bounding box center [529, 183] width 390 height 17
type input "[PERSON_NAME]"
click at [683, 275] on button "Search" at bounding box center [710, 284] width 55 height 18
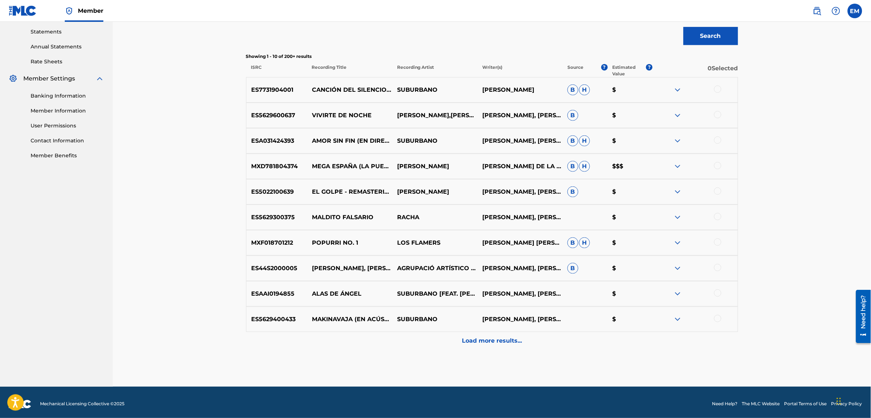
scroll to position [251, 0]
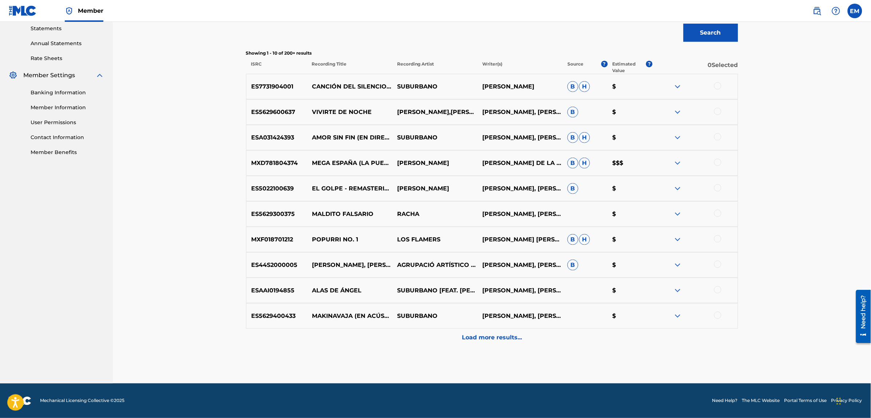
click at [506, 339] on p "Load more results..." at bounding box center [492, 337] width 60 height 9
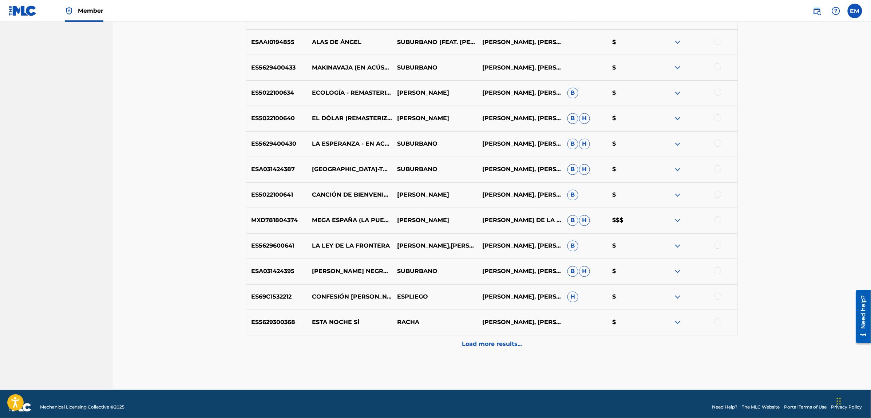
scroll to position [506, 0]
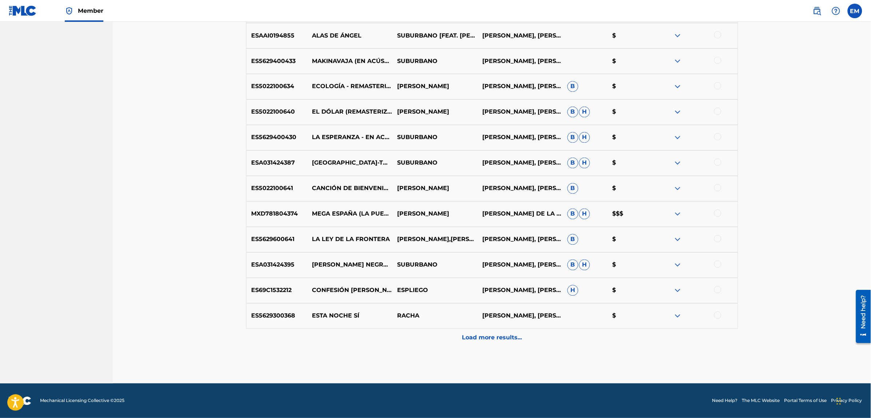
click at [475, 339] on p "Load more results..." at bounding box center [492, 337] width 60 height 9
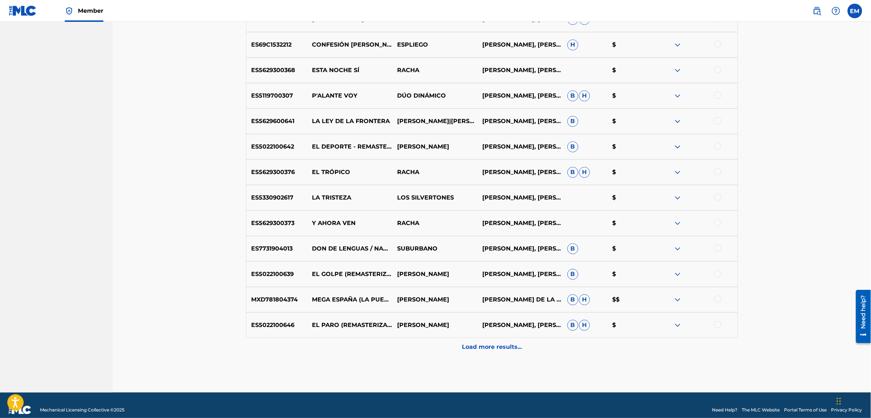
scroll to position [761, 0]
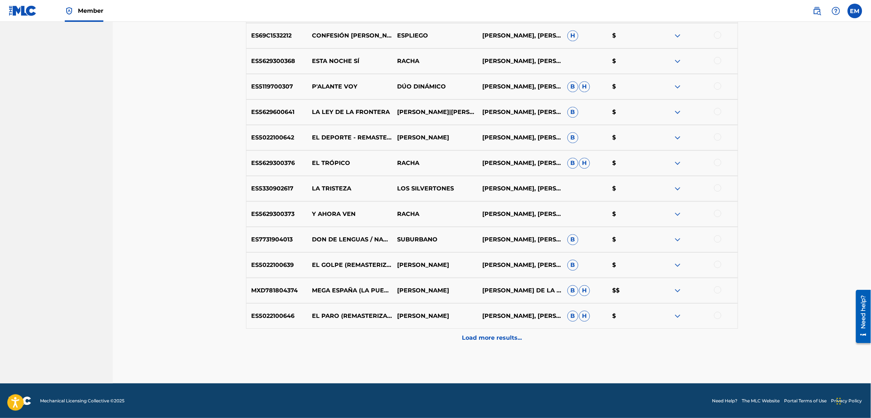
click at [475, 337] on p "Load more results..." at bounding box center [492, 337] width 60 height 9
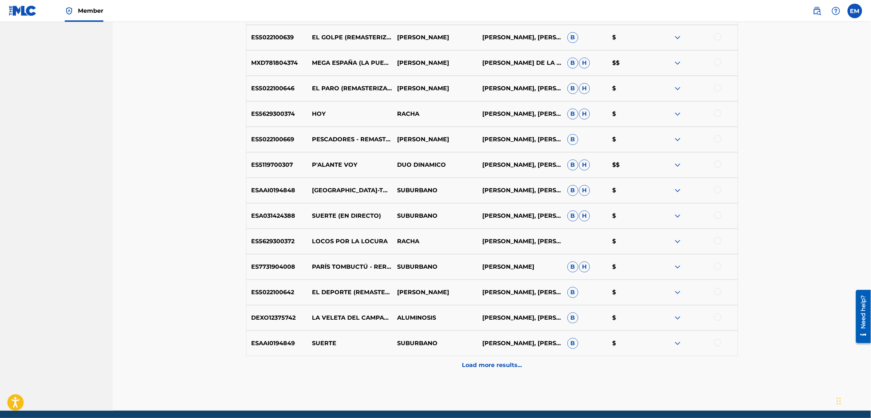
scroll to position [1015, 0]
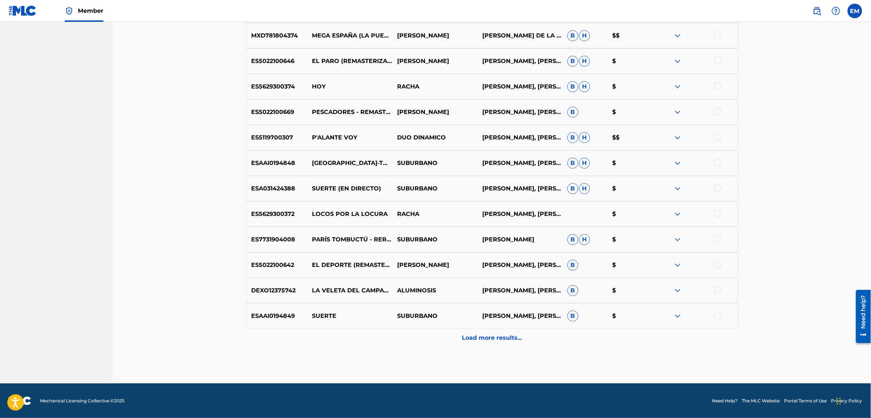
click at [481, 331] on div "Load more results..." at bounding box center [492, 337] width 492 height 18
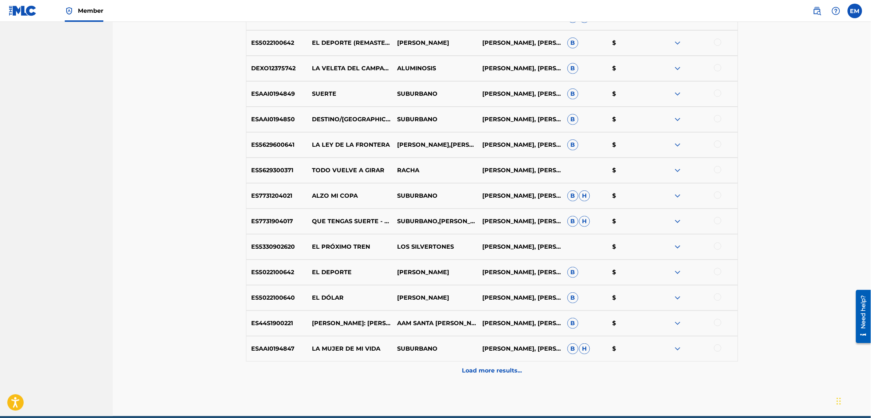
scroll to position [1270, 0]
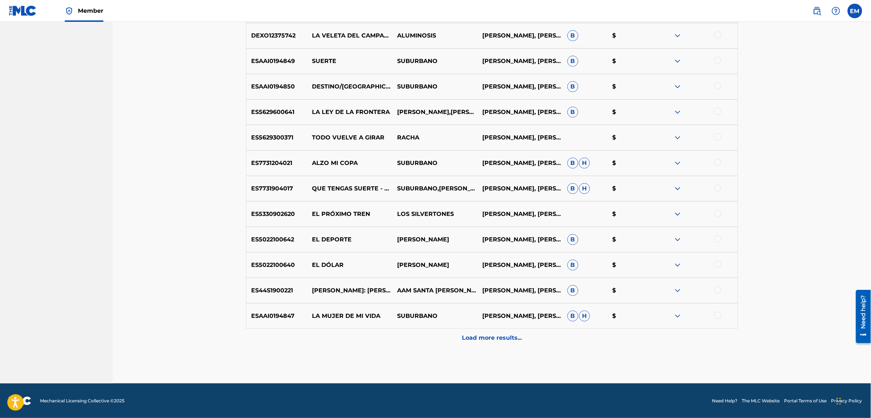
click at [482, 342] on div "Load more results..." at bounding box center [492, 337] width 492 height 18
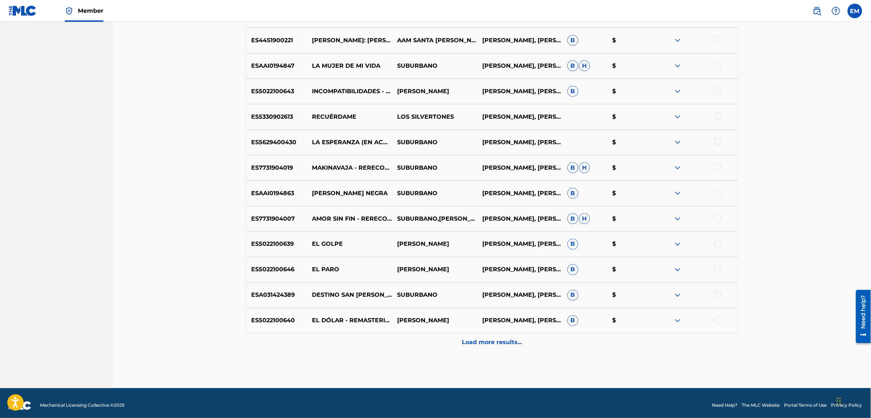
scroll to position [1525, 0]
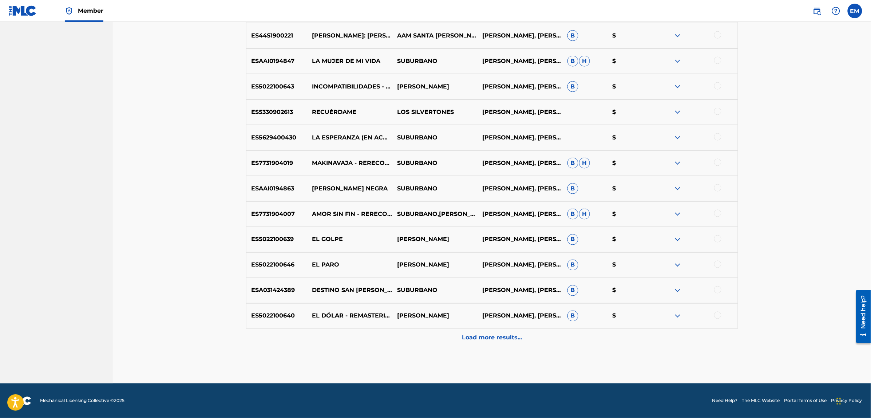
click at [488, 333] on p "Load more results..." at bounding box center [492, 337] width 60 height 9
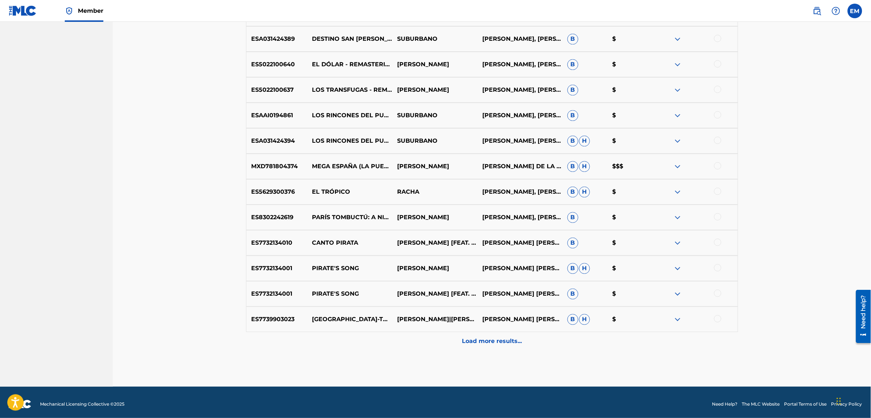
scroll to position [1779, 0]
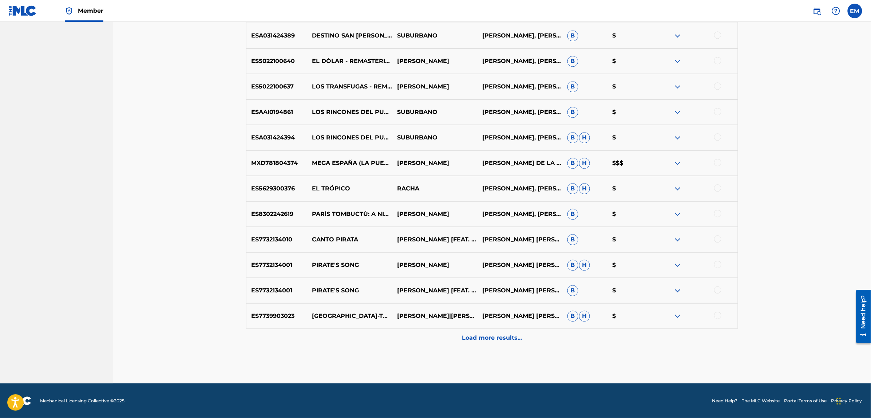
click at [492, 340] on p "Load more results..." at bounding box center [492, 337] width 60 height 9
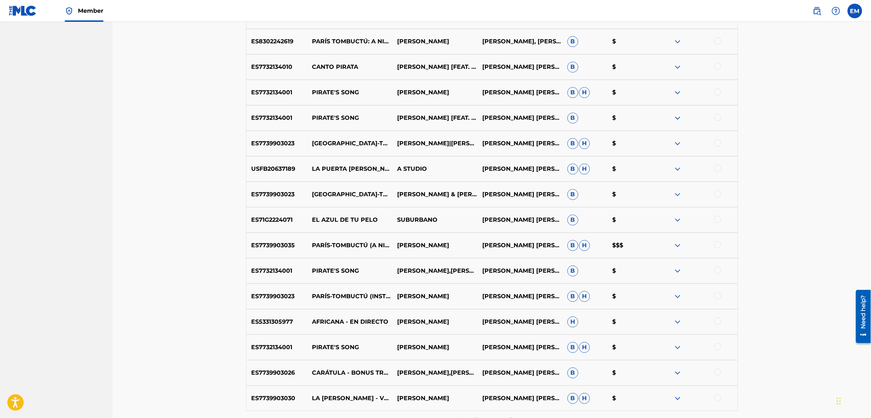
scroll to position [2034, 0]
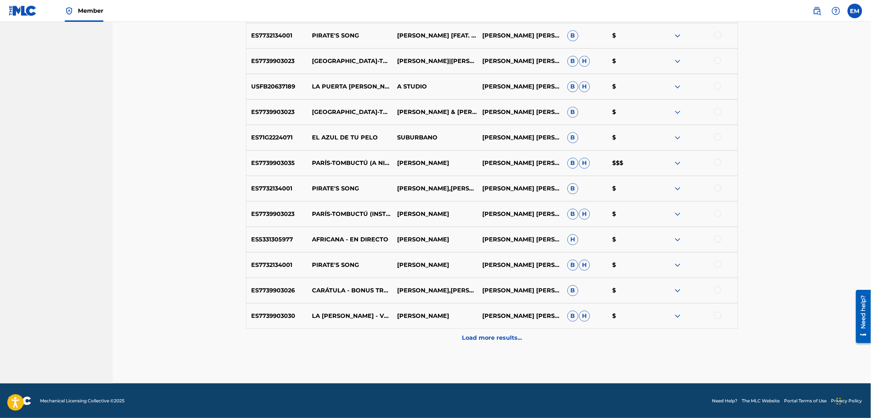
click at [496, 342] on div "Load more results..." at bounding box center [492, 337] width 492 height 18
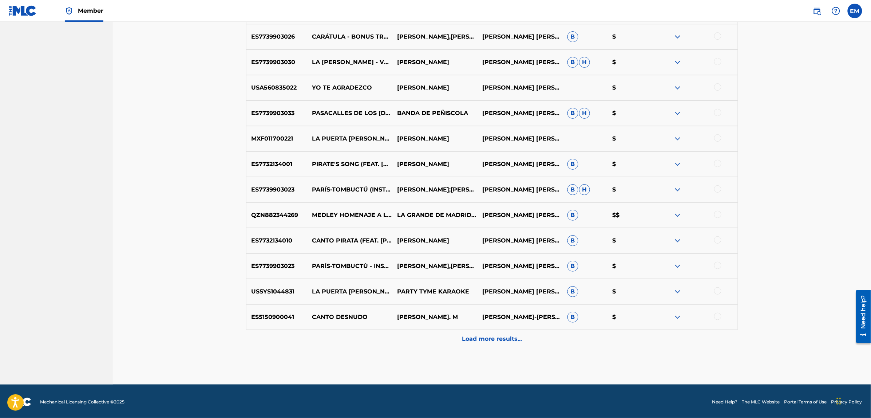
scroll to position [2289, 0]
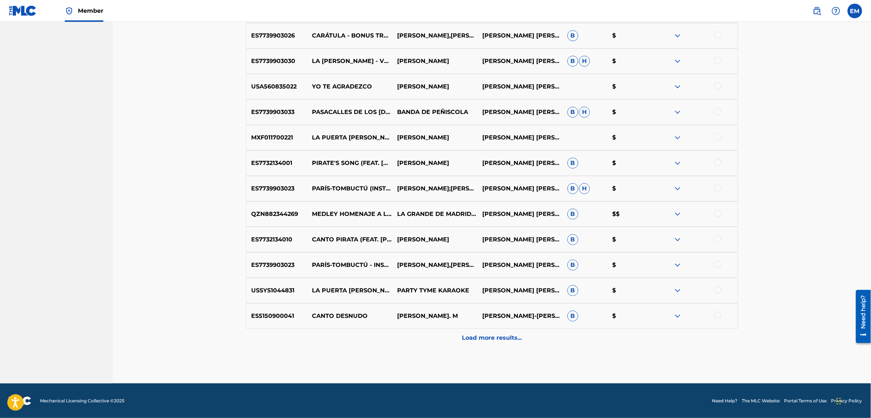
click at [490, 339] on p "Load more results..." at bounding box center [492, 337] width 60 height 9
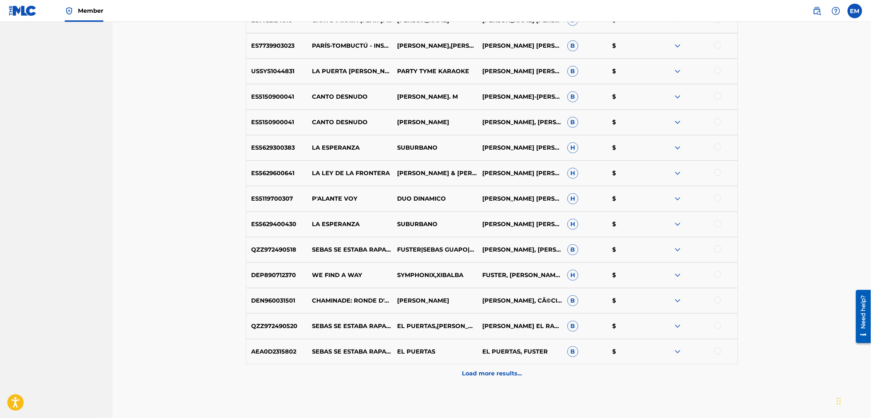
scroll to position [2543, 0]
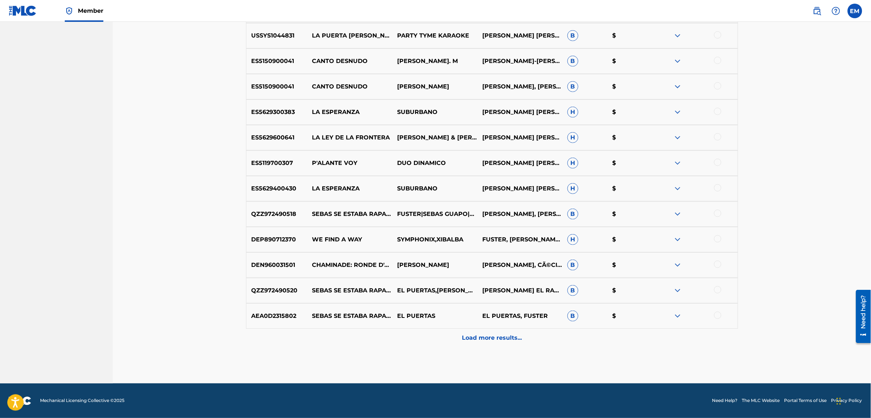
click at [474, 331] on div "Load more results..." at bounding box center [492, 337] width 492 height 18
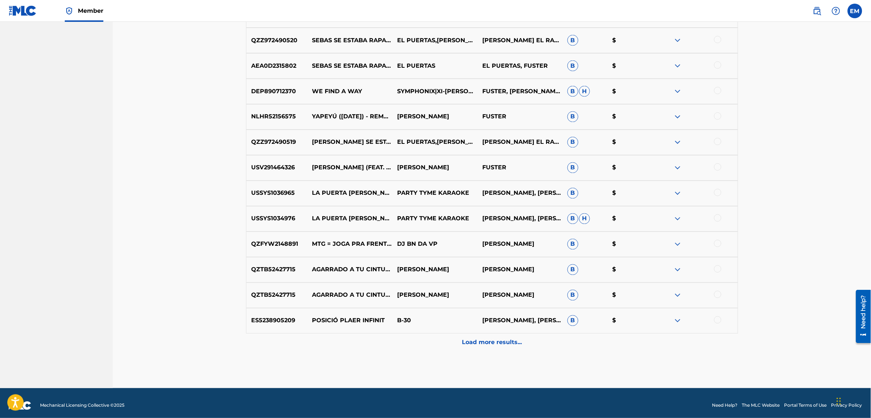
scroll to position [2798, 0]
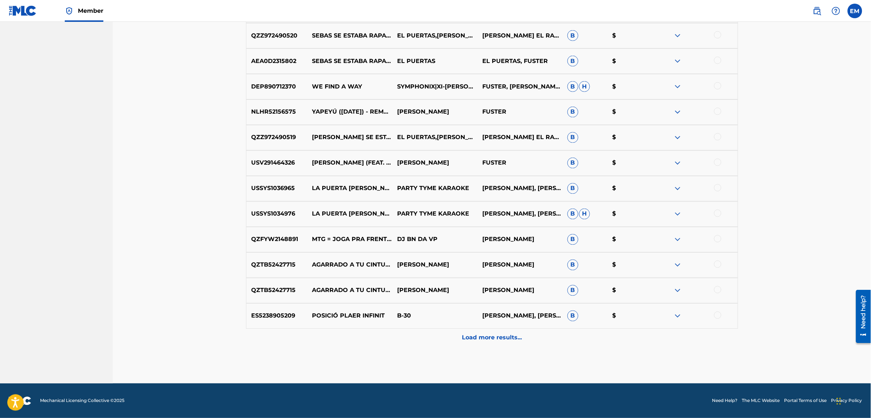
click at [479, 340] on p "Load more results..." at bounding box center [492, 337] width 60 height 9
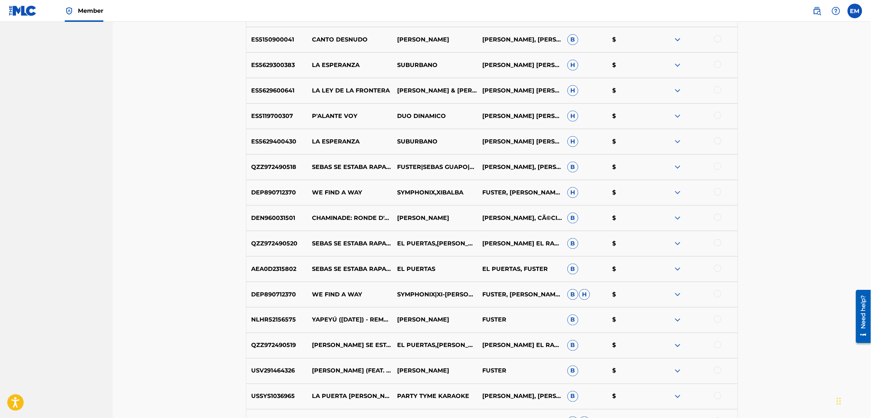
scroll to position [2461, 0]
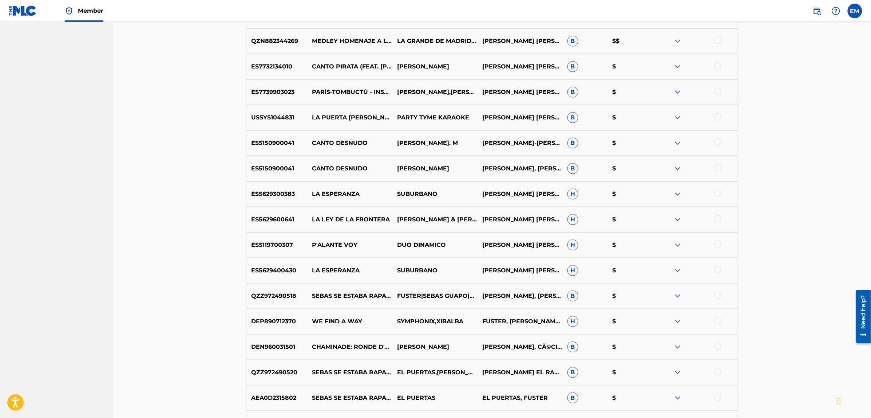
click at [715, 218] on div at bounding box center [717, 218] width 7 height 7
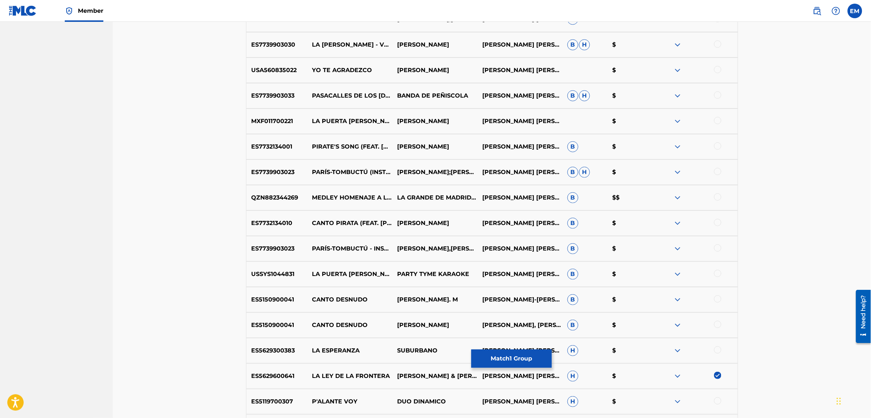
scroll to position [2188, 0]
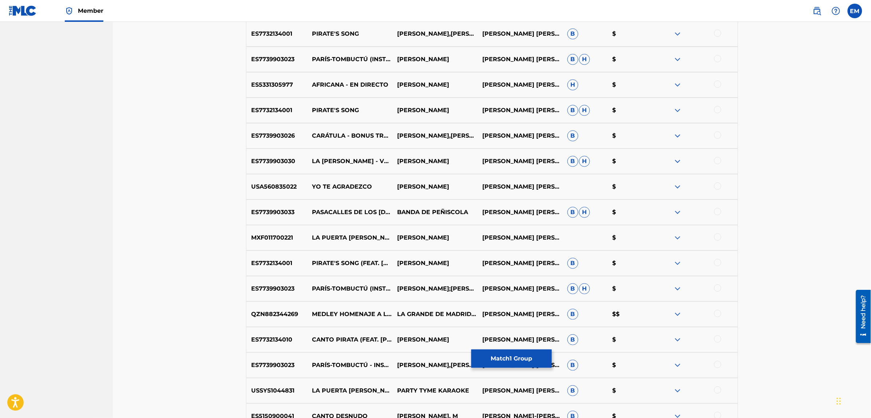
click at [506, 360] on button "Match 1 Group" at bounding box center [511, 358] width 80 height 18
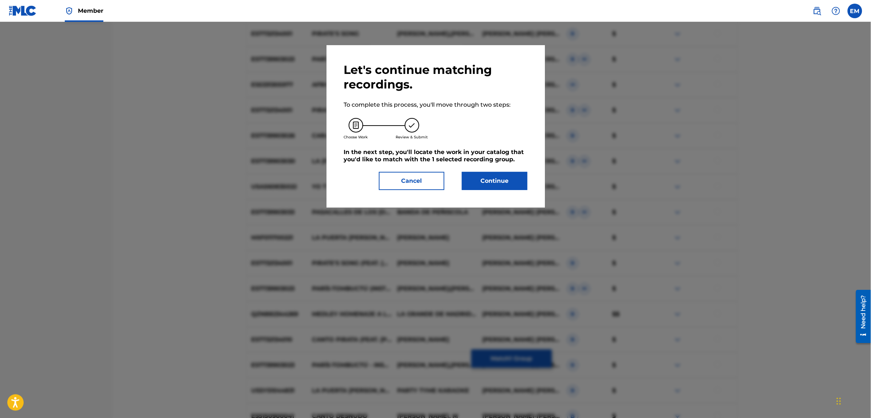
click at [465, 178] on button "Continue" at bounding box center [494, 181] width 65 height 18
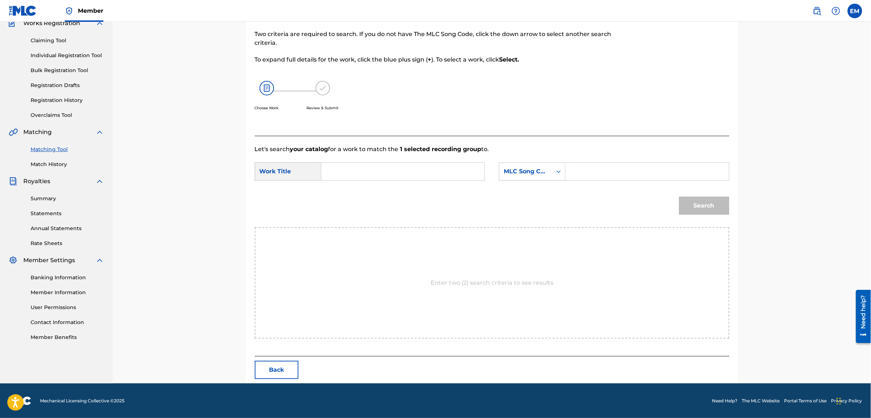
click at [387, 165] on input "Search Form" at bounding box center [402, 171] width 151 height 17
type input "fugitivos"
drag, startPoint x: 468, startPoint y: 204, endPoint x: 490, endPoint y: 196, distance: 23.4
click at [468, 204] on div "Search" at bounding box center [492, 208] width 474 height 38
click at [515, 170] on div "MLC Song Code" at bounding box center [525, 171] width 44 height 9
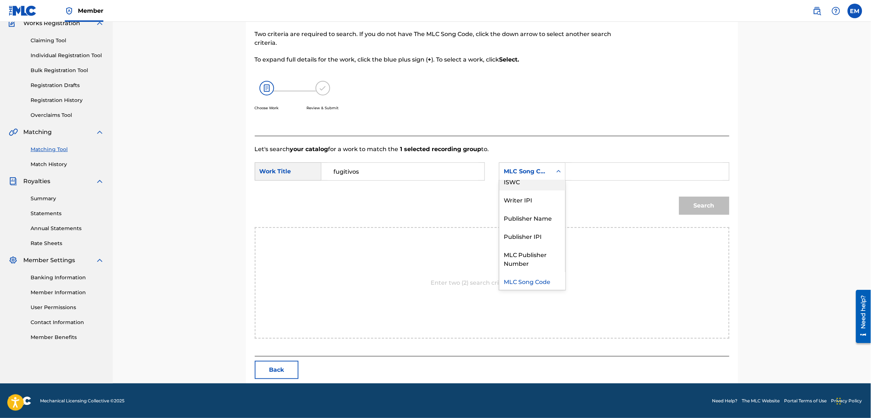
scroll to position [0, 0]
click at [523, 186] on div "Writer Name" at bounding box center [532, 189] width 66 height 18
click at [574, 169] on input "Search Form" at bounding box center [646, 171] width 151 height 17
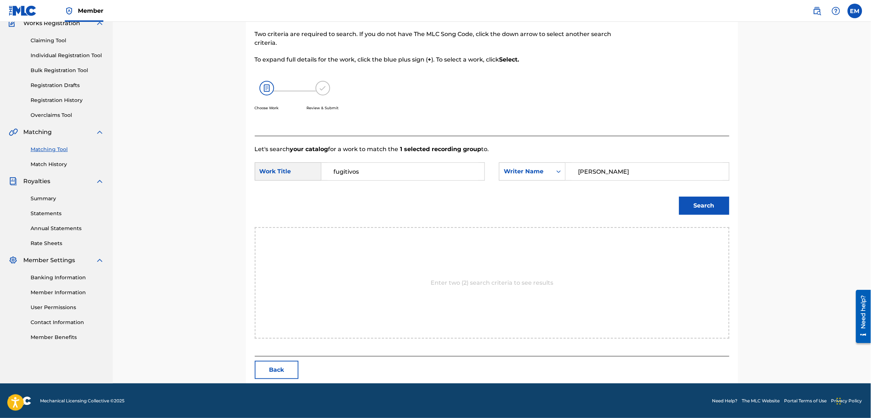
type input "[PERSON_NAME]"
click at [679, 196] on button "Search" at bounding box center [704, 205] width 50 height 18
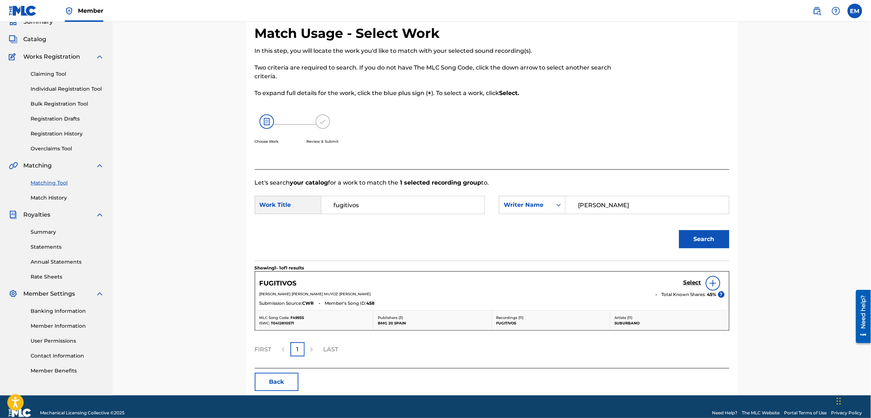
scroll to position [45, 0]
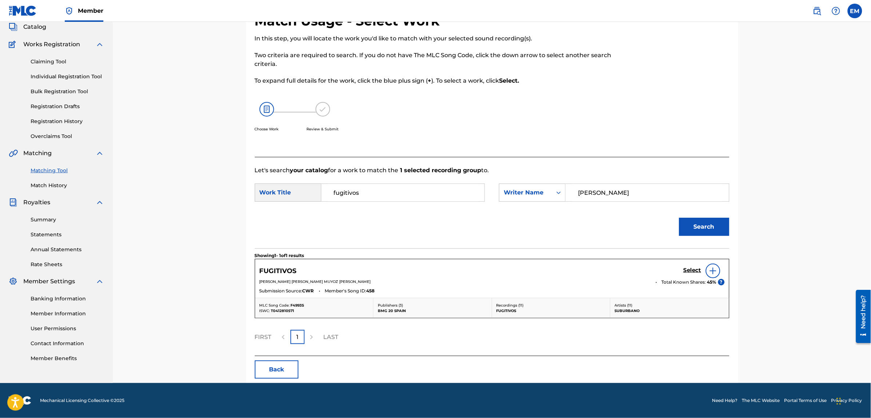
click at [716, 271] on img at bounding box center [712, 270] width 9 height 9
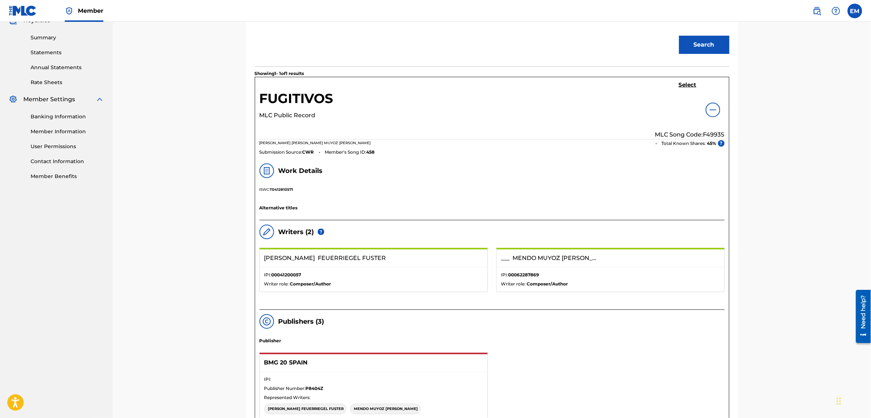
scroll to position [91, 0]
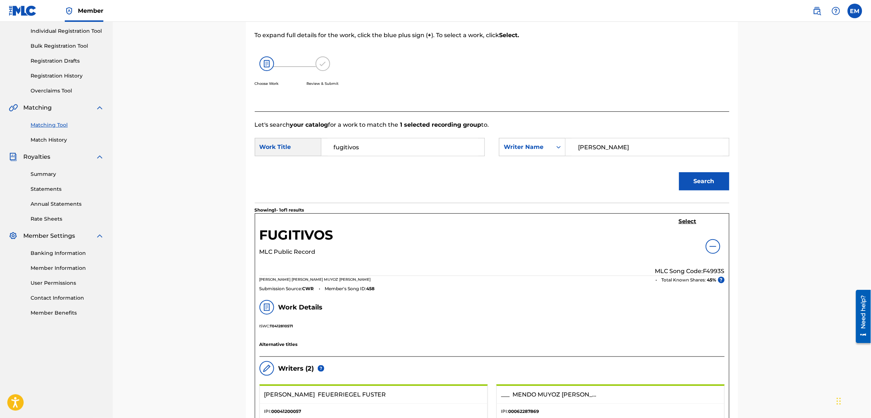
click at [689, 222] on h5 "Select" at bounding box center [687, 221] width 18 height 7
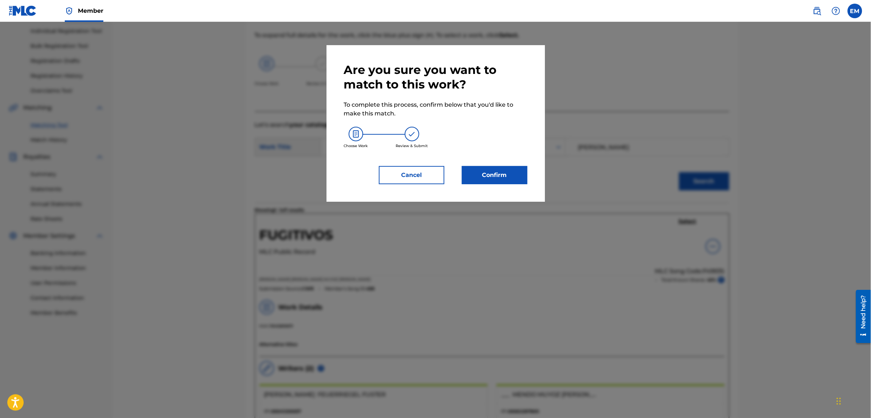
click at [502, 175] on button "Confirm" at bounding box center [494, 175] width 65 height 18
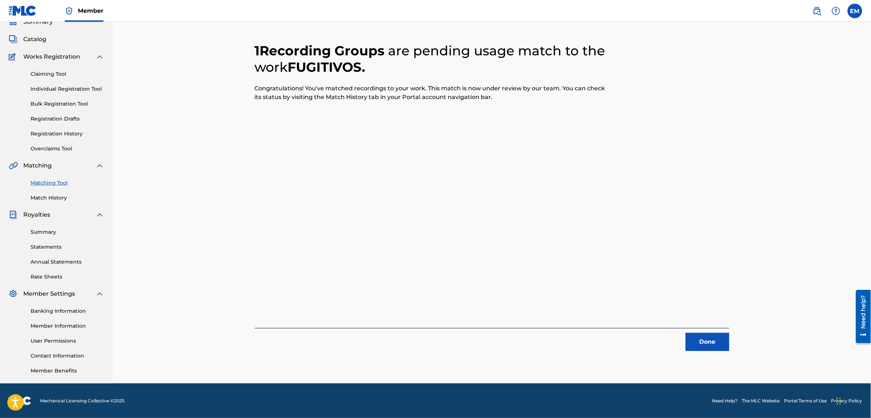
click at [697, 341] on button "Done" at bounding box center [707, 341] width 44 height 18
